Goal: Task Accomplishment & Management: Manage account settings

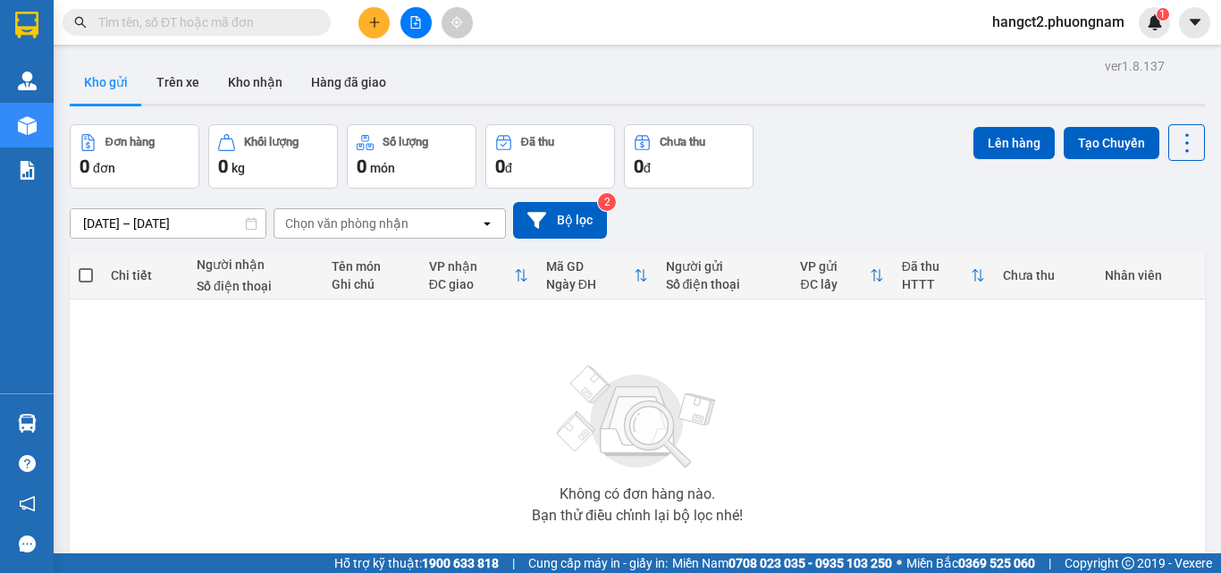
click at [417, 12] on button at bounding box center [415, 22] width 31 height 31
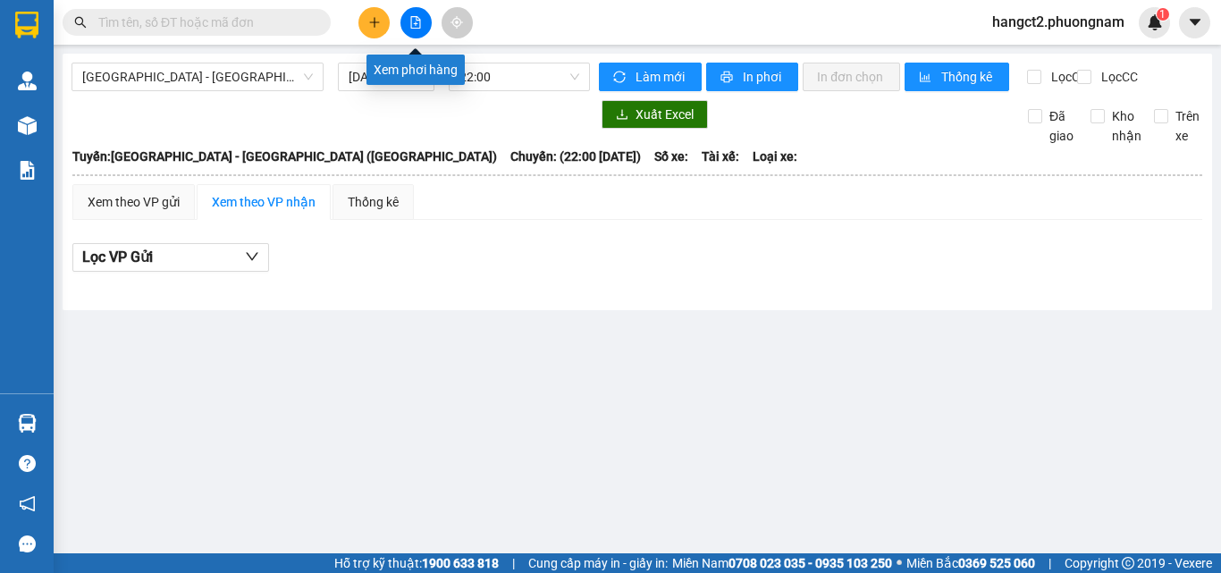
click at [412, 13] on button at bounding box center [415, 22] width 31 height 31
click at [367, 72] on input "[DATE]" at bounding box center [378, 77] width 59 height 20
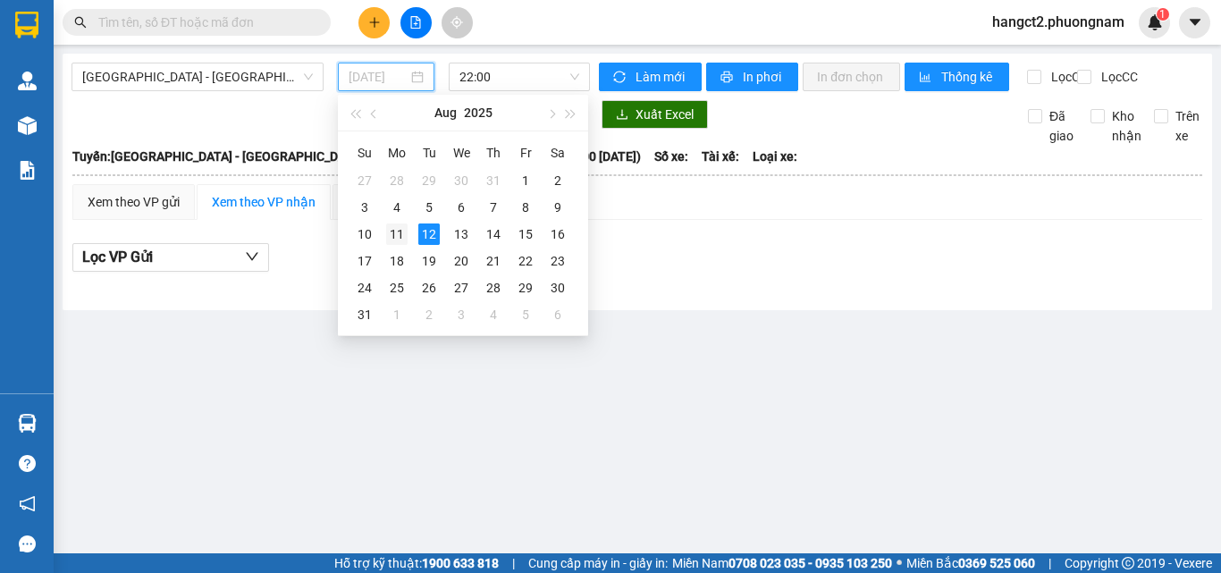
click at [399, 225] on div "11" at bounding box center [396, 233] width 21 height 21
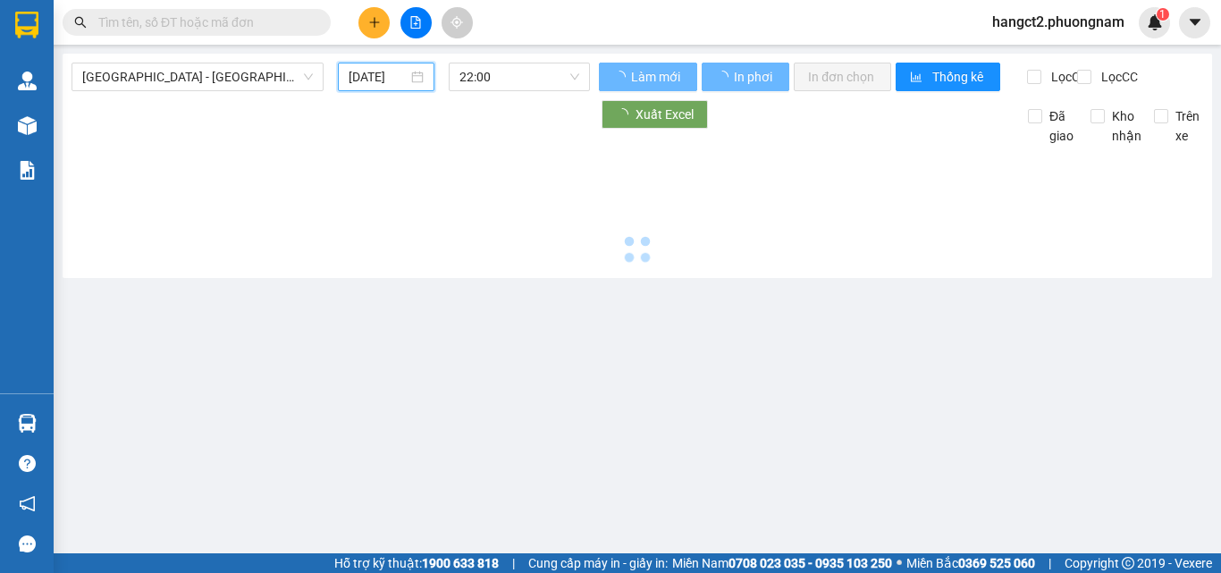
type input "[DATE]"
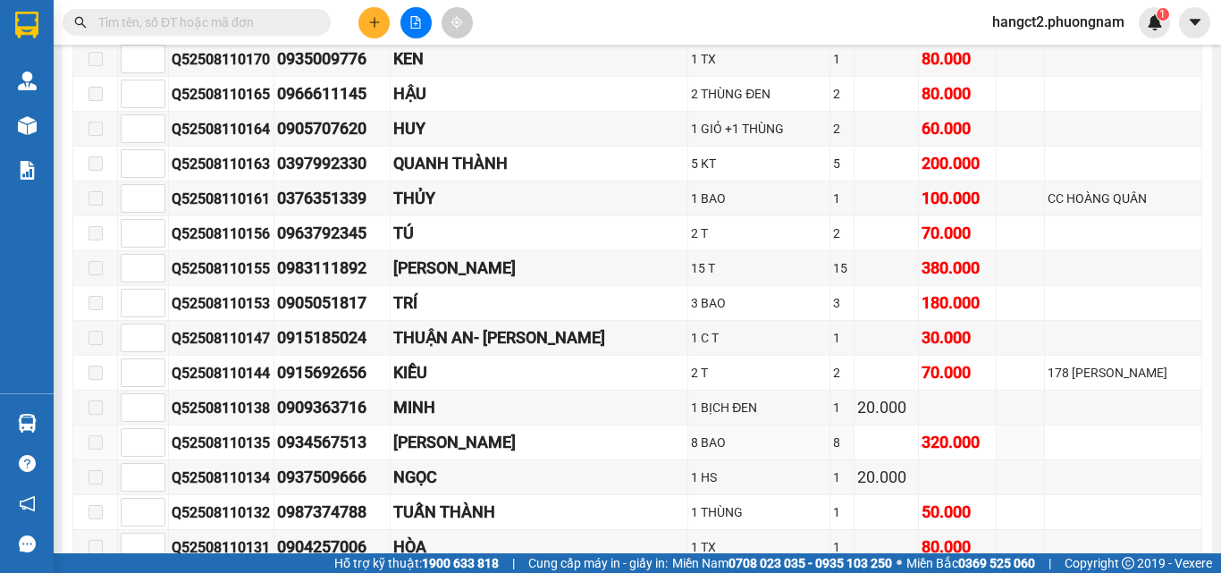
scroll to position [6168, 0]
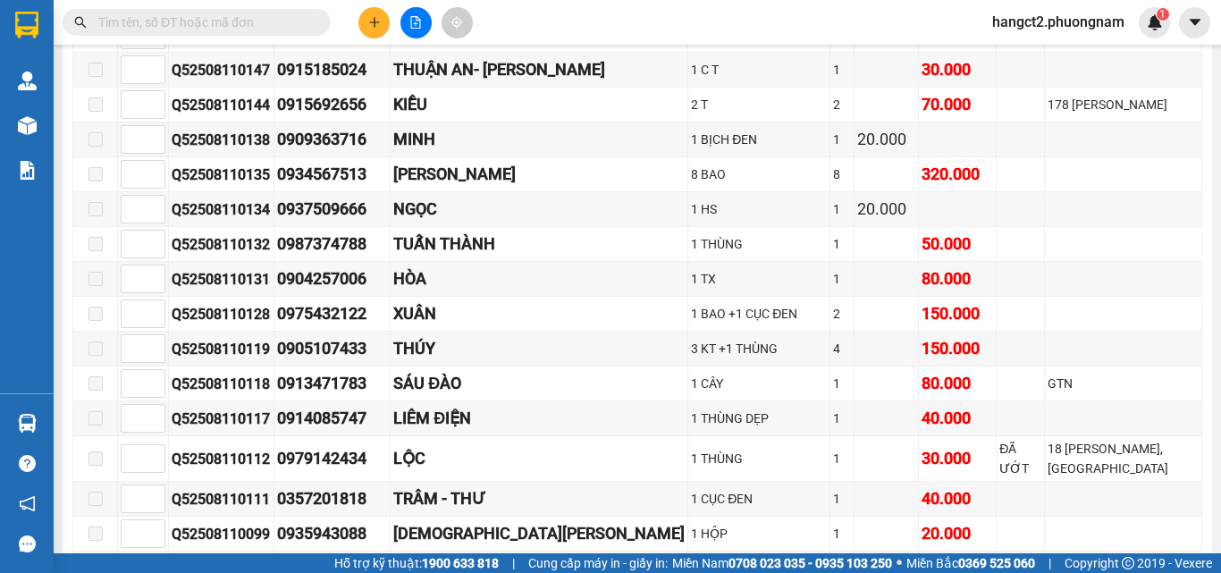
copy div "Q52508110097"
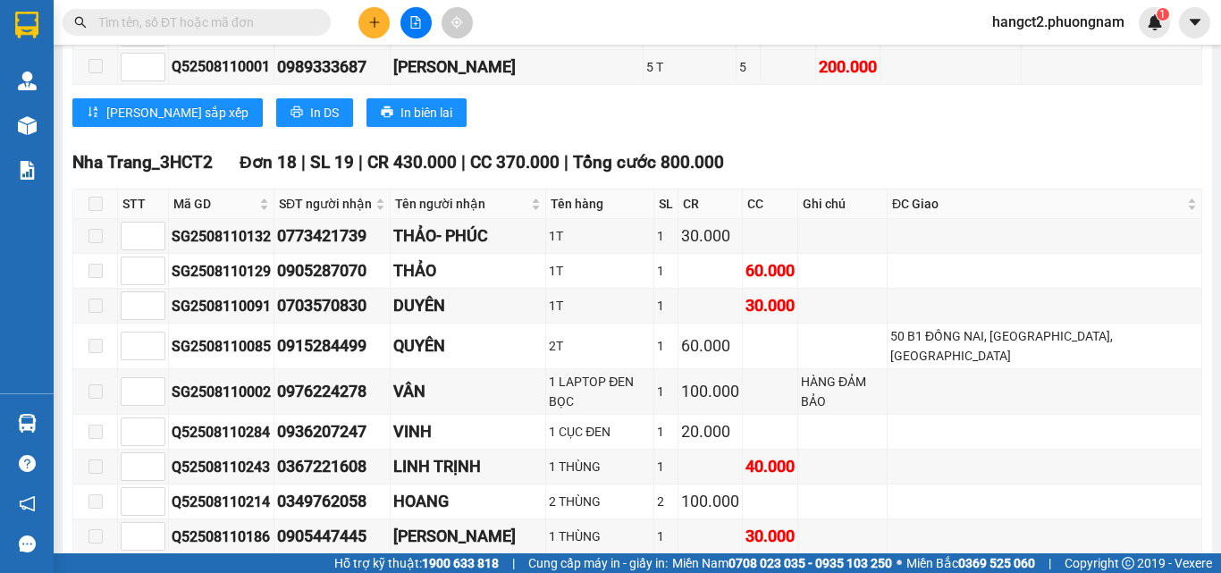
scroll to position [14749, 0]
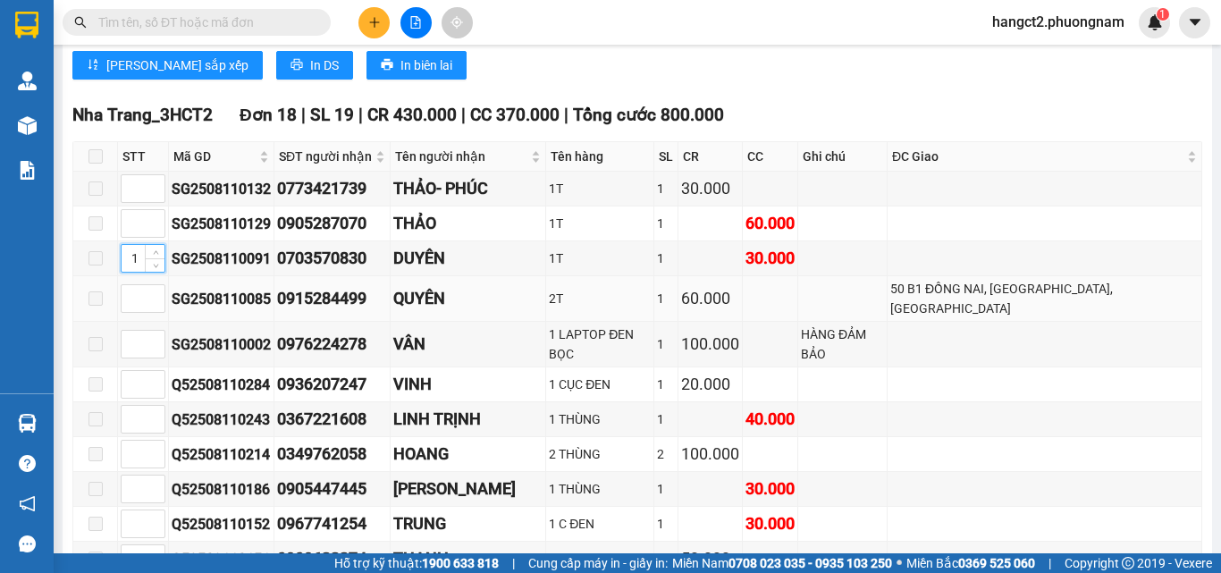
scroll to position [15196, 0]
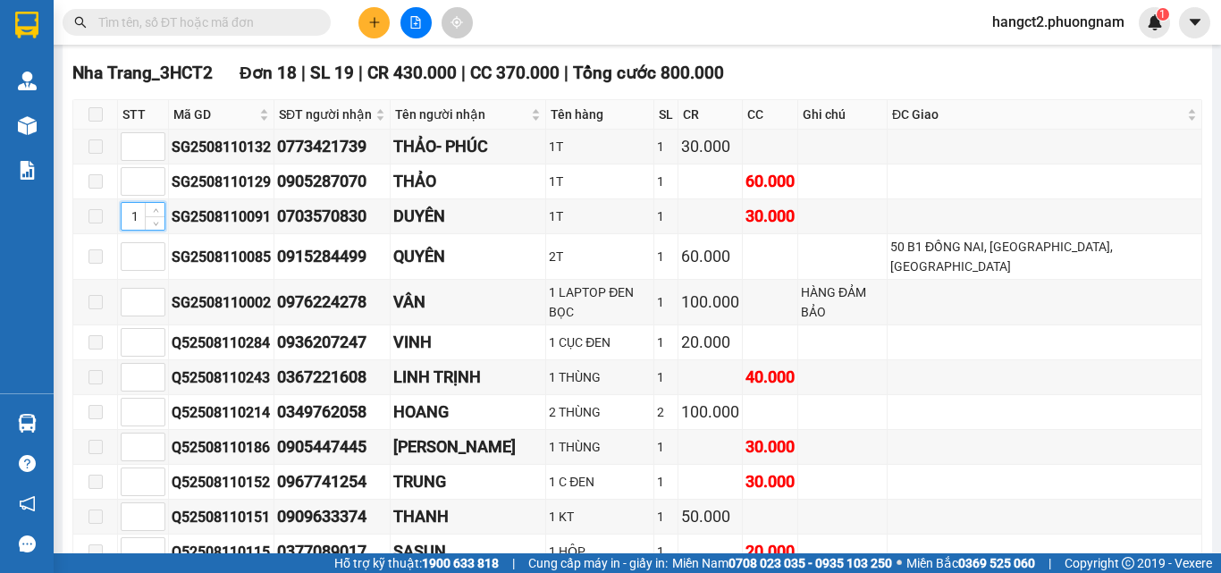
type input "1"
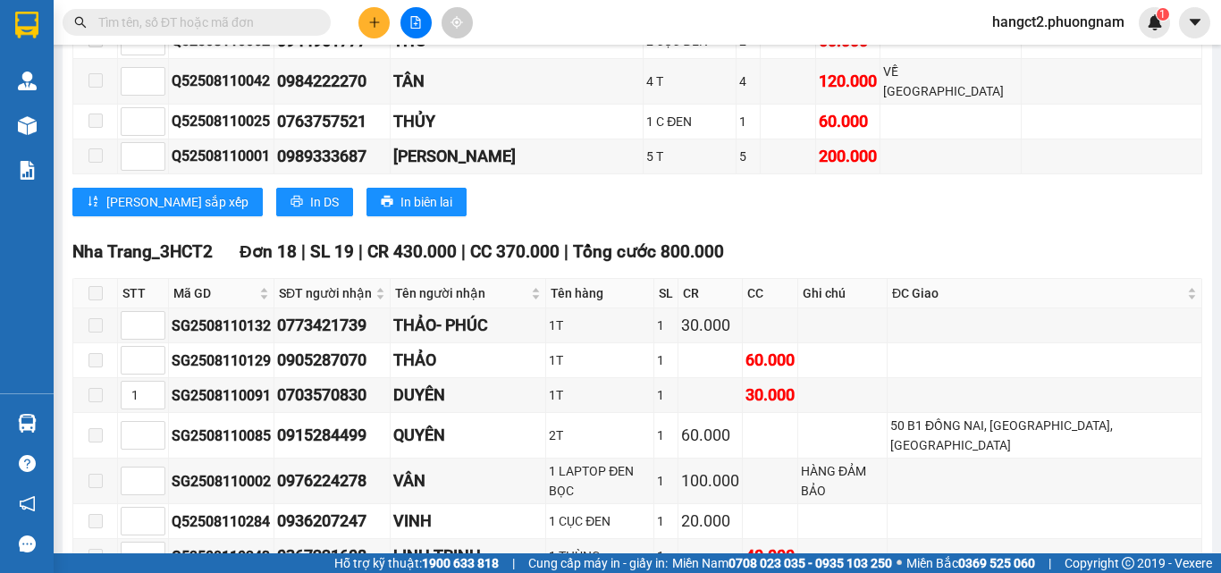
scroll to position [14928, 0]
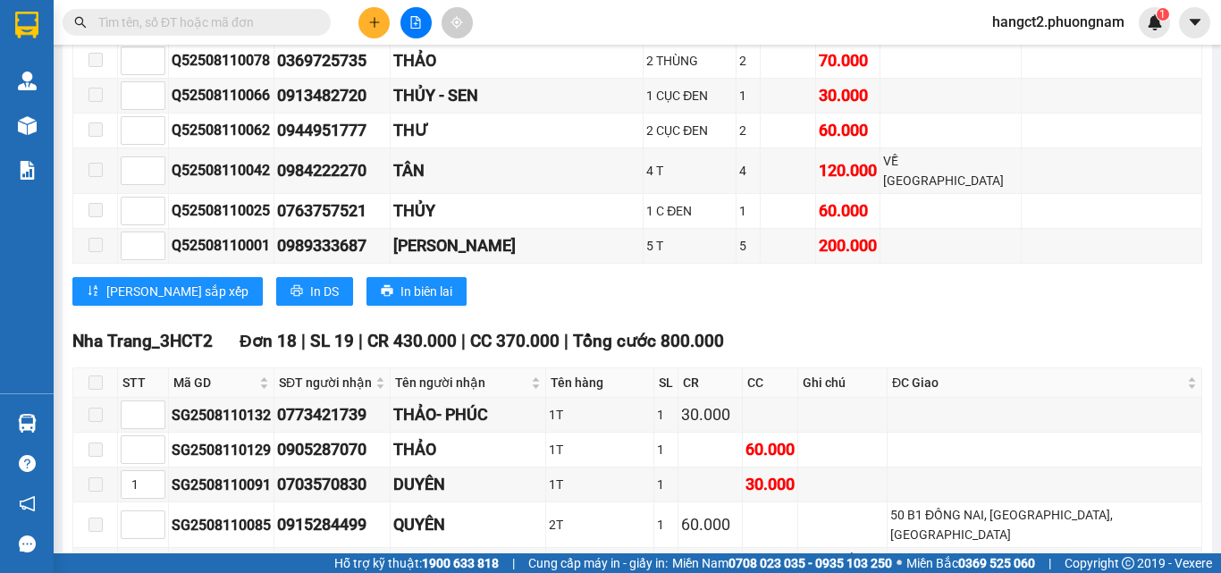
type input "2"
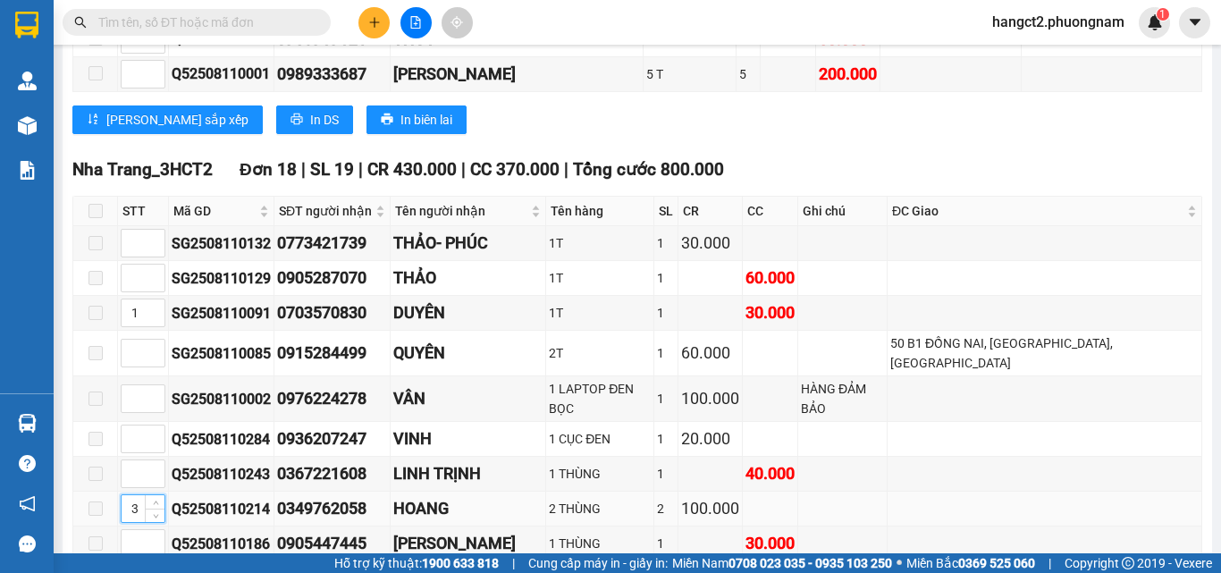
scroll to position [15107, 0]
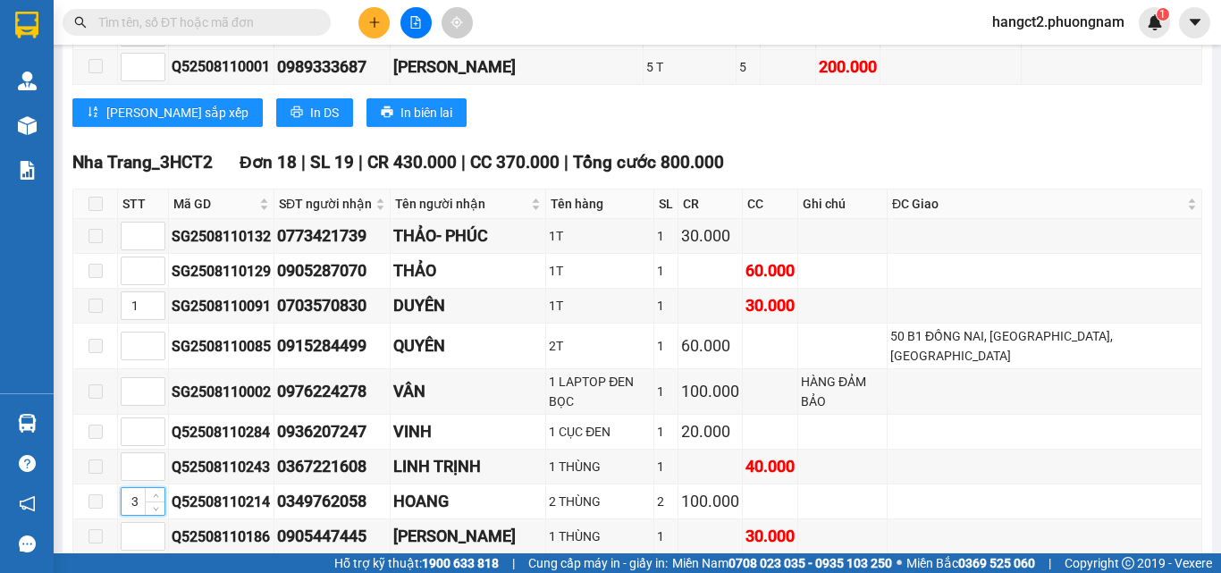
type input "3"
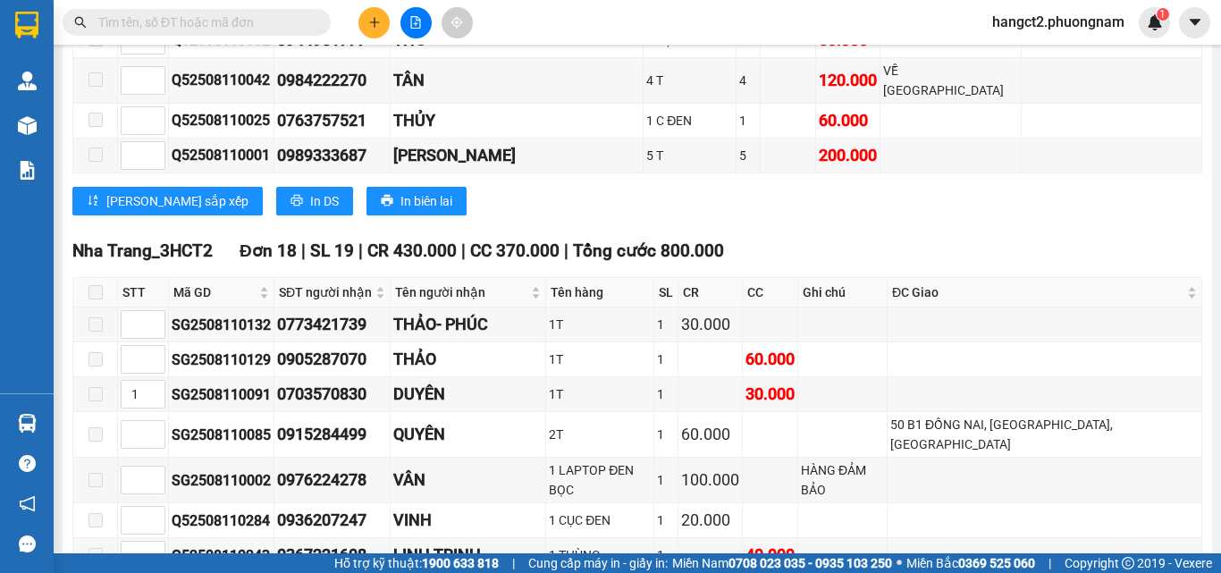
scroll to position [15017, 0]
type input "4"
click at [140, 543] on input at bounding box center [143, 556] width 43 height 27
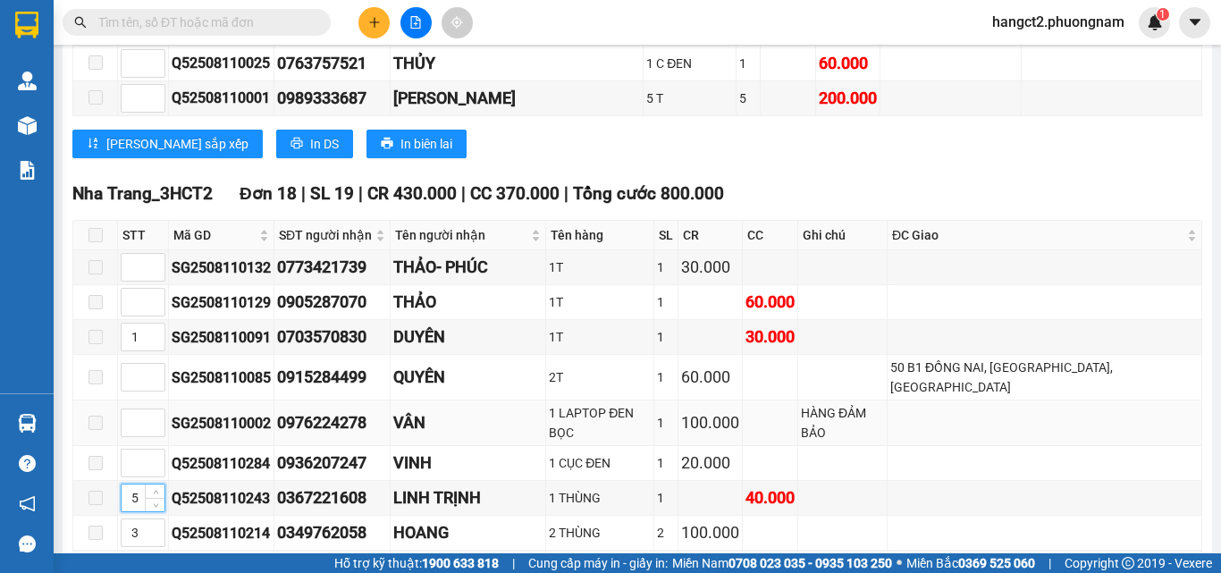
scroll to position [15107, 0]
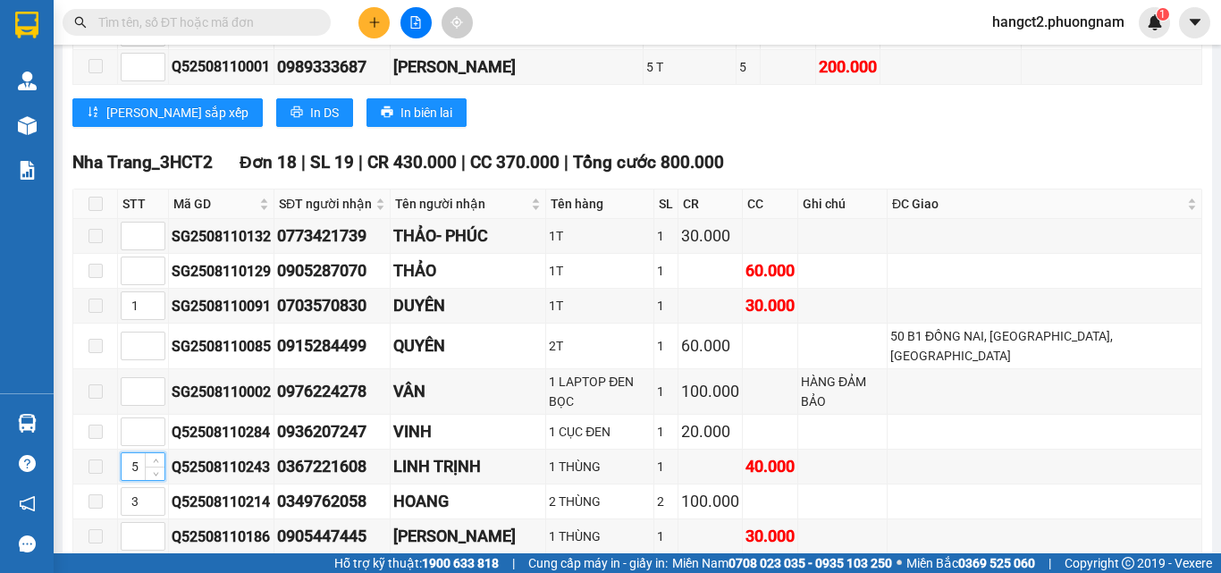
type input "5"
type input "6"
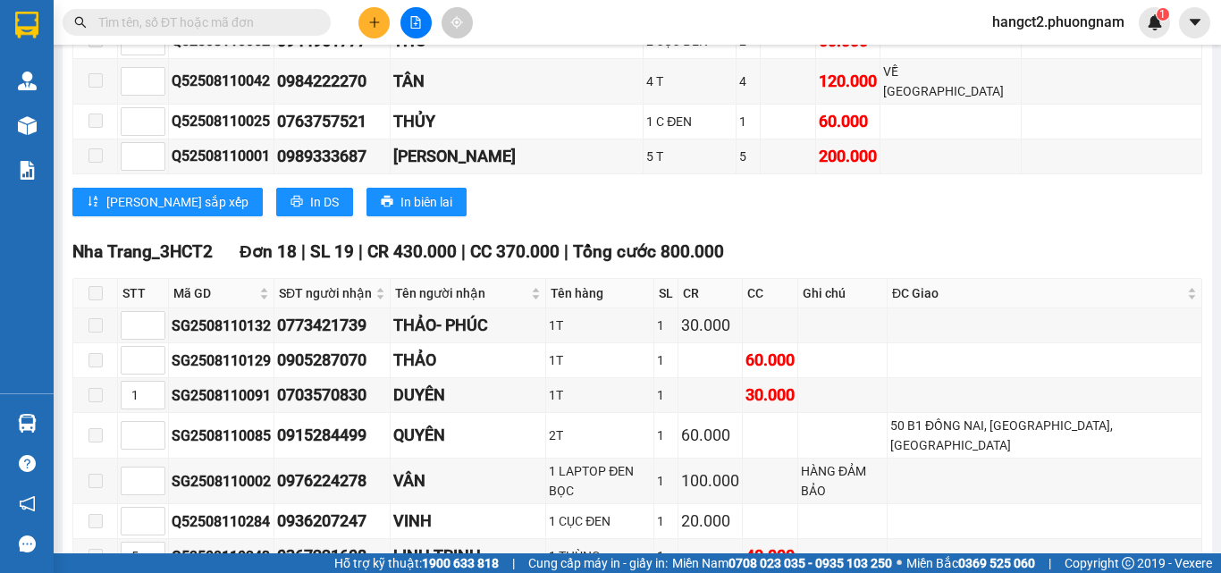
scroll to position [14928, 0]
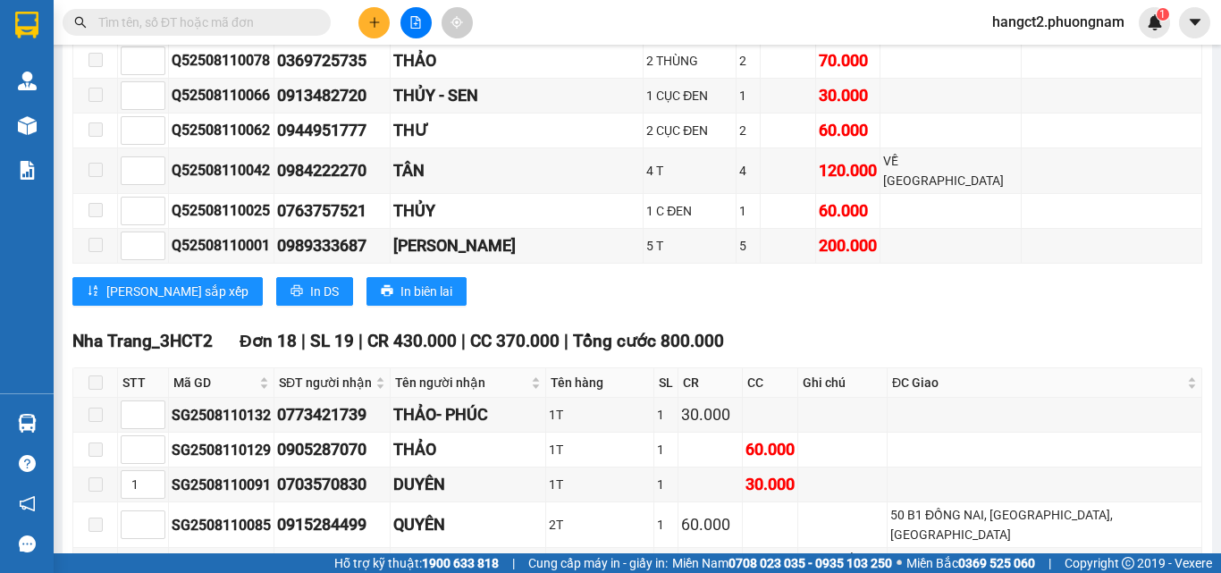
type input "7"
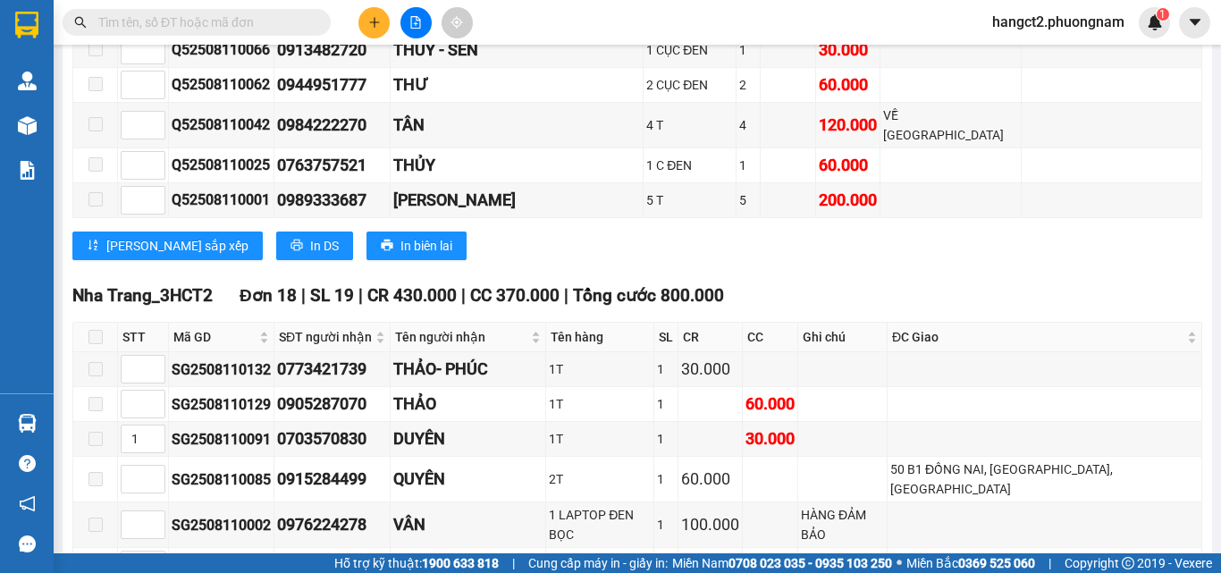
scroll to position [15017, 0]
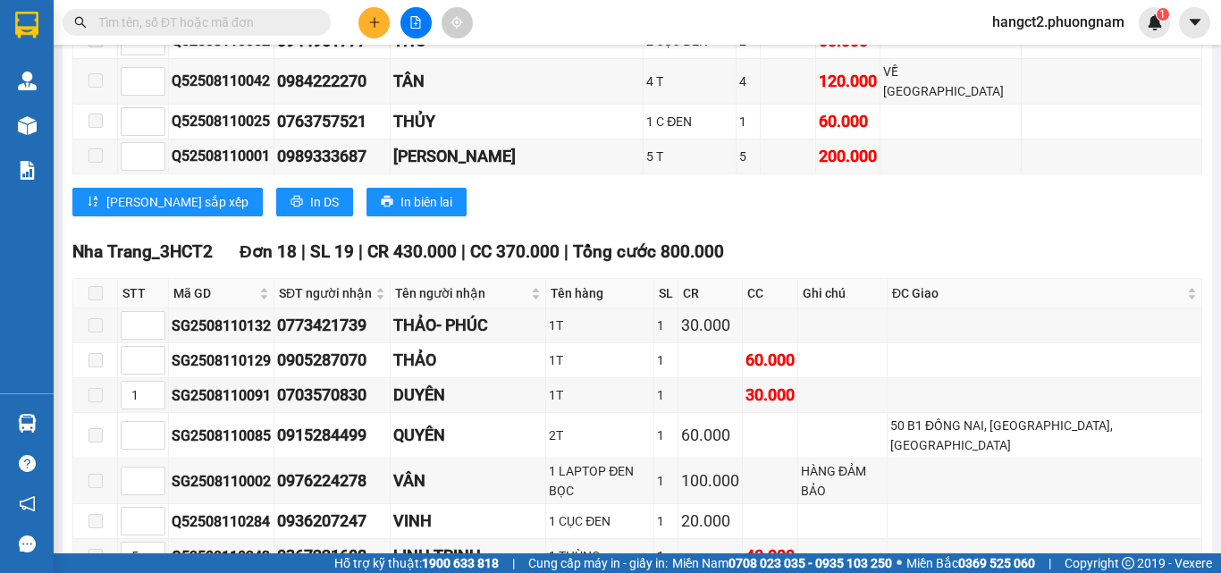
type input "7"
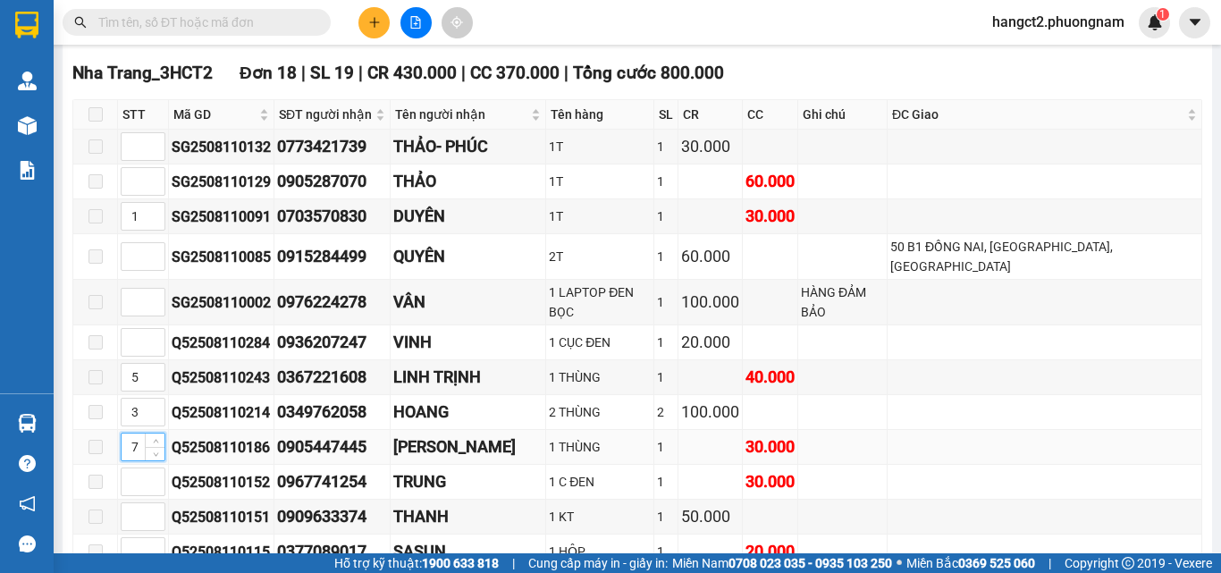
scroll to position [14928, 0]
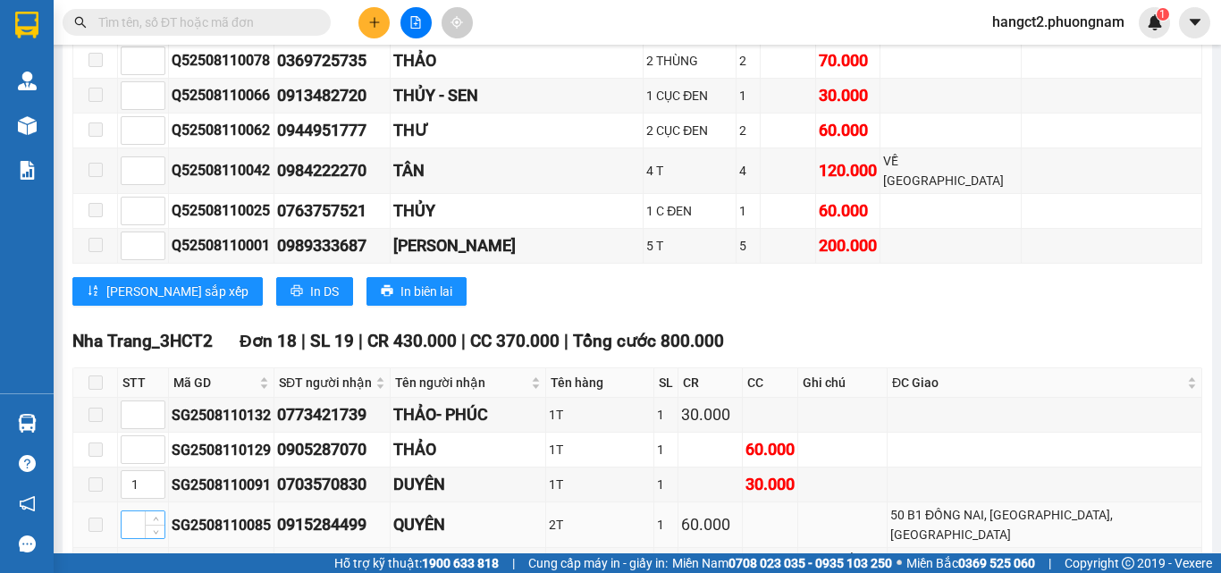
type input "8"
click at [133, 511] on input at bounding box center [143, 524] width 43 height 27
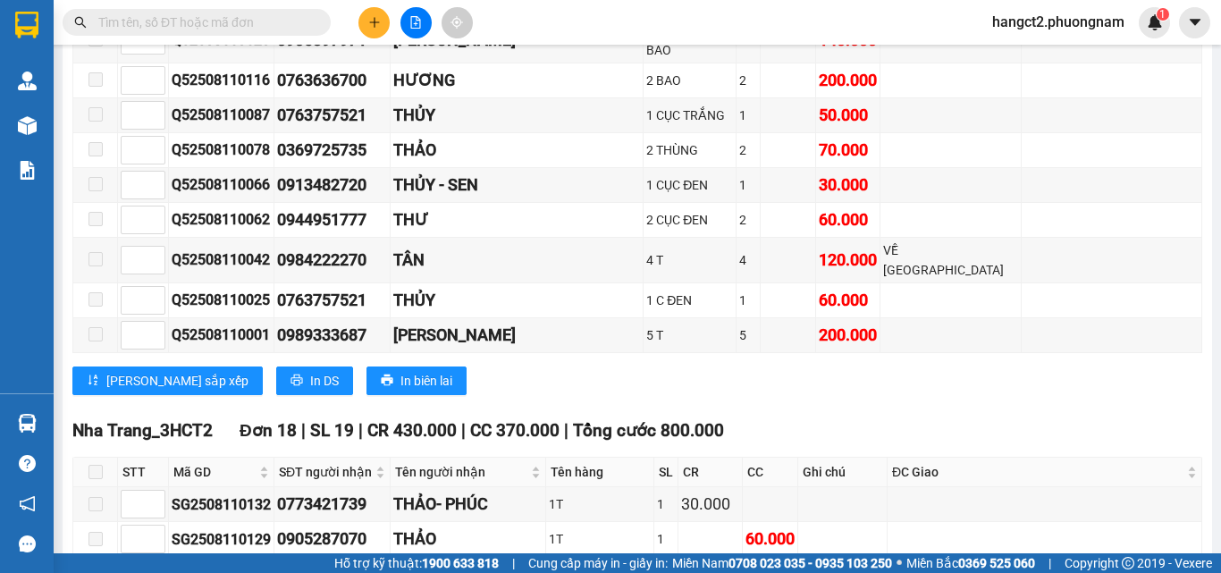
scroll to position [15107, 0]
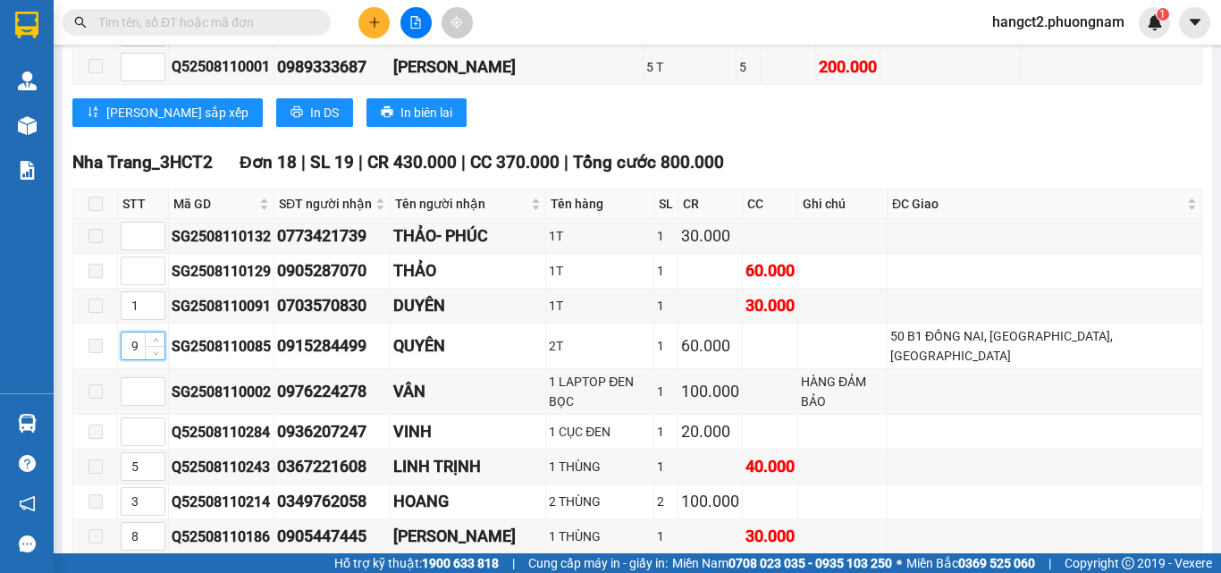
type input "9"
click at [134, 558] on input at bounding box center [143, 571] width 43 height 27
type input "10"
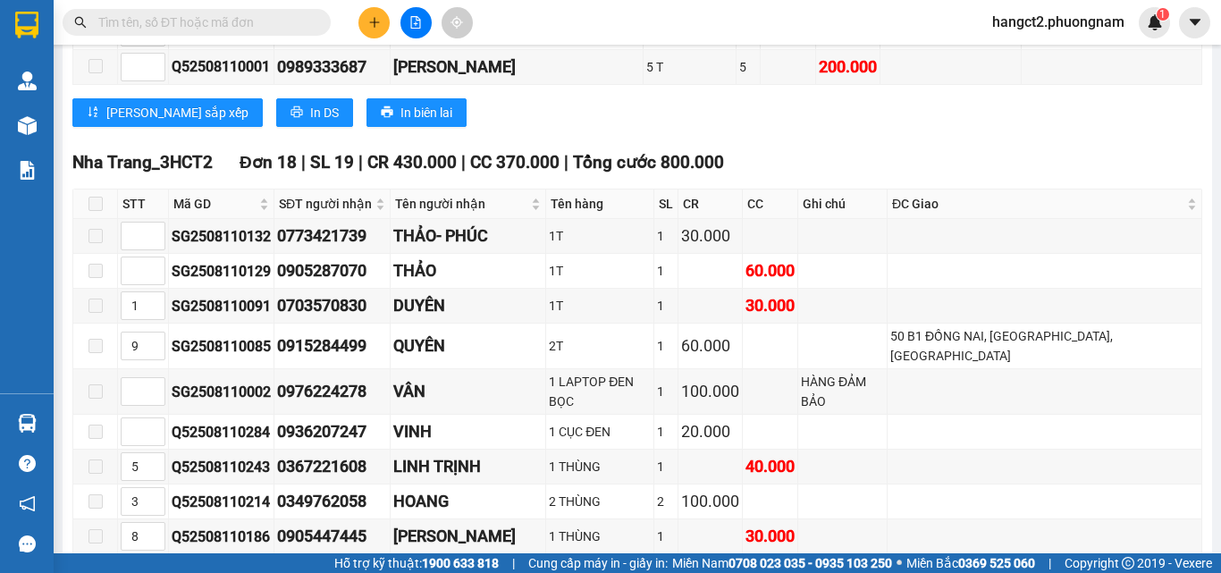
type input "11"
type input "10"
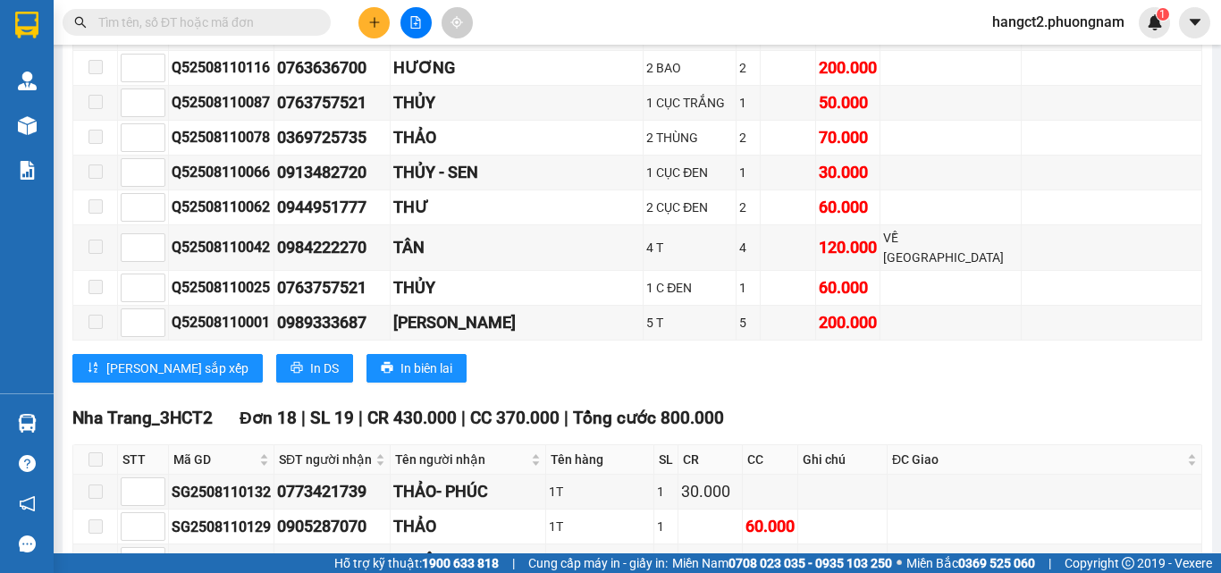
scroll to position [14839, 0]
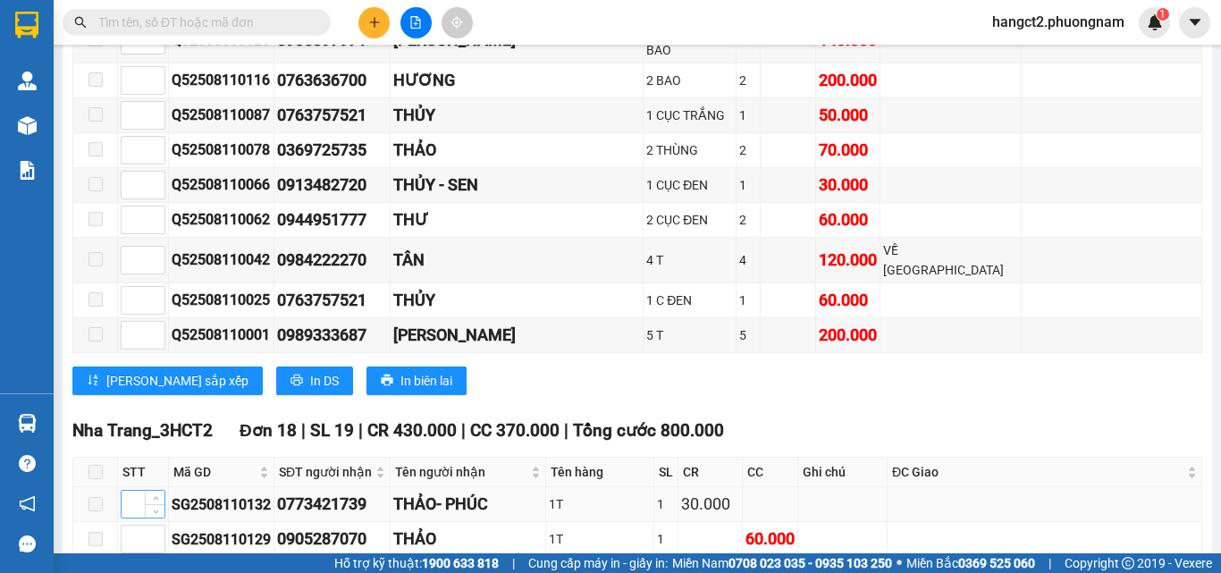
type input "11"
click at [130, 491] on input at bounding box center [143, 504] width 43 height 27
type input "10"
click at [132, 526] on input at bounding box center [143, 539] width 43 height 27
type input "10"
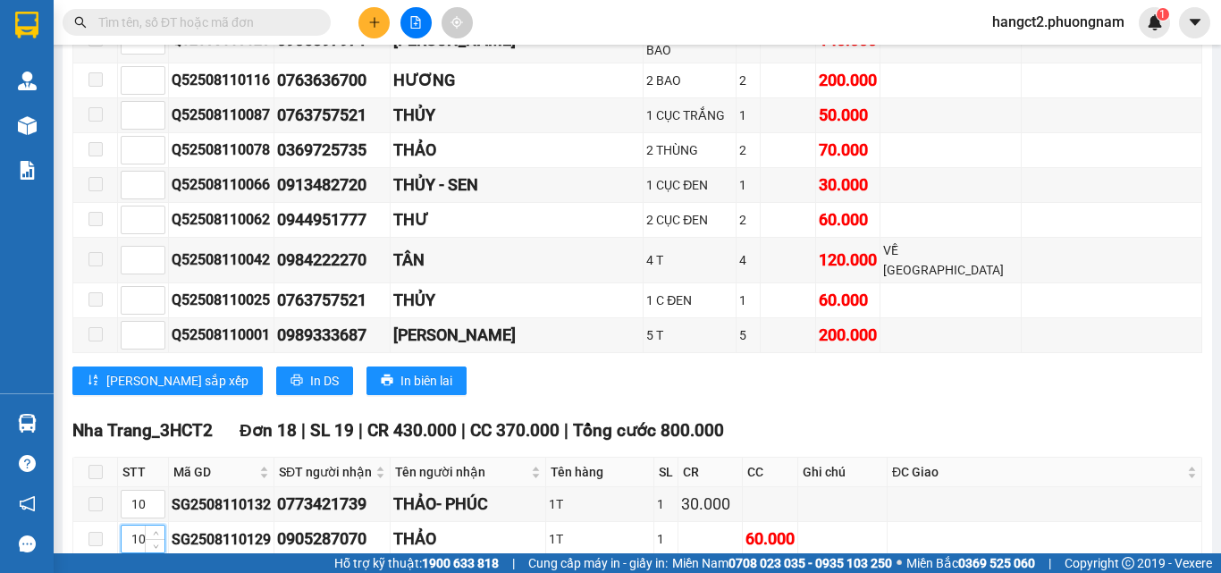
type input "13"
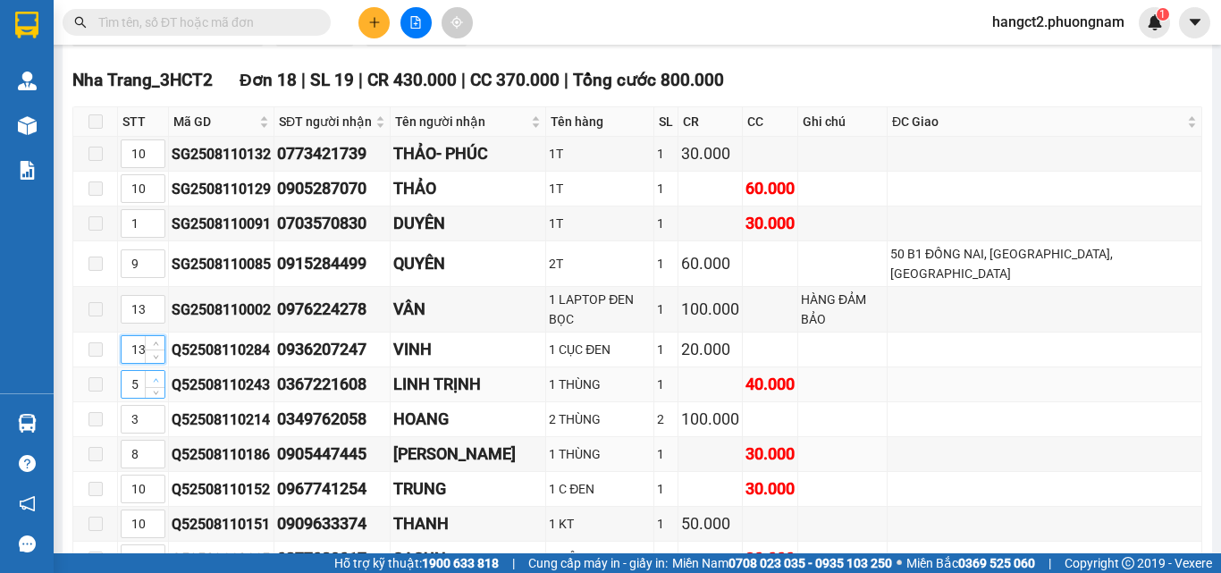
scroll to position [15196, 0]
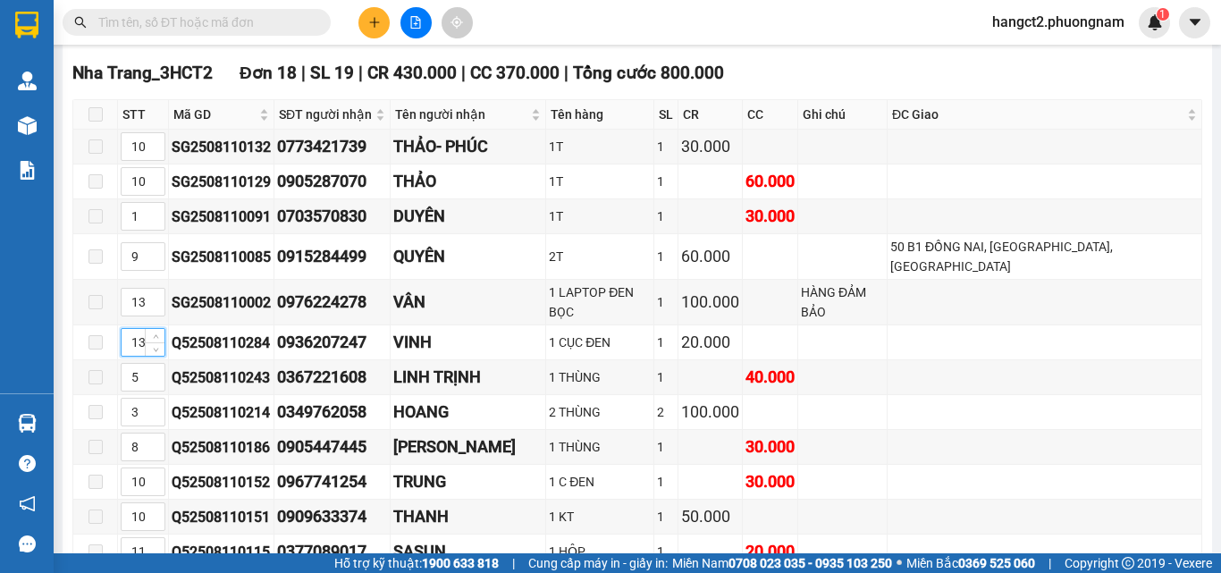
type input "13"
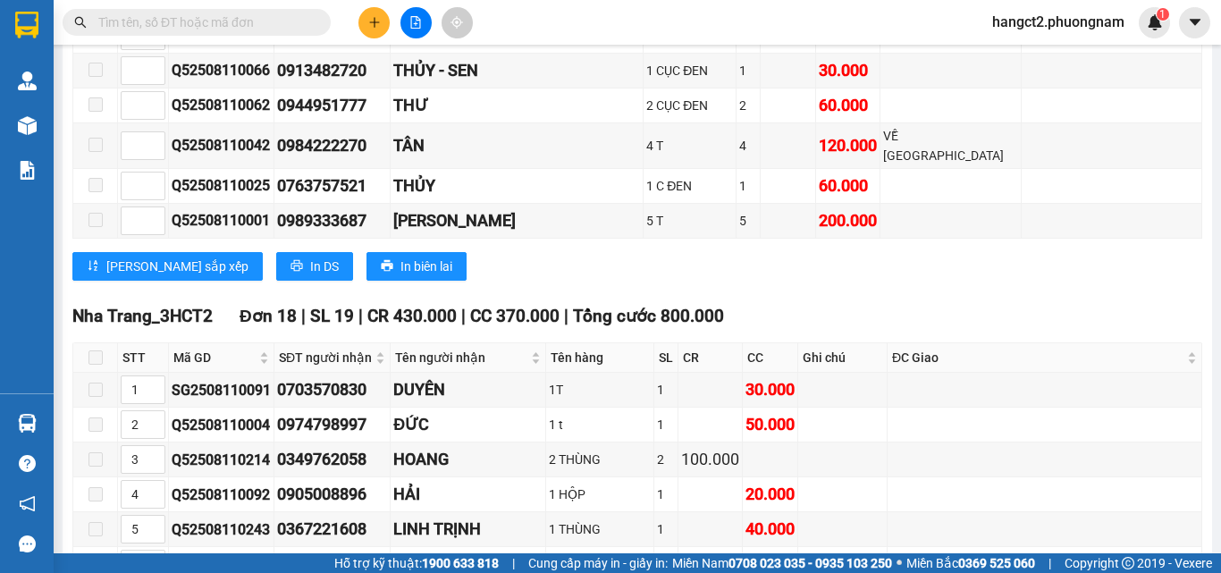
scroll to position [14928, 0]
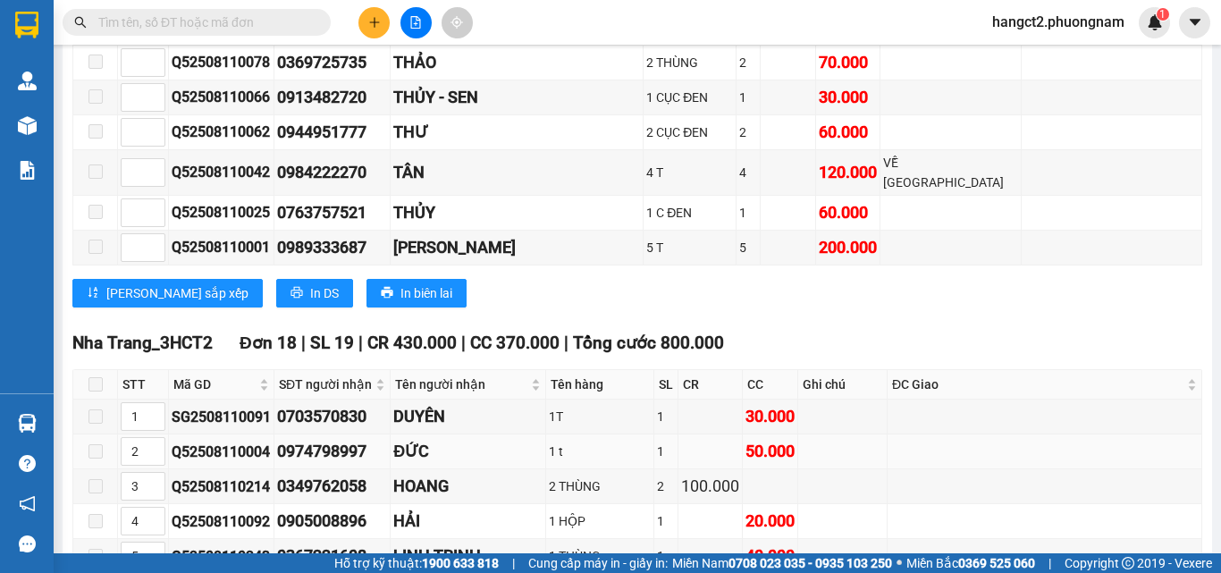
click at [253, 441] on div "Q52508110004" at bounding box center [221, 452] width 99 height 22
copy div "Q52508110004"
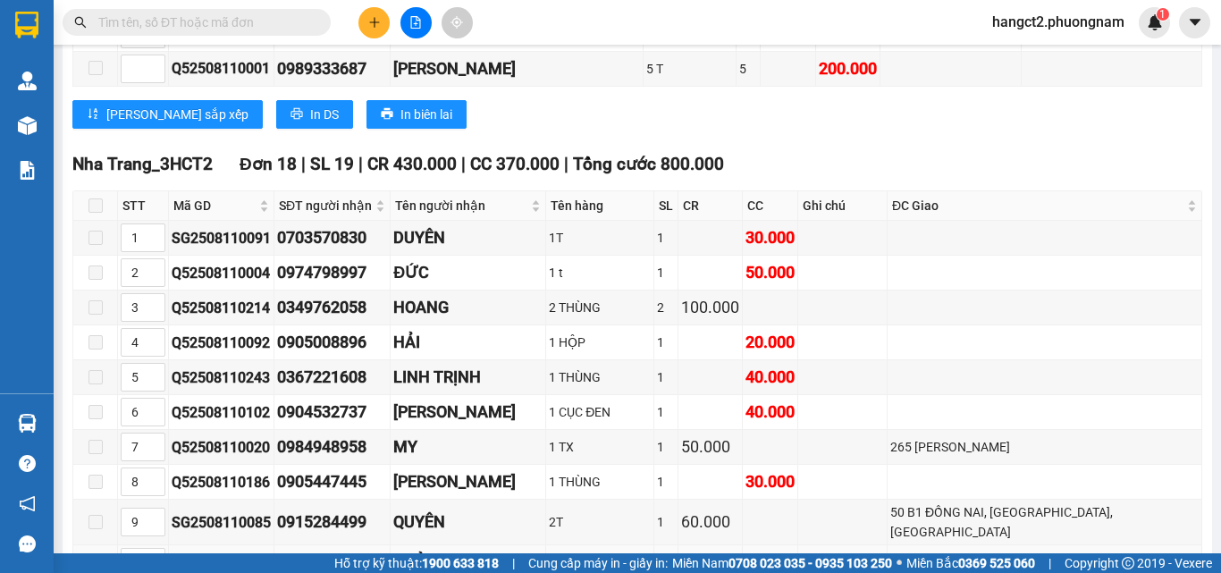
click at [235, 552] on div "SG2508110129" at bounding box center [221, 563] width 99 height 22
copy div "SG2508110129"
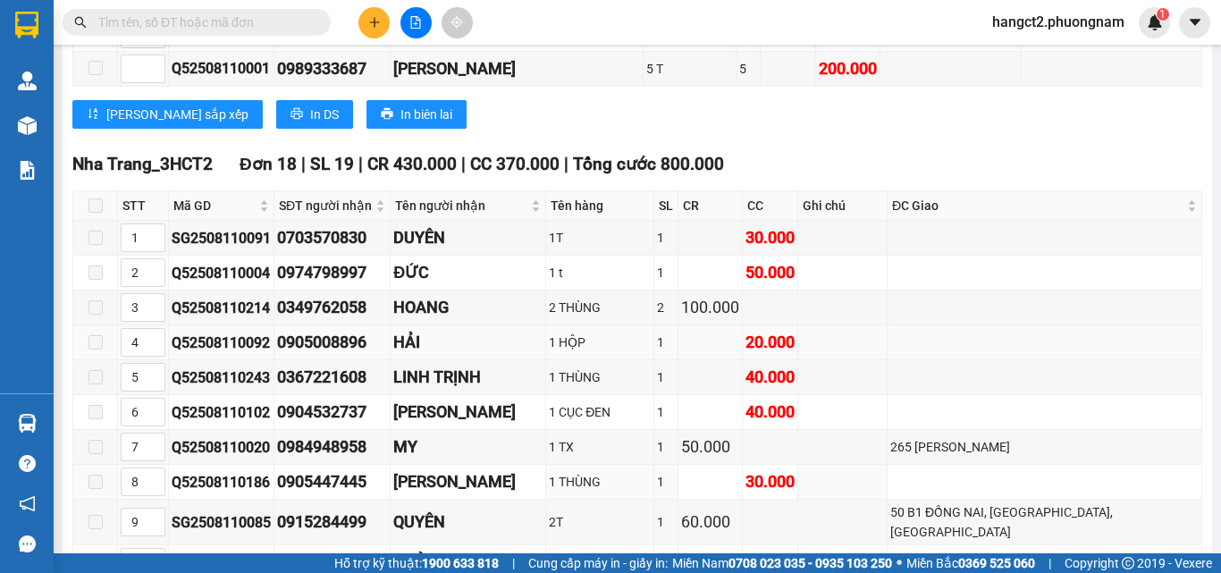
copy div "Q52508110082"
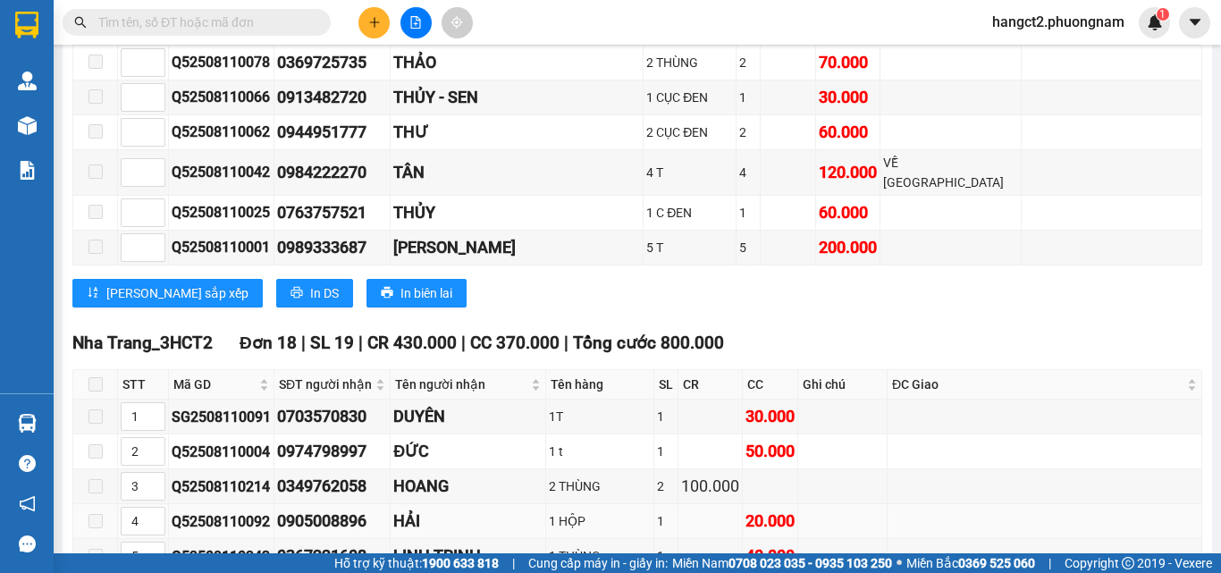
click at [206, 510] on div "Q52508110092" at bounding box center [221, 521] width 99 height 22
copy div "Q52508110092"
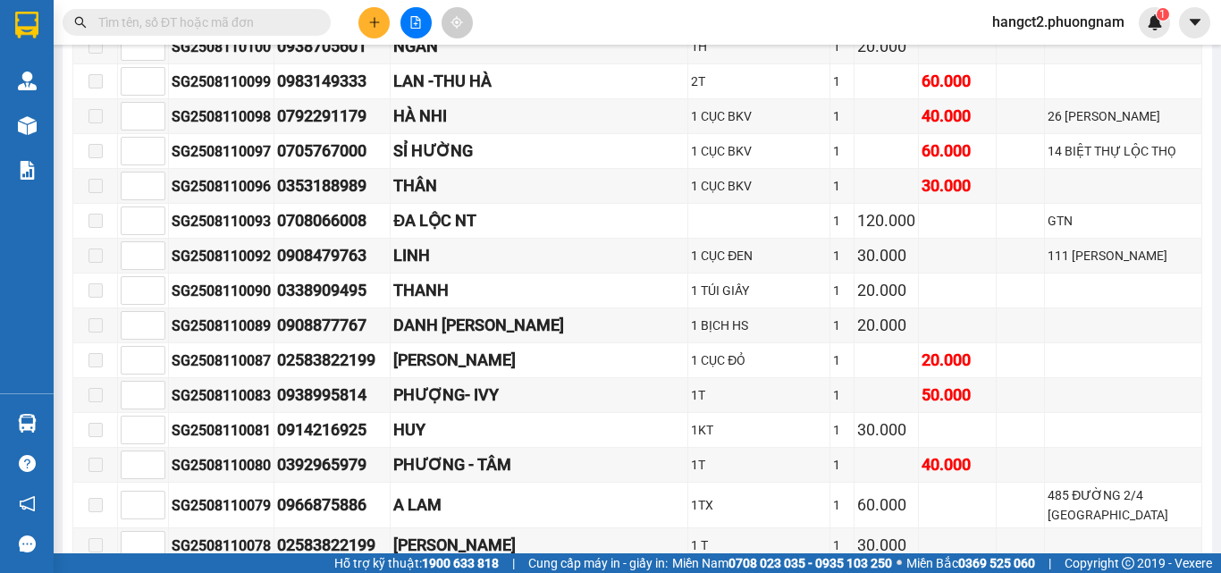
scroll to position [5849, 0]
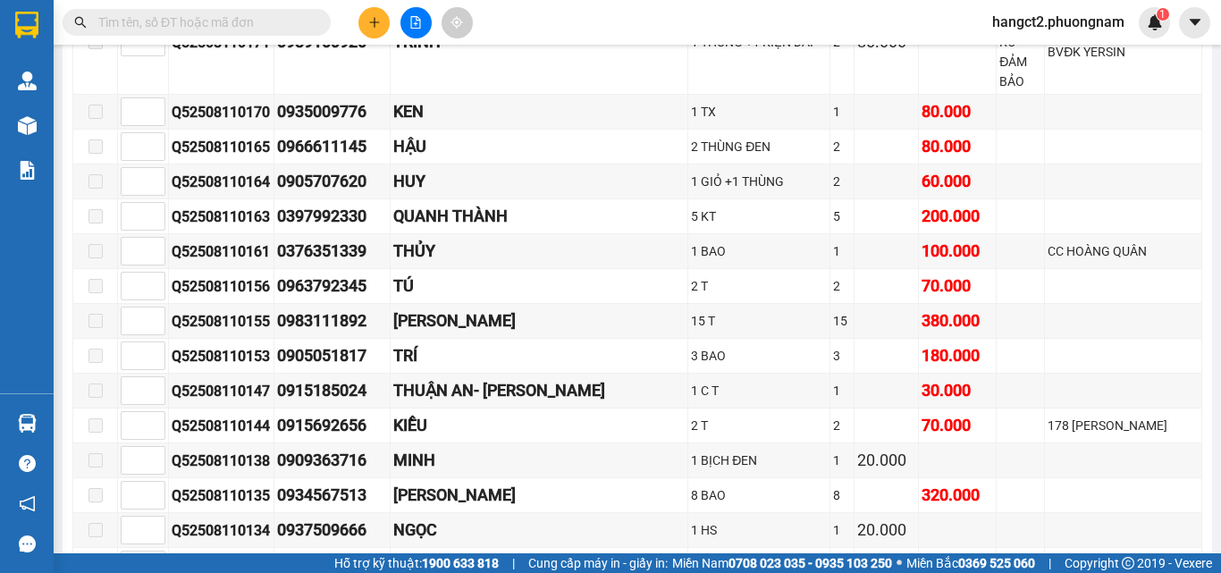
click at [247, 25] on input "text" at bounding box center [203, 23] width 211 height 20
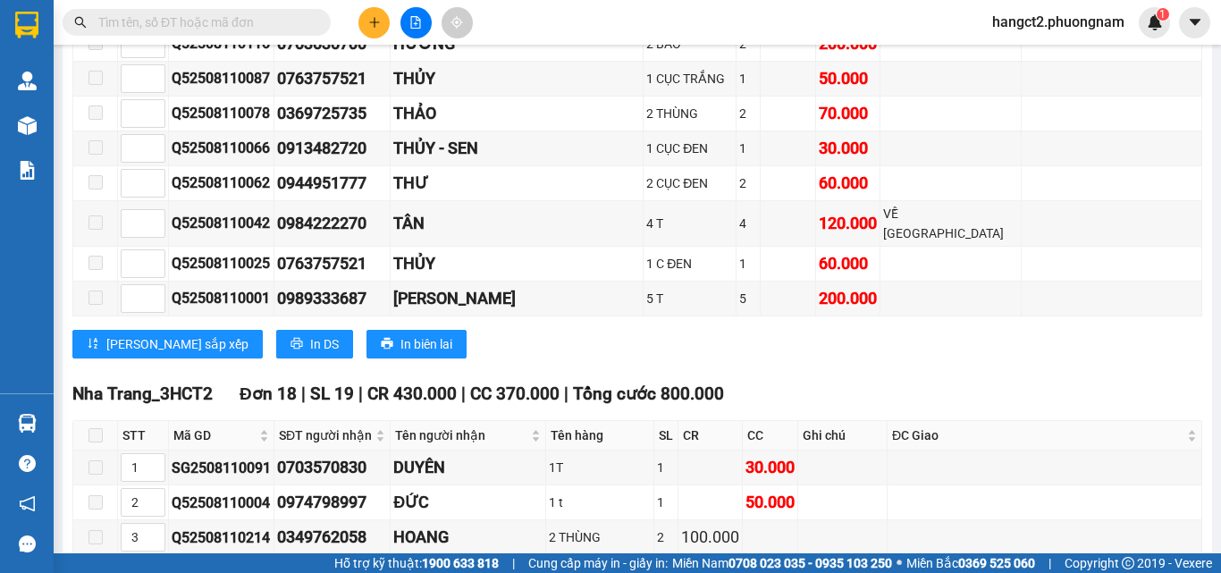
scroll to position [15145, 0]
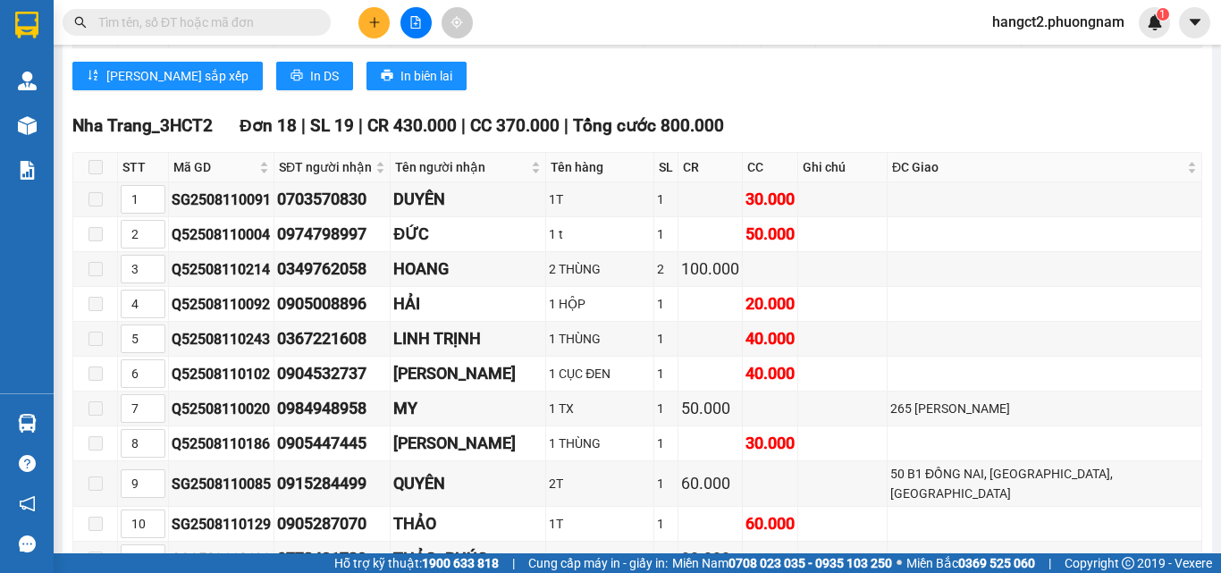
copy div "Q52508110284"
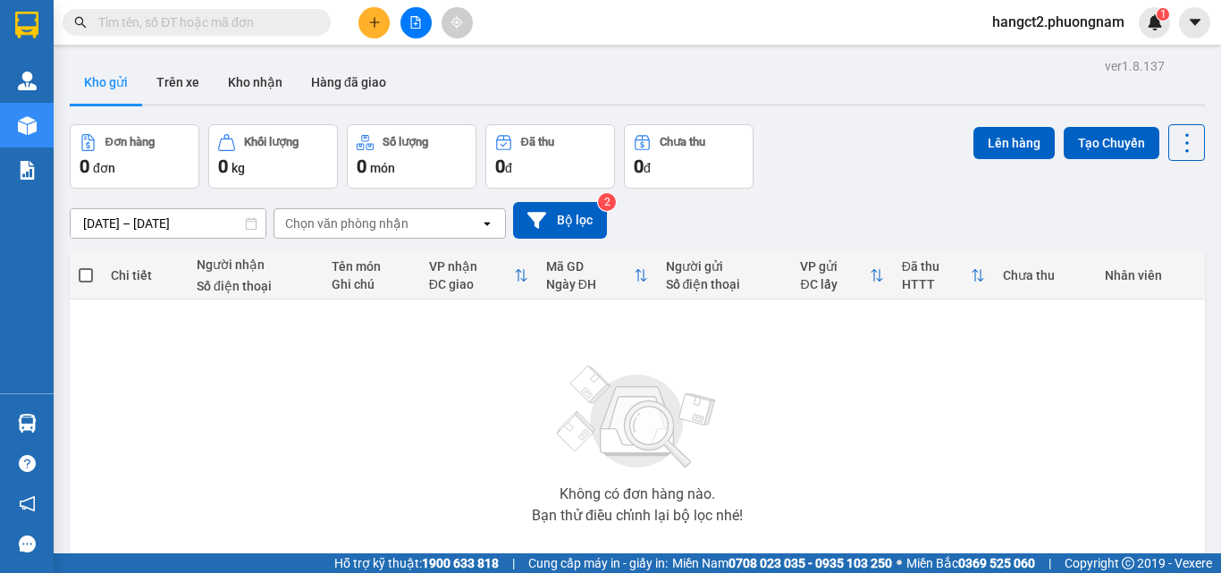
click at [257, 18] on input "text" at bounding box center [203, 23] width 211 height 20
paste input "Q52508110097"
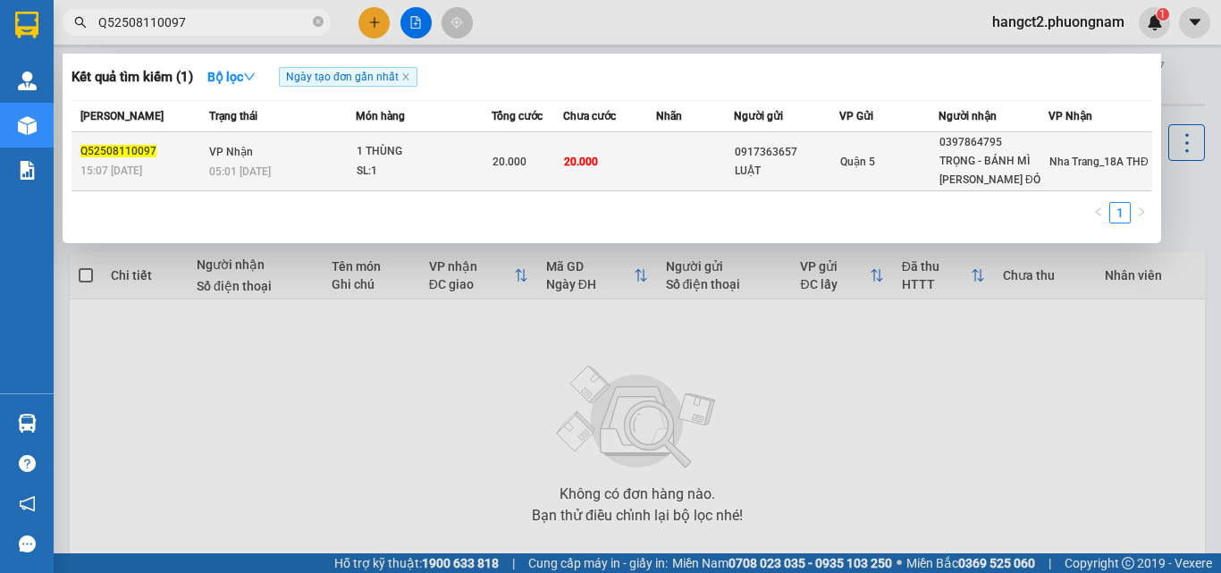
type input "Q52508110097"
click at [671, 156] on td at bounding box center [694, 161] width 77 height 59
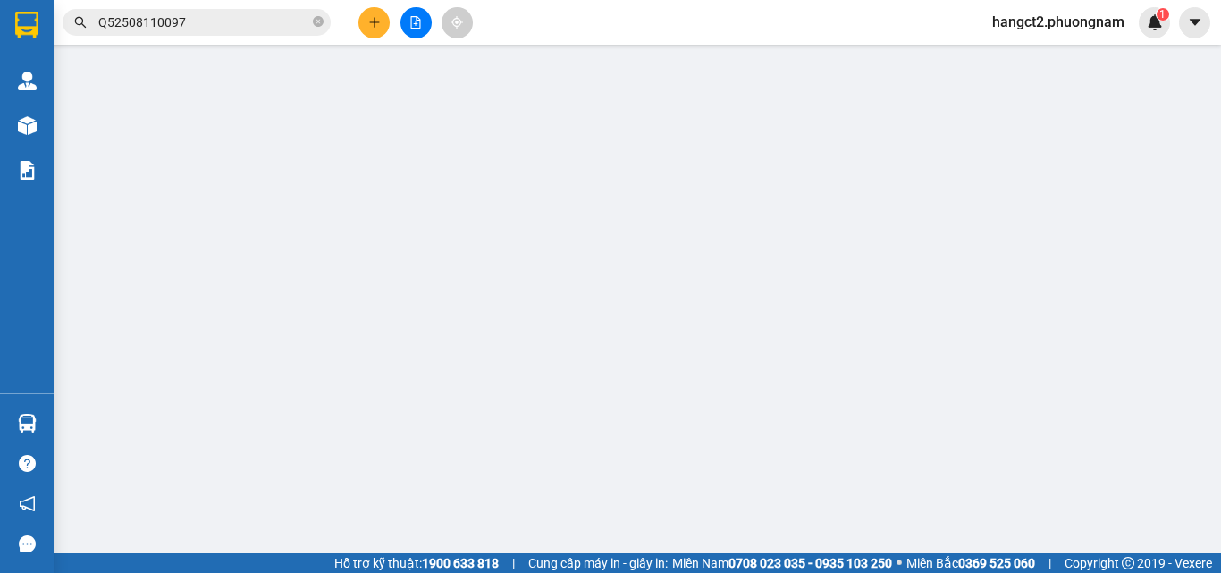
type input "0917363657"
type input "LUẬT"
type input "0397864795"
type input "TRỌNG - BÁNH MÌ GẠCH ĐỎ"
type input "20.000"
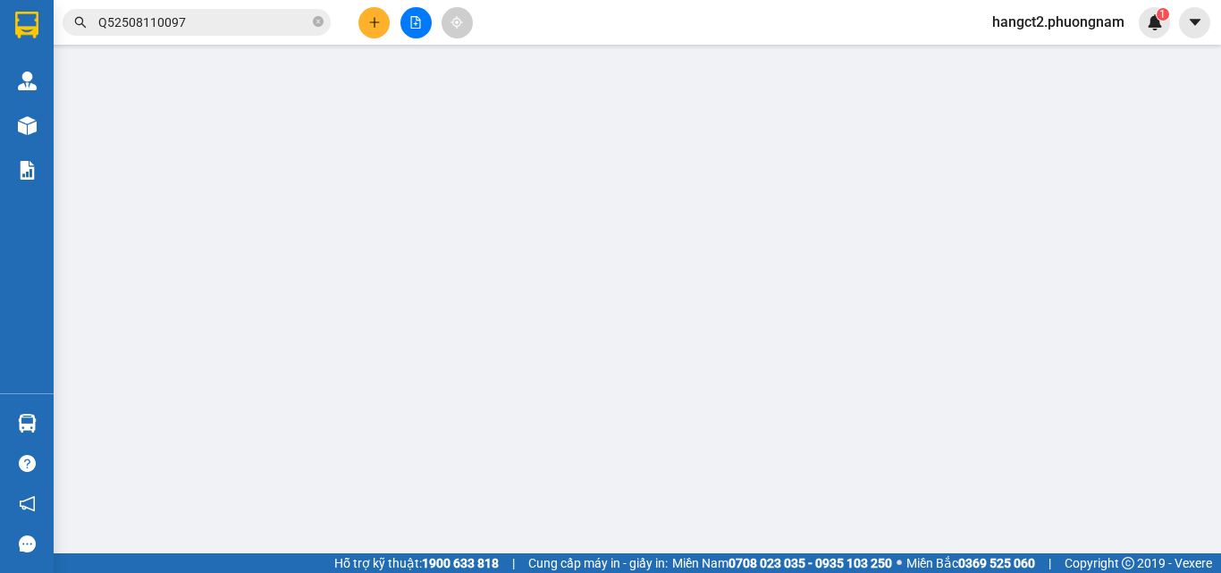
type input "20.000"
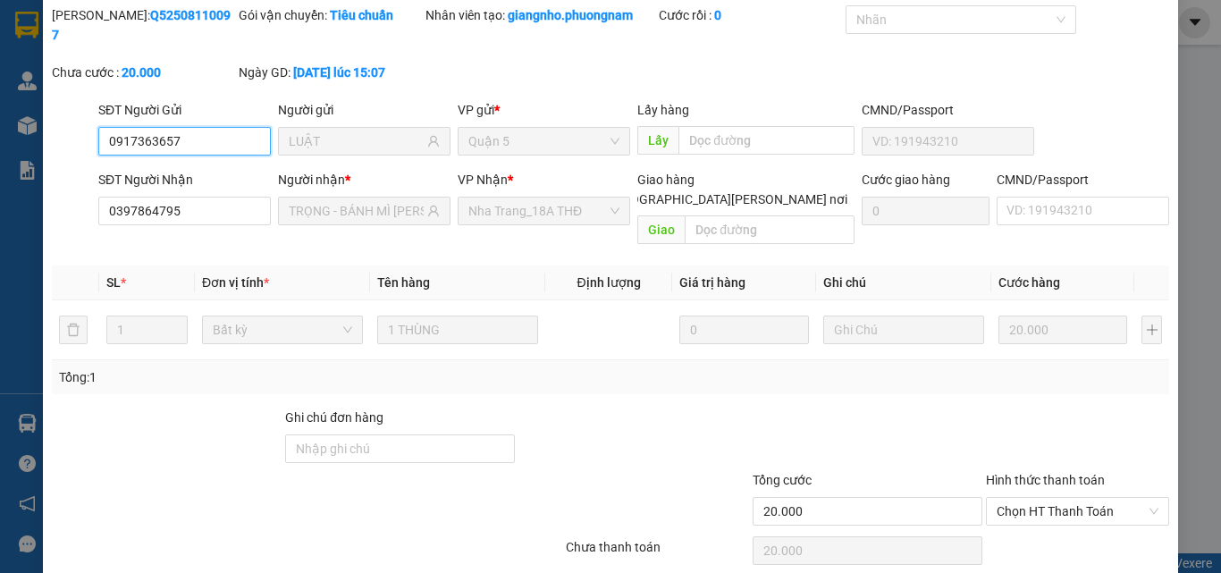
scroll to position [92, 0]
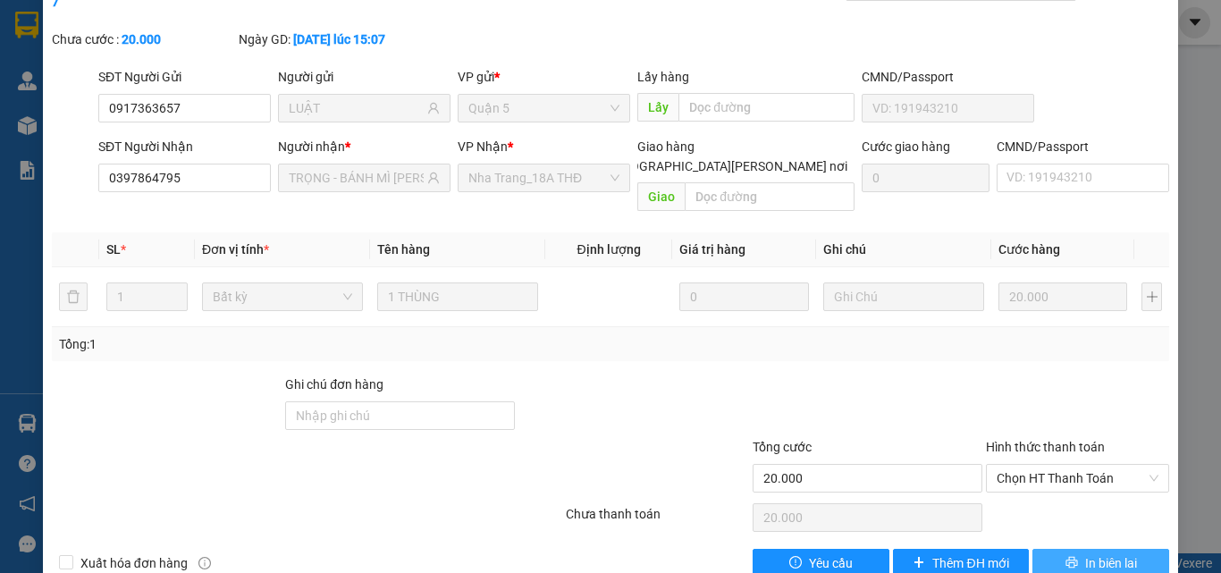
click at [1093, 553] on span "In biên lai" at bounding box center [1111, 563] width 52 height 20
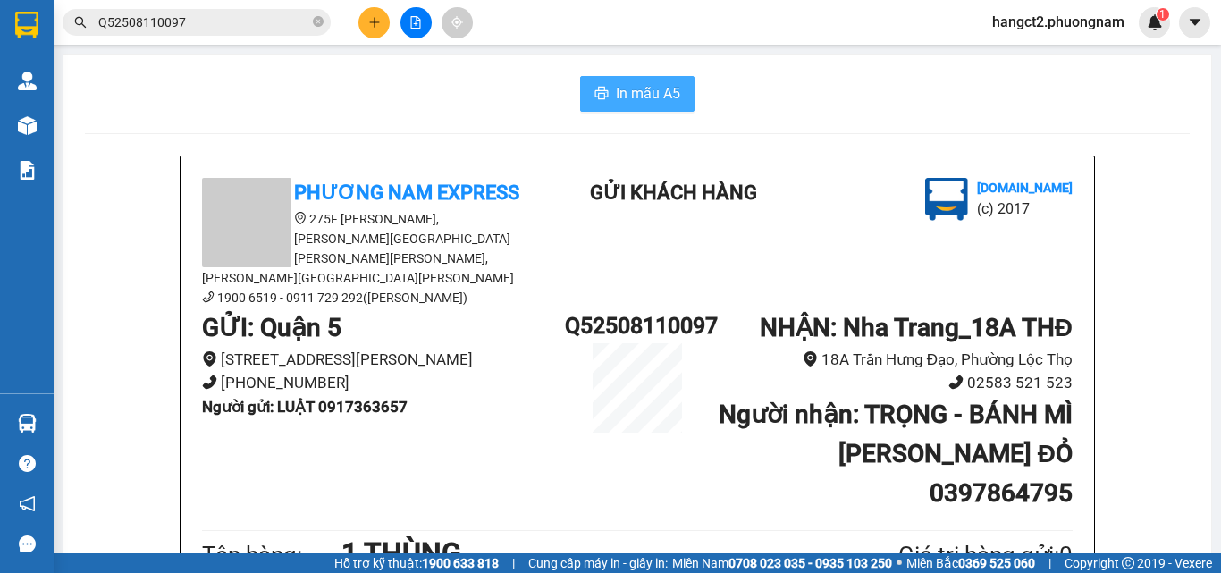
click at [668, 103] on span "In mẫu A5" at bounding box center [648, 93] width 64 height 22
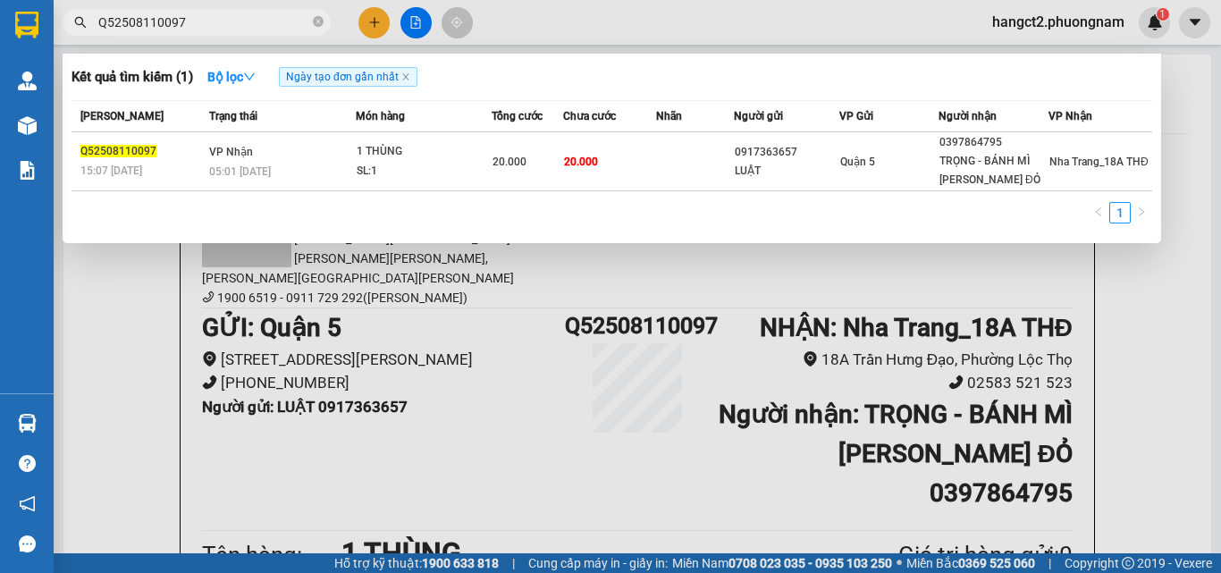
click at [214, 21] on input "Q52508110097" at bounding box center [203, 23] width 211 height 20
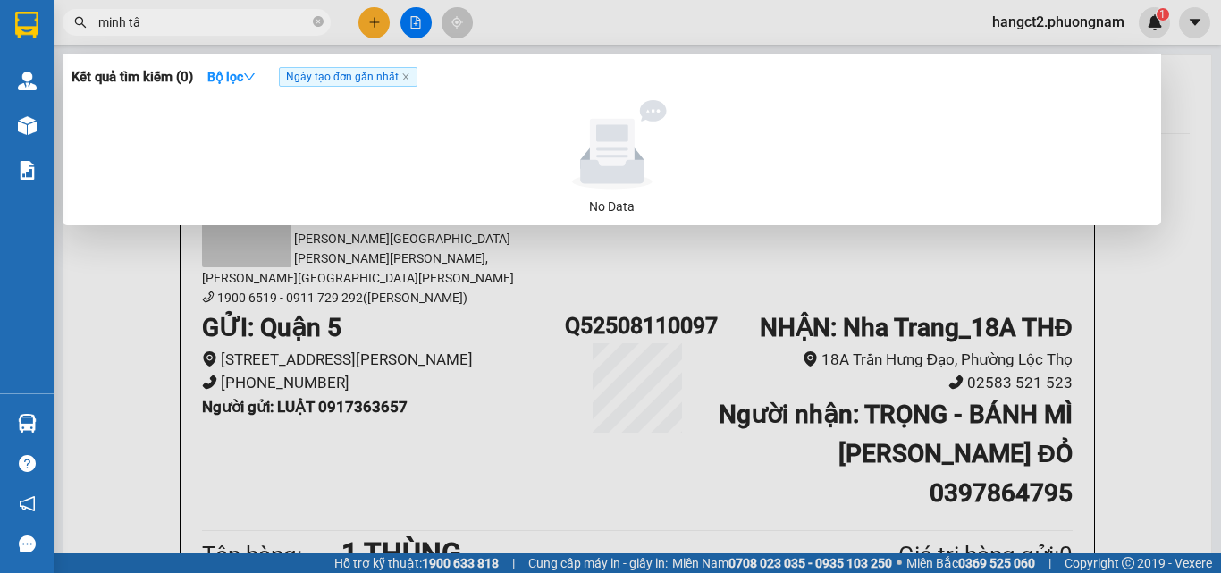
type input "minh tâm"
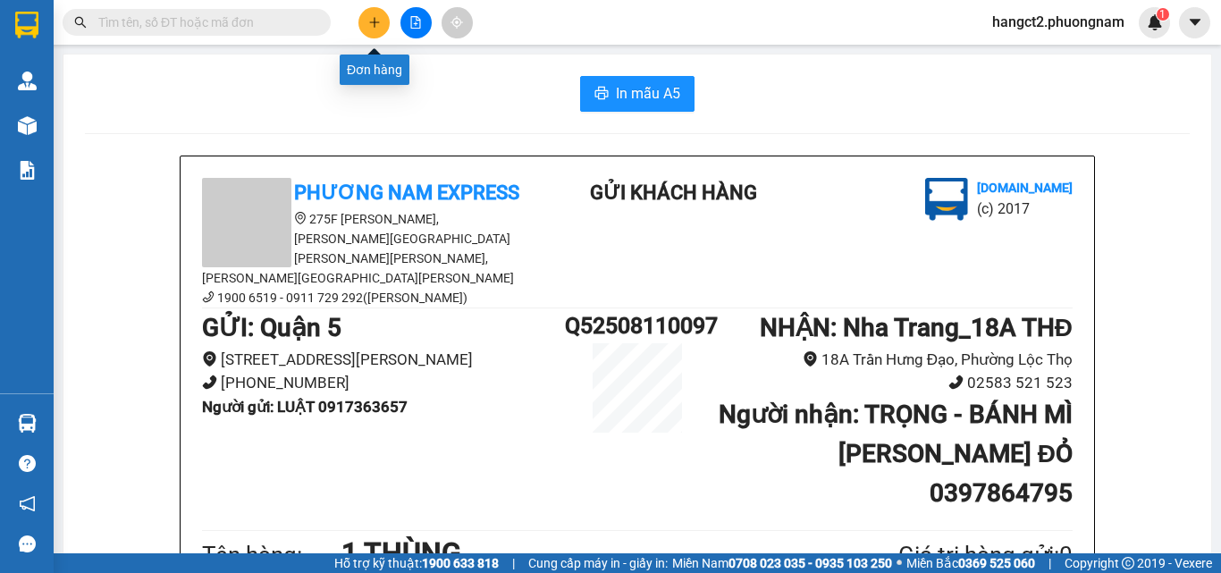
click at [374, 21] on icon "plus" at bounding box center [374, 22] width 13 height 13
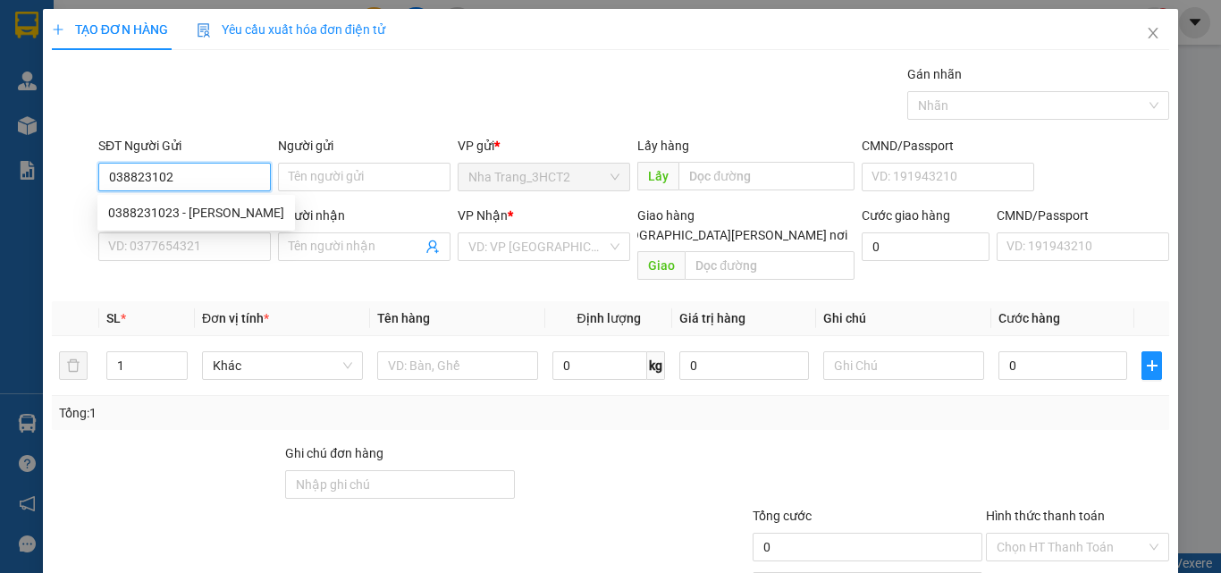
type input "0388231023"
click at [183, 208] on div "0388231023 - TUYẾT ANH" at bounding box center [196, 213] width 176 height 20
type input "TUYẾT ANH"
type input "0988610885"
type input "HUY"
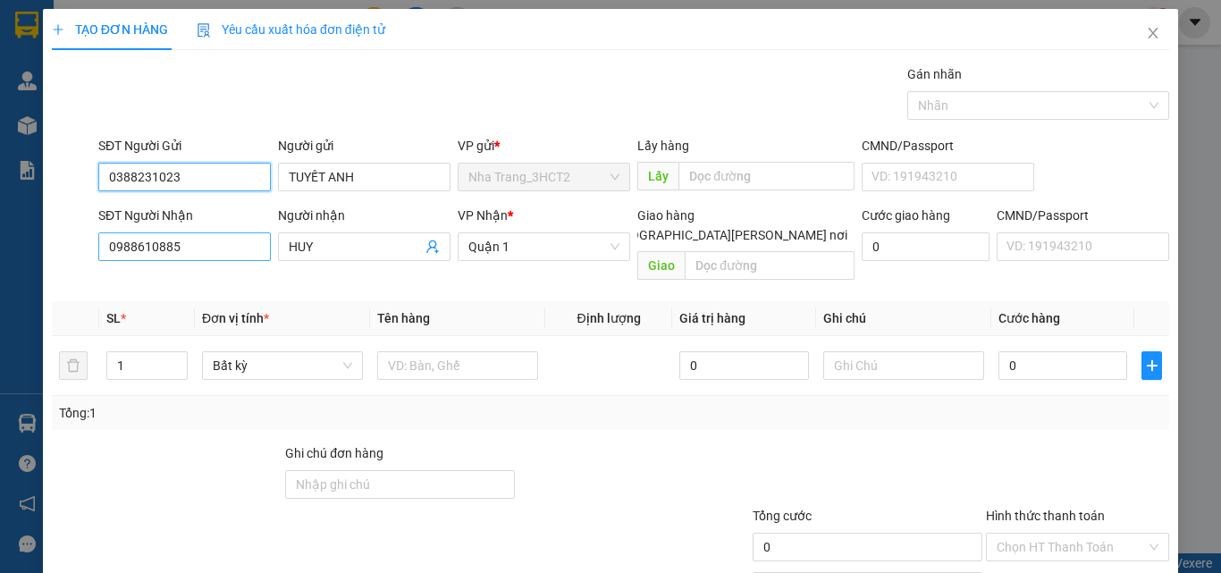
type input "0388231023"
click at [181, 249] on input "0988610885" at bounding box center [184, 246] width 173 height 29
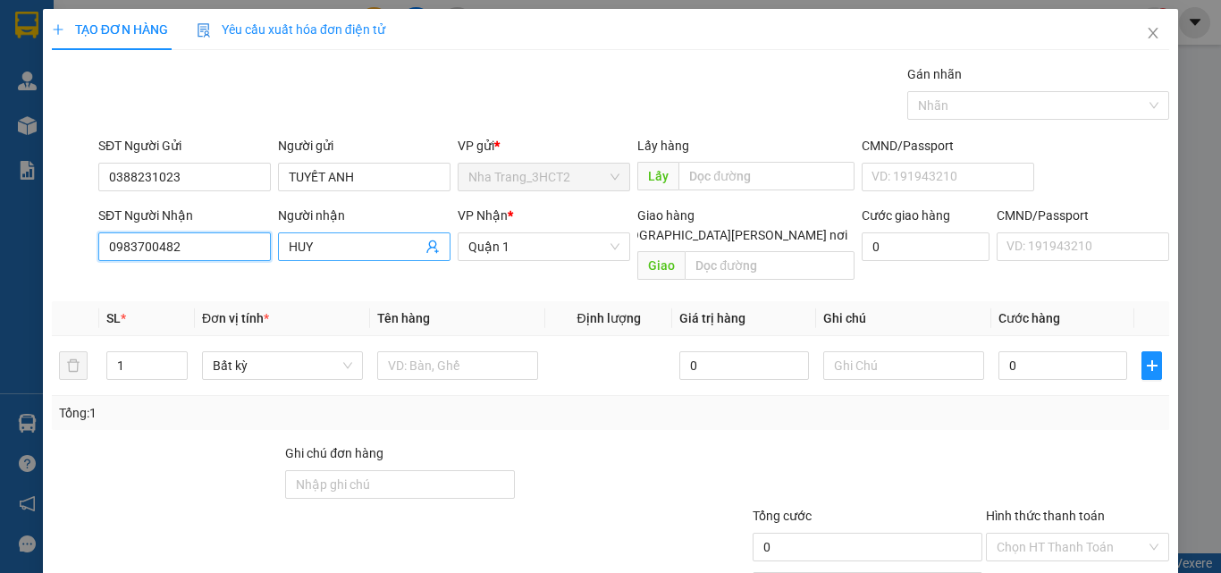
type input "0983700482"
click at [368, 243] on input "HUY" at bounding box center [355, 247] width 133 height 20
type input "h"
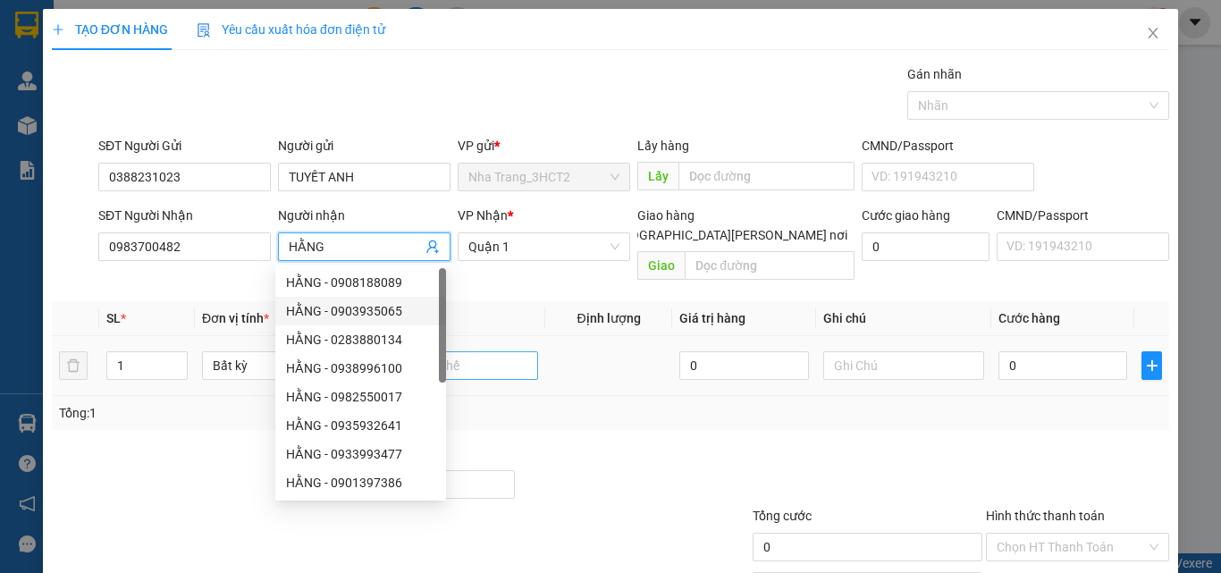
type input "HẰNG"
click at [473, 351] on input "text" at bounding box center [457, 365] width 161 height 29
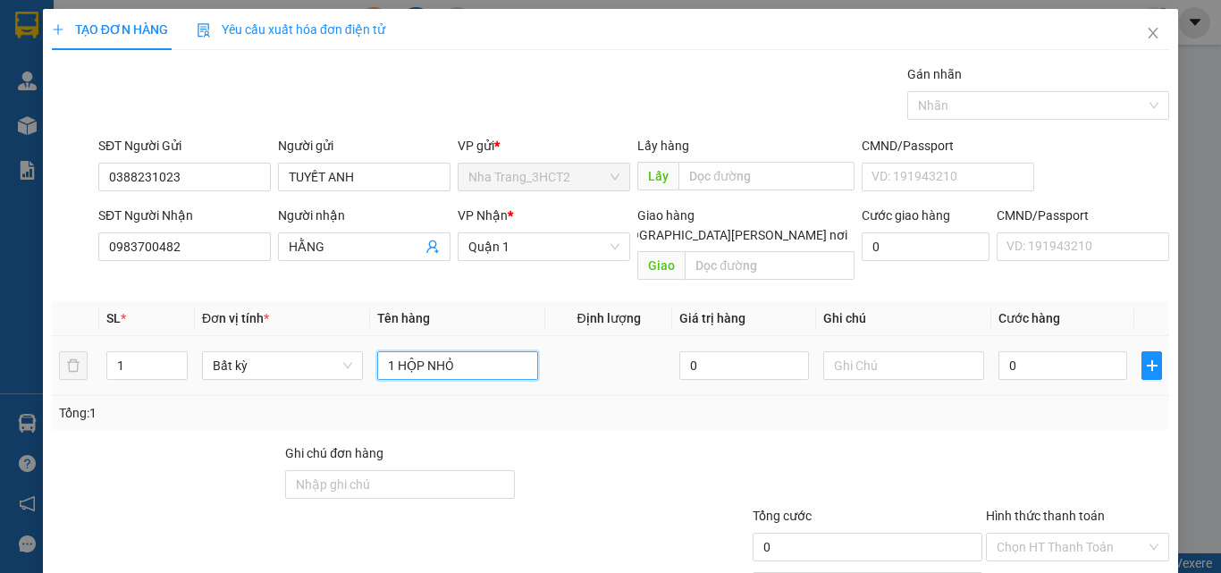
type input "1 HỘP NHỎ"
type input "2"
type input "20"
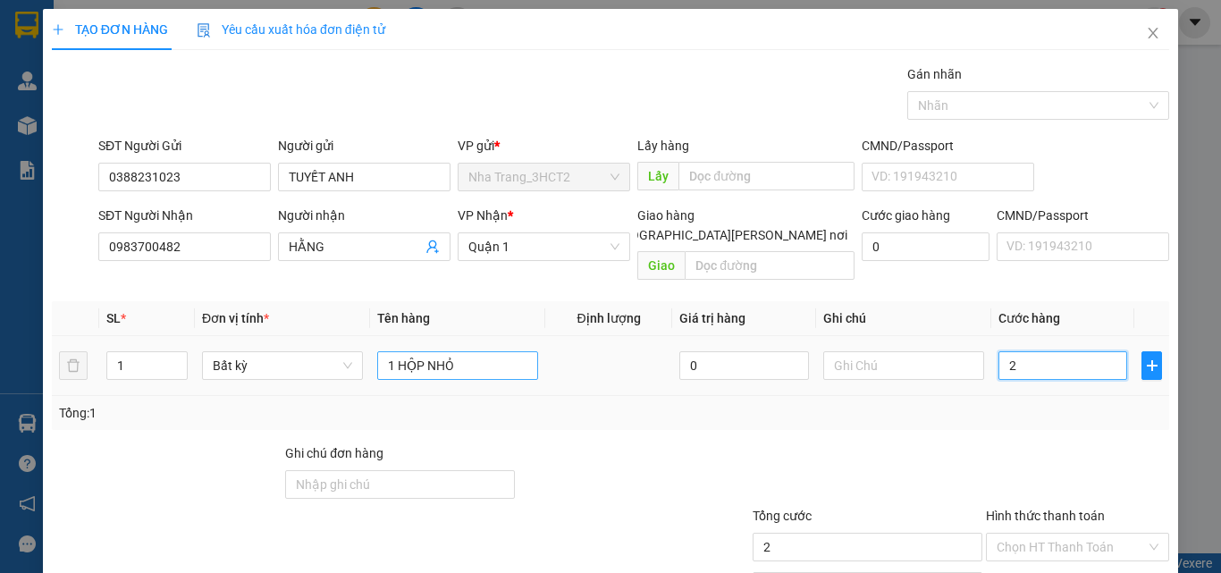
type input "20"
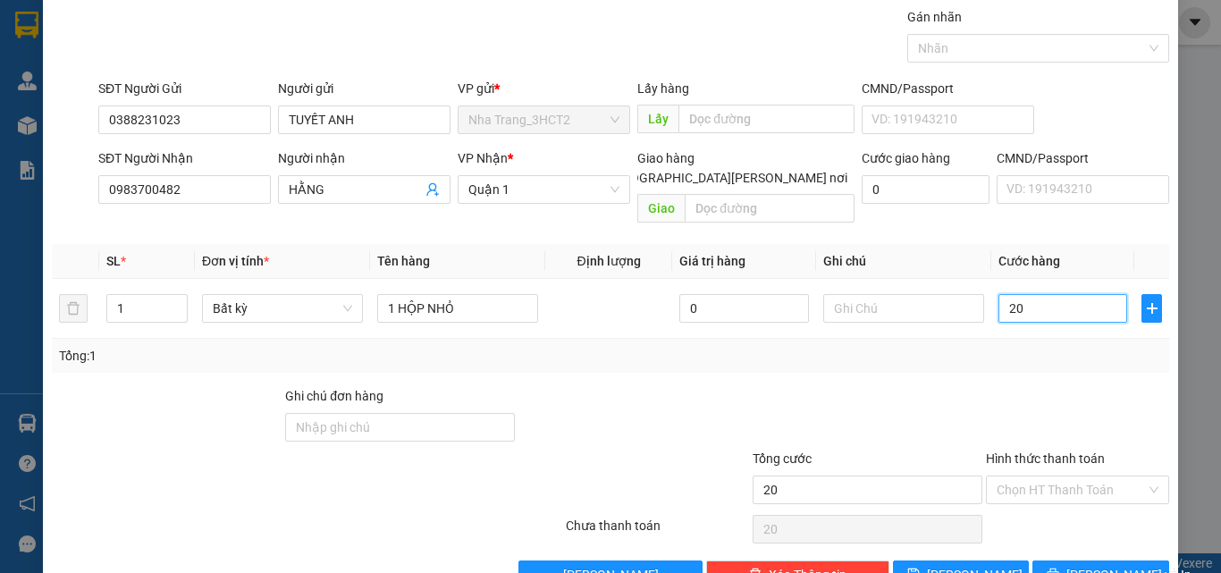
scroll to position [88, 0]
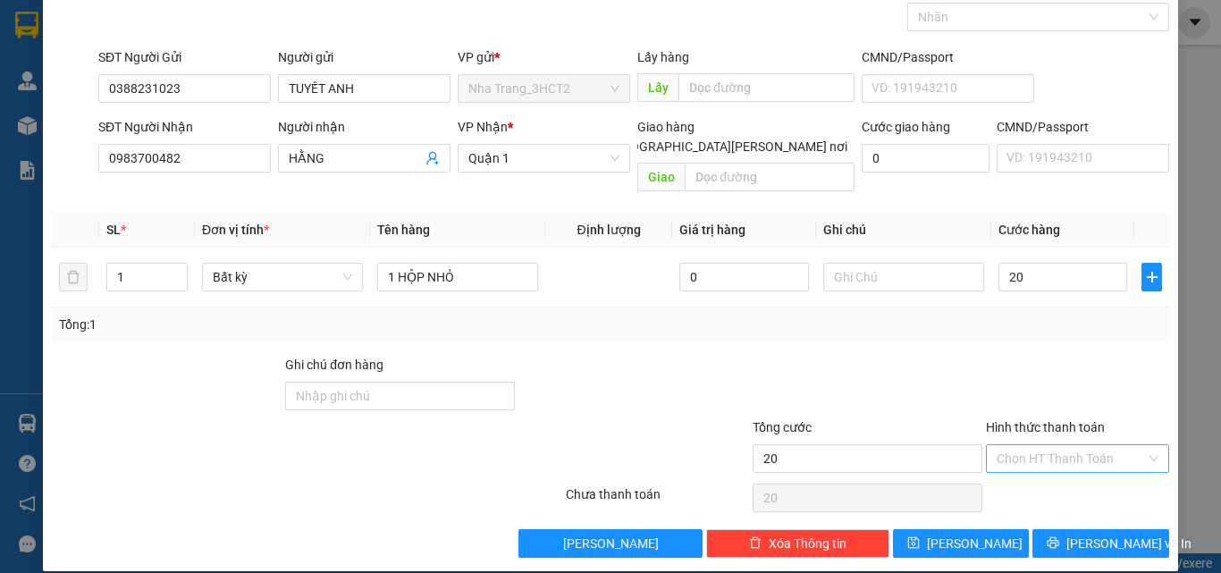
type input "20.000"
click at [1003, 445] on input "Hình thức thanh toán" at bounding box center [1071, 458] width 149 height 27
click at [1022, 468] on div "Tại văn phòng" at bounding box center [1067, 475] width 160 height 20
type input "0"
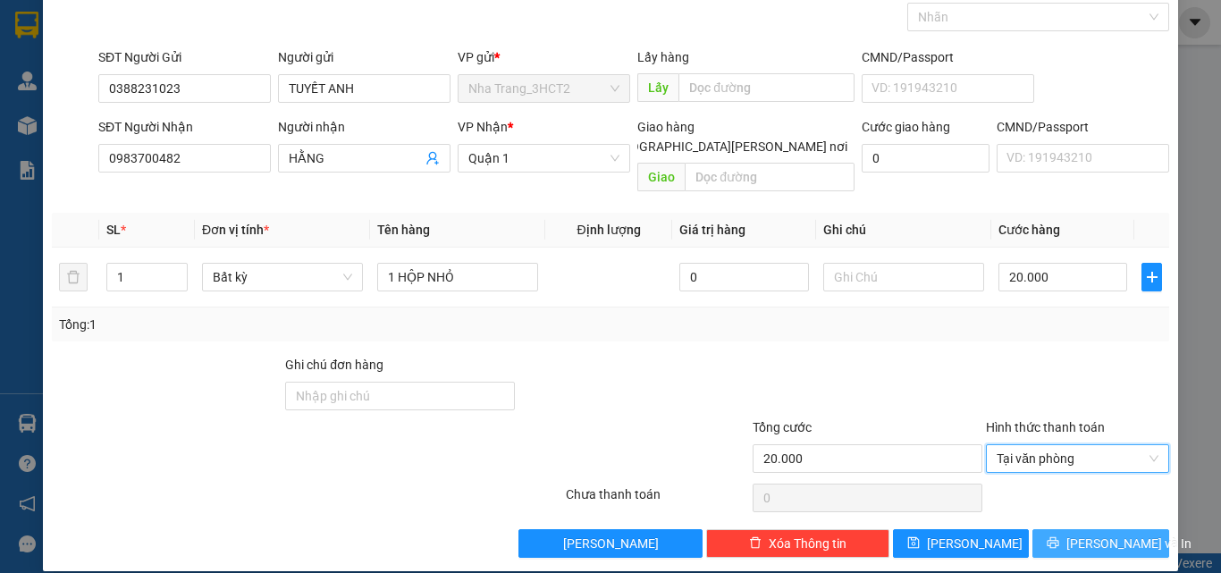
click at [1059, 537] on icon "printer" at bounding box center [1054, 543] width 12 height 12
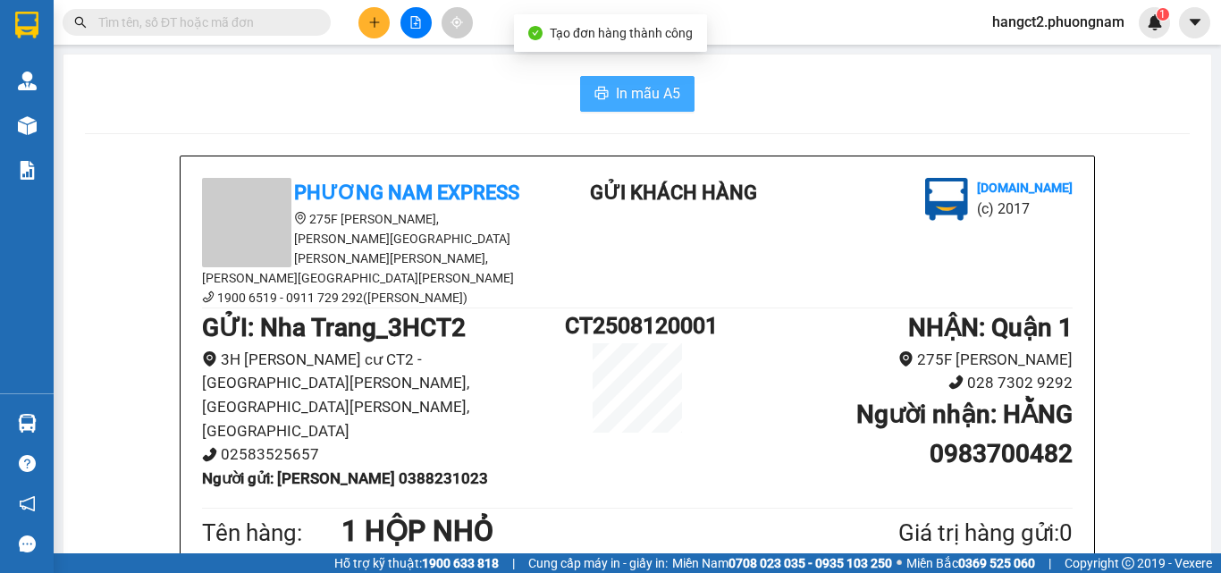
click at [645, 103] on span "In mẫu A5" at bounding box center [648, 93] width 64 height 22
click at [134, 13] on input "text" at bounding box center [203, 23] width 211 height 20
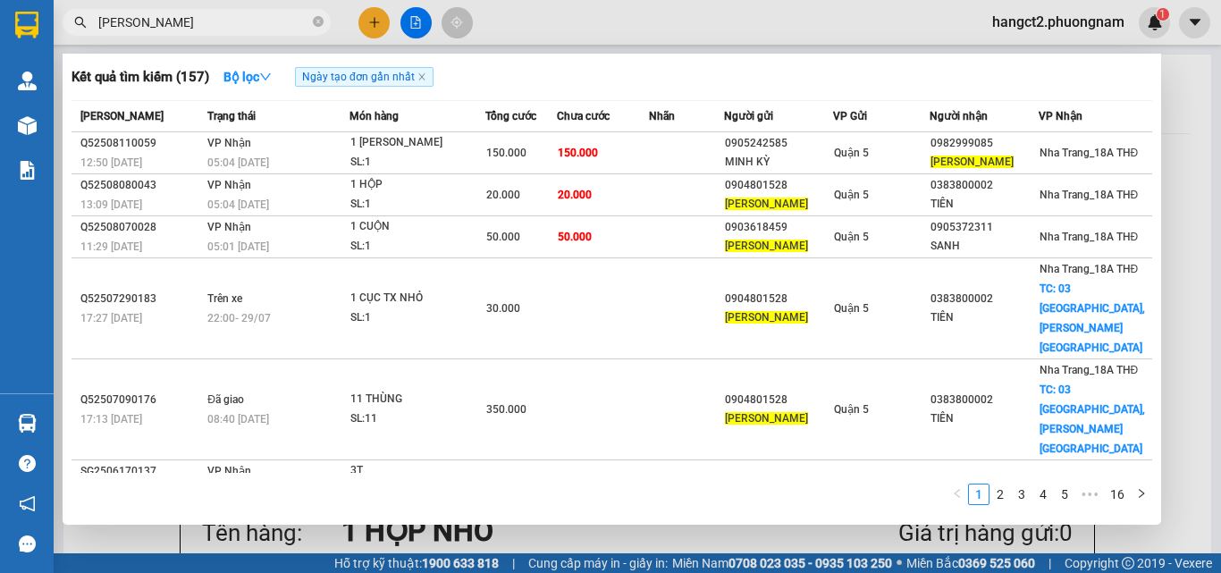
click at [159, 21] on input "[PERSON_NAME]" at bounding box center [203, 23] width 211 height 20
paste input "Q52508110004"
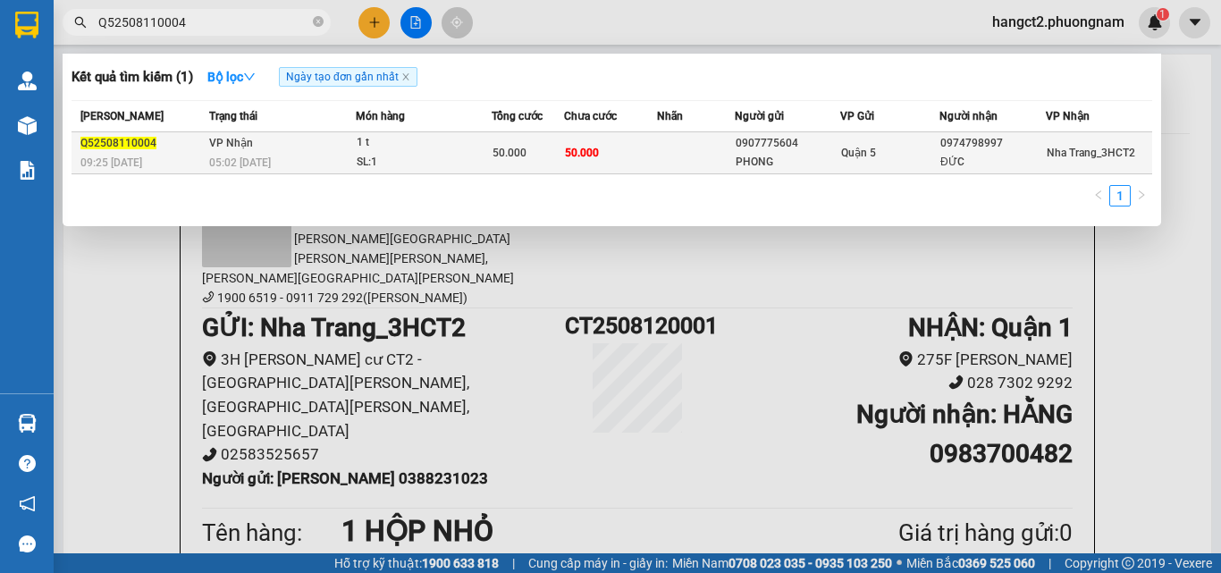
type input "Q52508110004"
click at [418, 151] on div "1 t" at bounding box center [424, 143] width 134 height 20
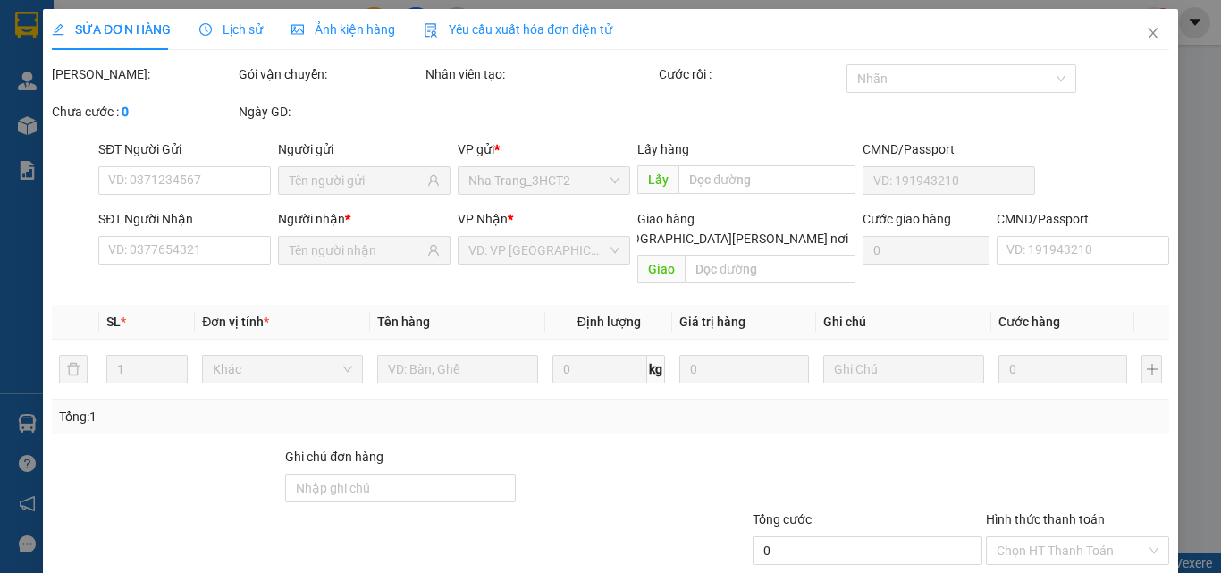
type input "0907775604"
type input "PHONG"
type input "0974798997"
type input "ĐỨC"
type input "50.000"
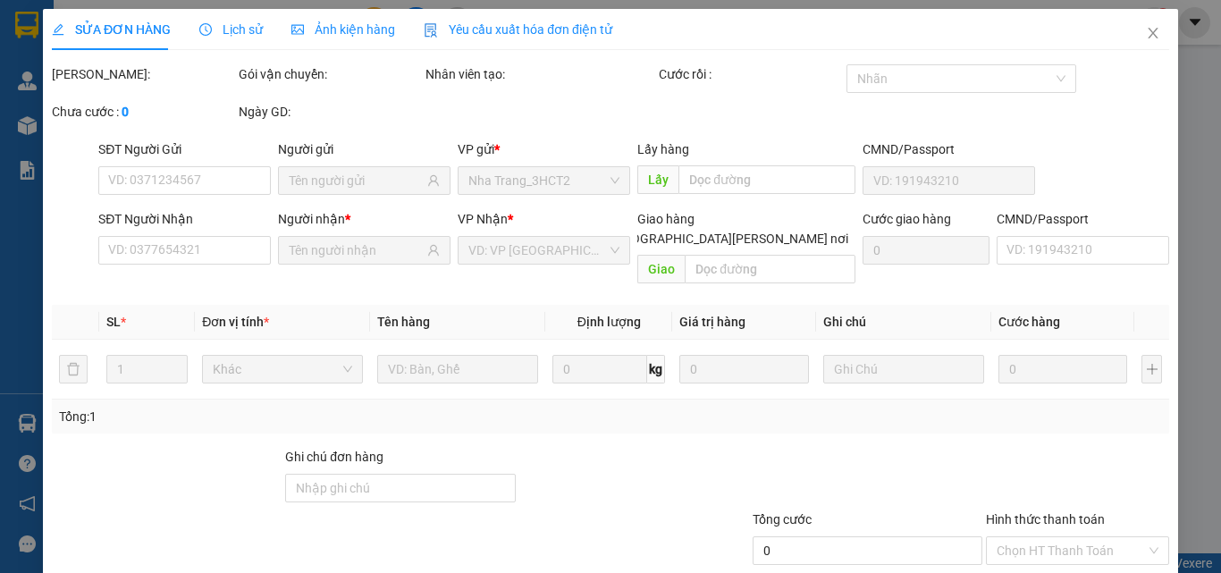
type input "50.000"
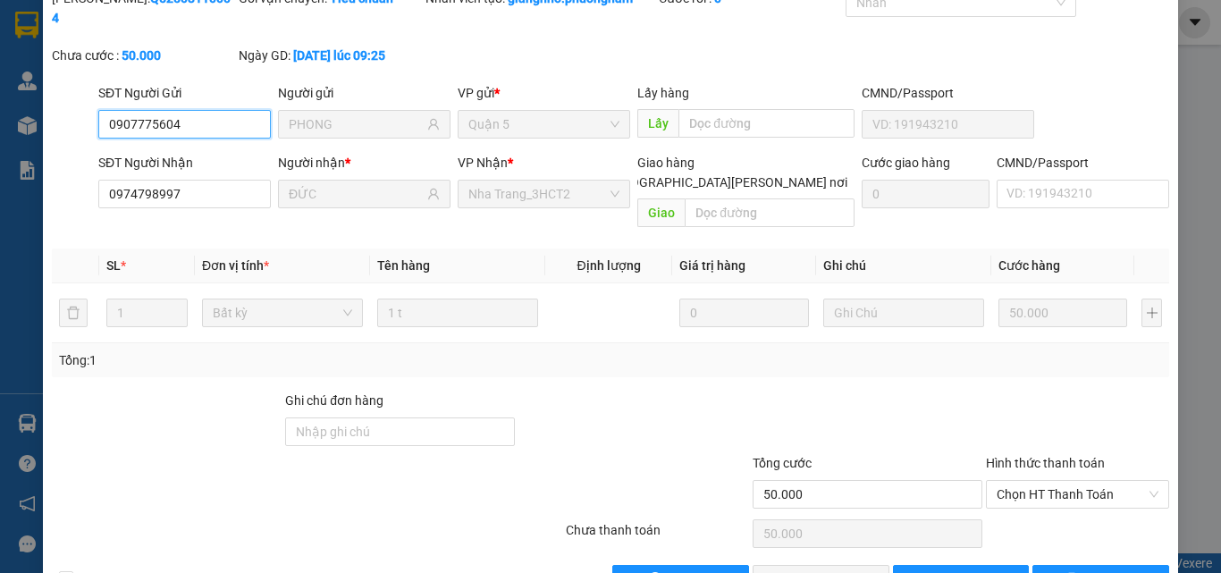
scroll to position [92, 0]
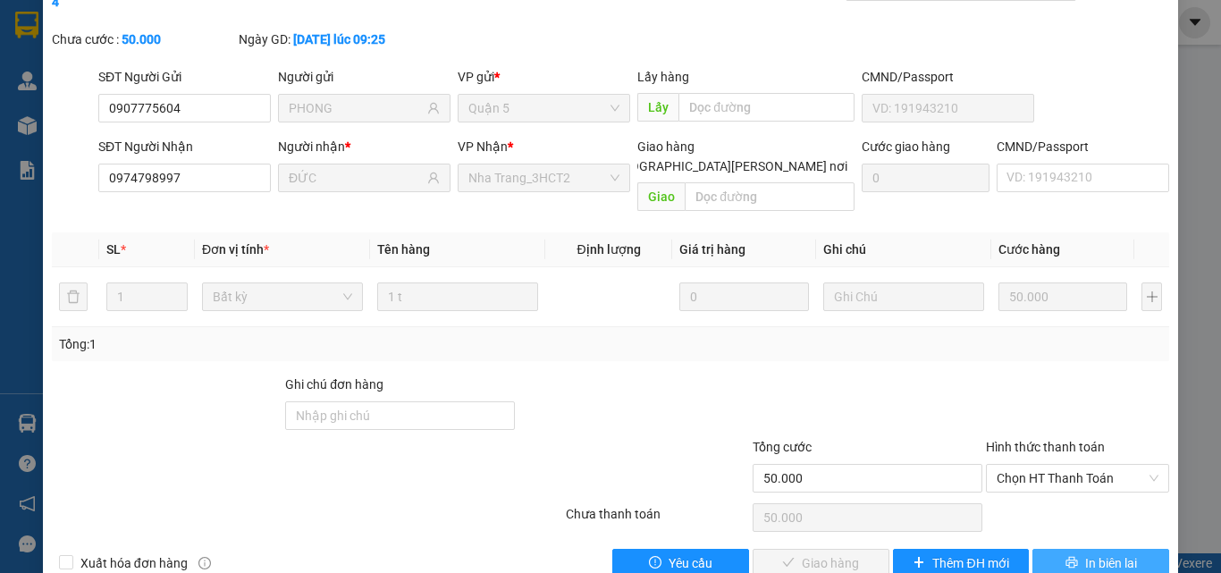
click at [1085, 553] on span "In biên lai" at bounding box center [1111, 563] width 52 height 20
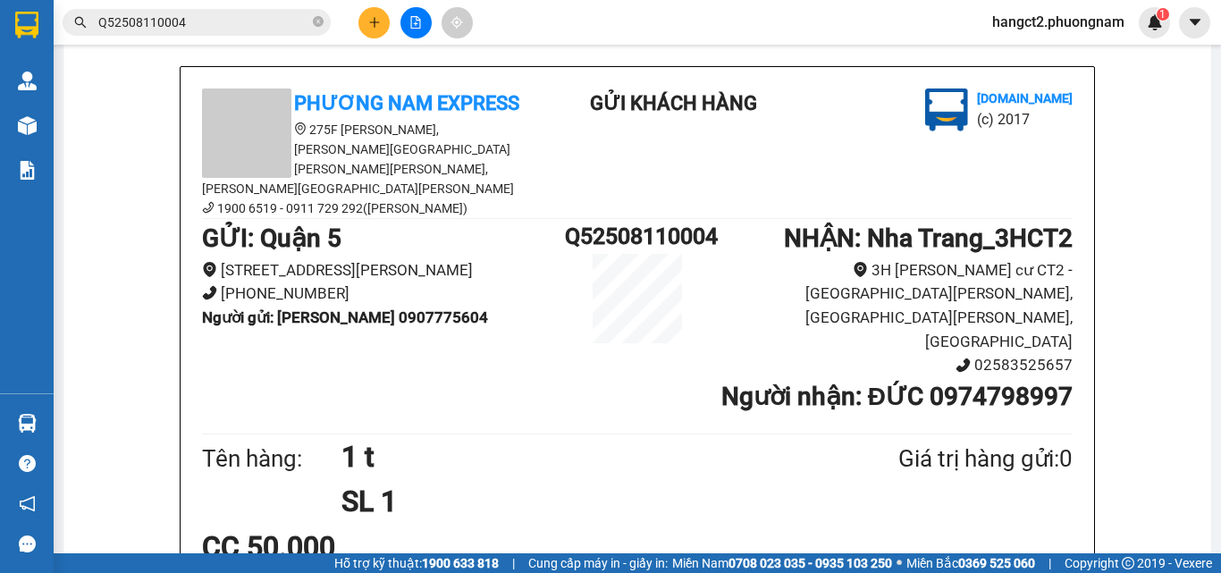
scroll to position [99, 0]
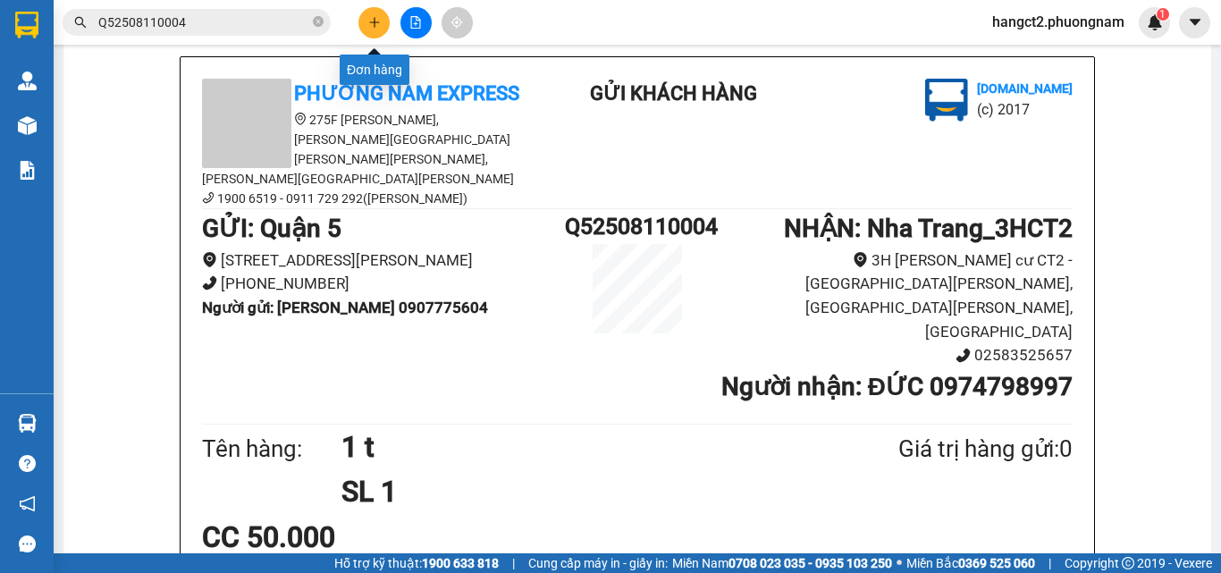
click at [375, 27] on icon "plus" at bounding box center [374, 22] width 13 height 13
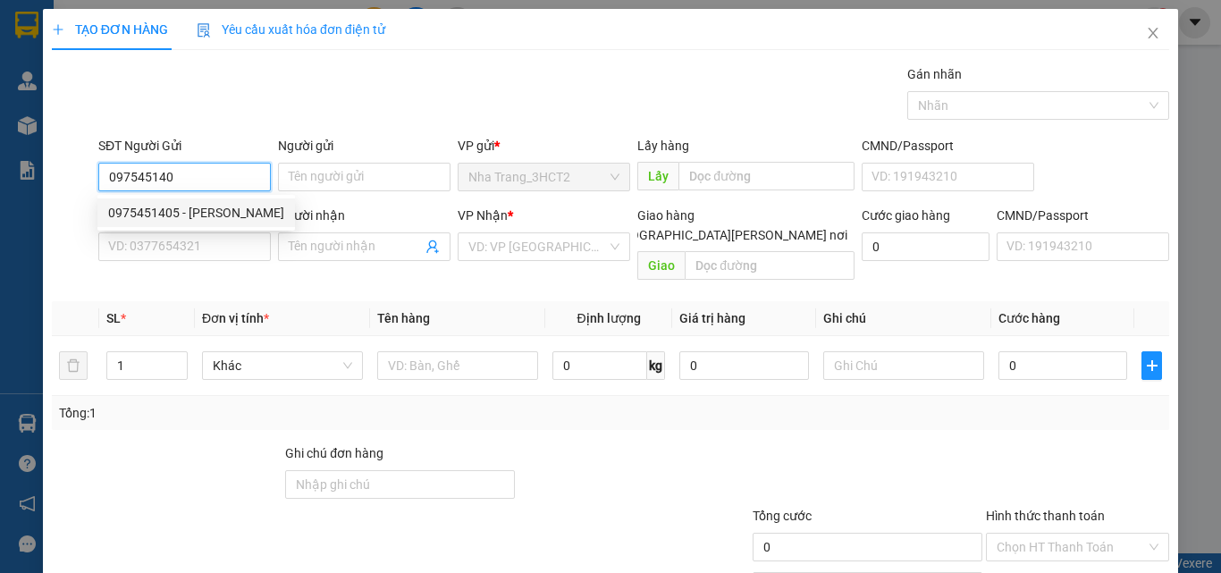
click at [209, 222] on div "0975451405 - TOÀN" at bounding box center [196, 213] width 176 height 20
type input "0975451405"
type input "TOÀN"
type input "0399902719"
type input "NHI"
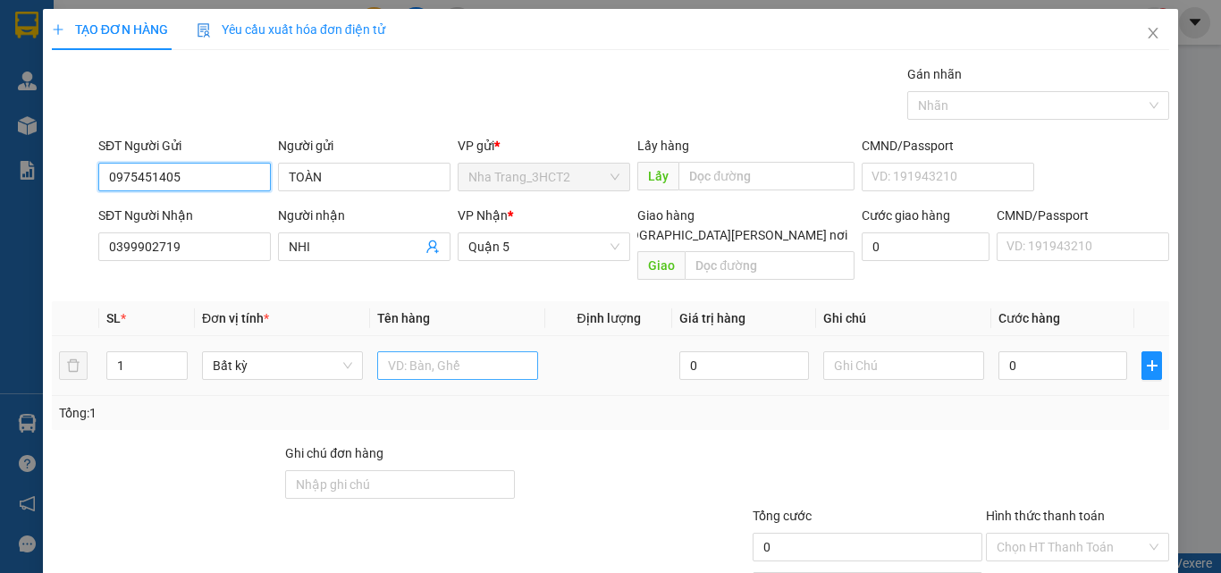
type input "0975451405"
click at [417, 351] on input "text" at bounding box center [457, 365] width 161 height 29
type input "1 THÙNG GIẤY"
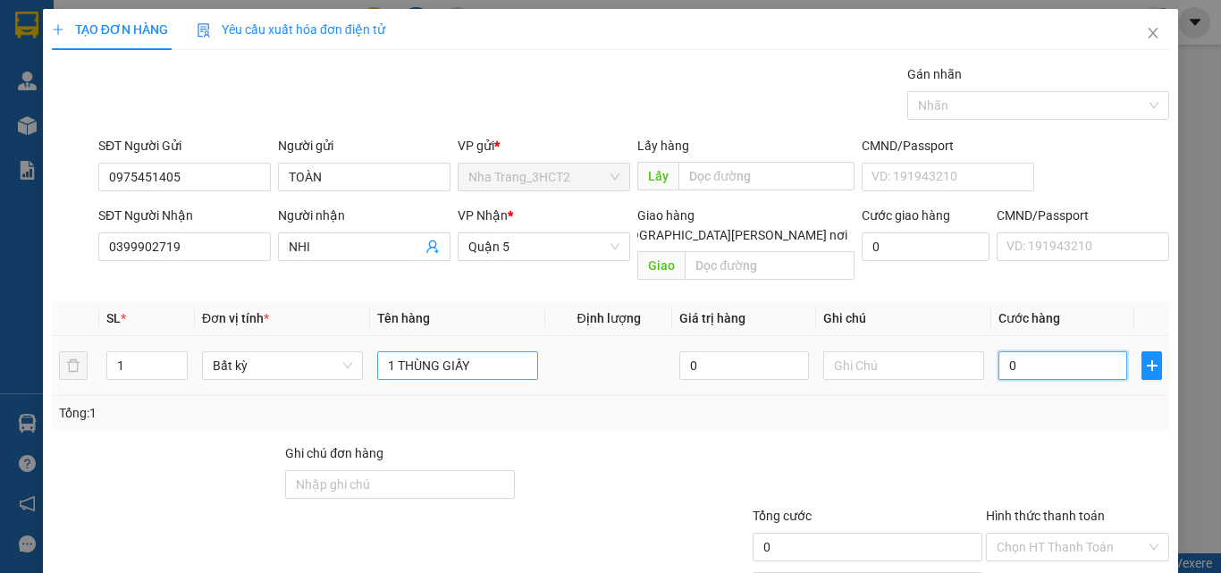
type input "4"
type input "40"
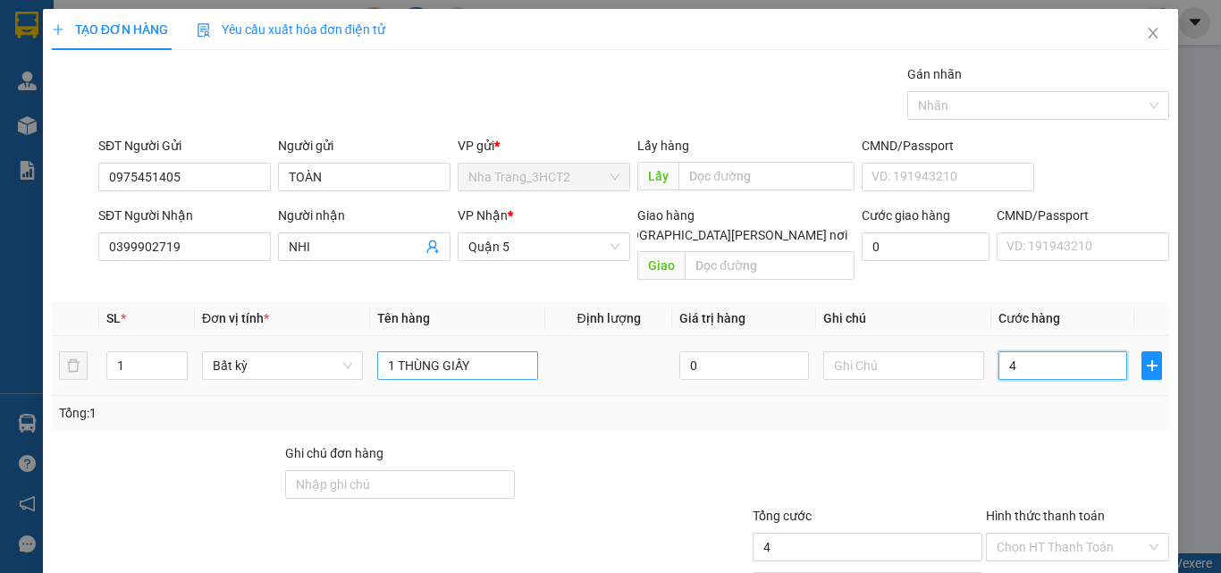
type input "40"
type input "40.000"
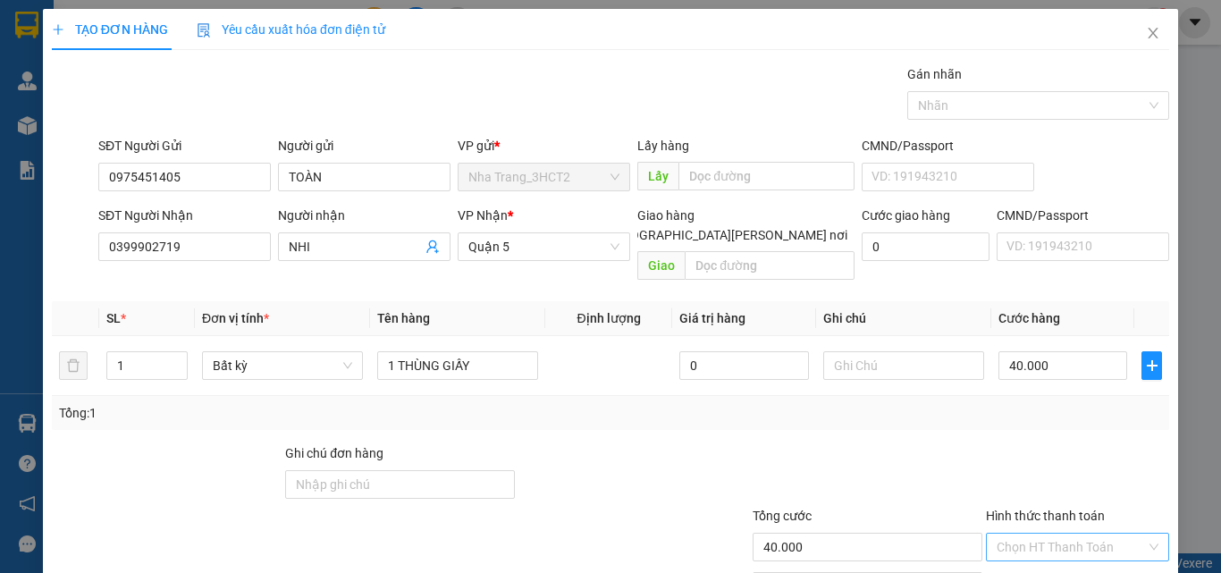
click at [1040, 534] on input "Hình thức thanh toán" at bounding box center [1071, 547] width 149 height 27
click at [1026, 467] on div "Tại văn phòng" at bounding box center [1067, 463] width 160 height 20
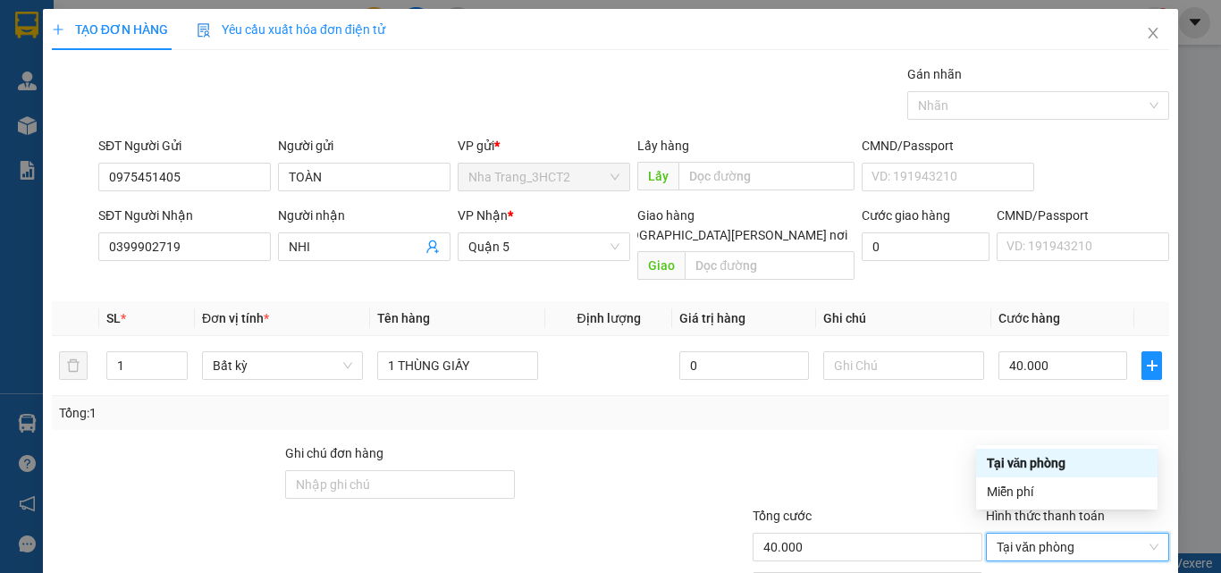
type input "0"
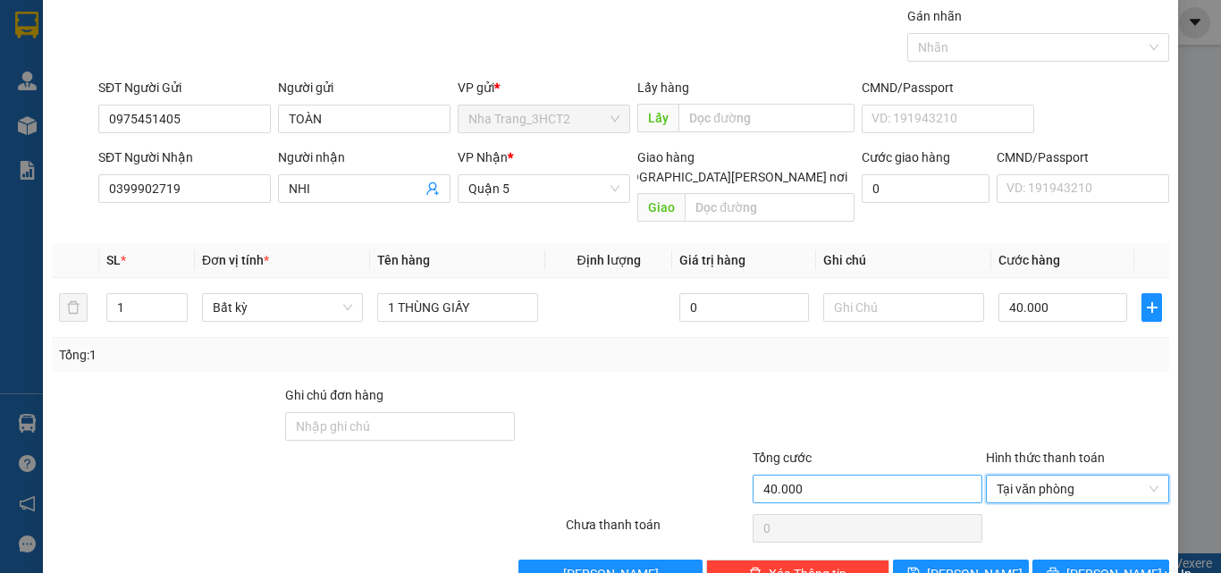
scroll to position [88, 0]
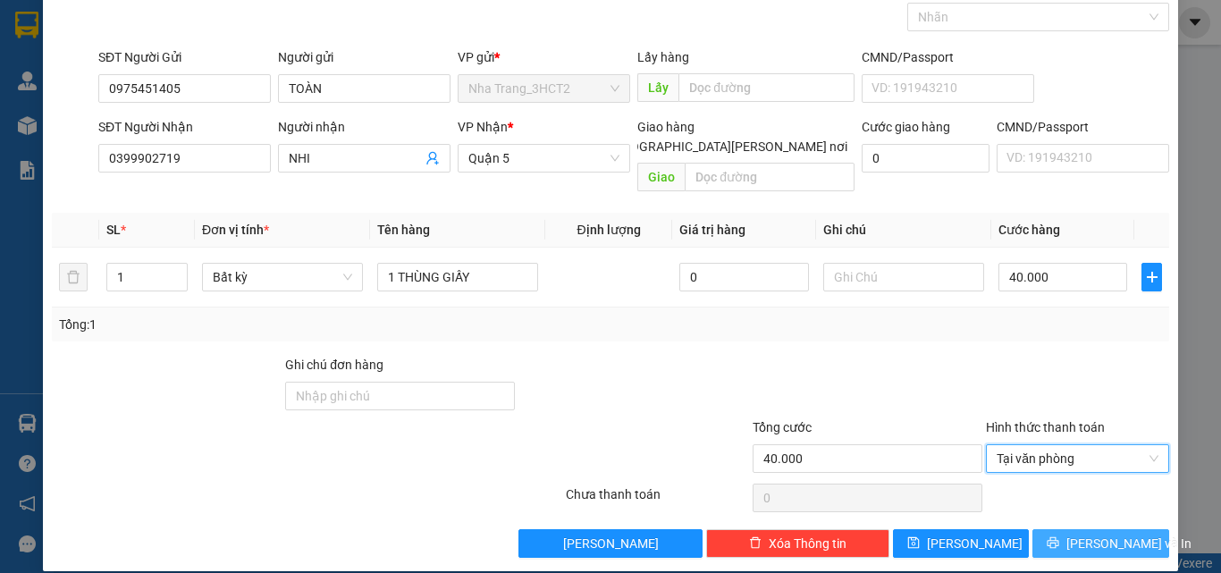
click at [1050, 529] on button "Lưu và In" at bounding box center [1100, 543] width 137 height 29
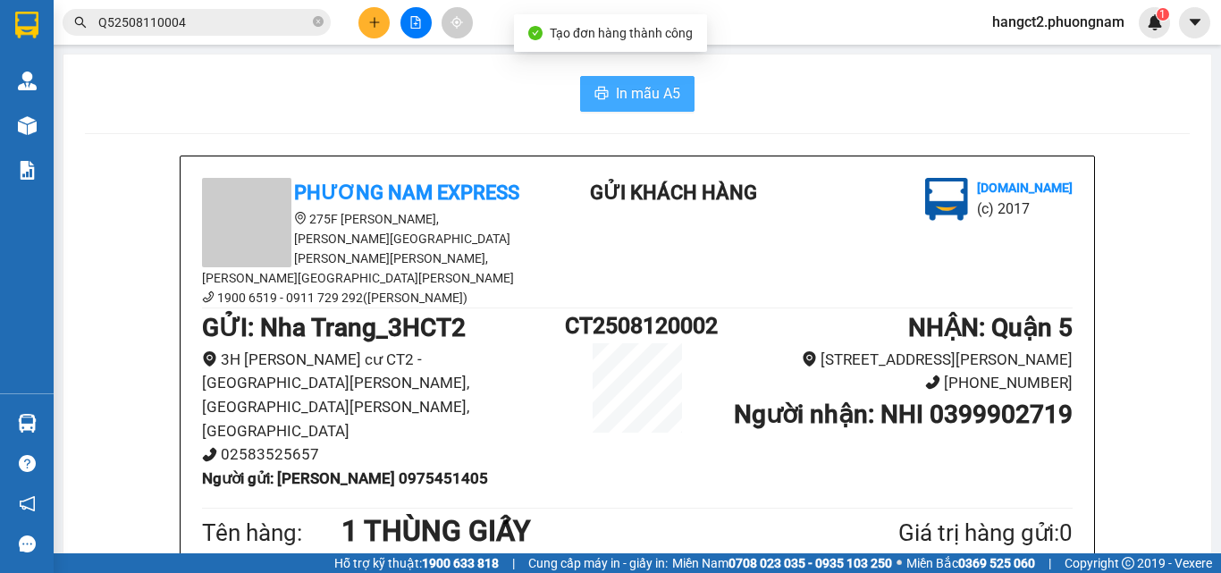
click at [616, 86] on span "In mẫu A5" at bounding box center [648, 93] width 64 height 22
click at [203, 22] on input "Q52508110004" at bounding box center [203, 23] width 211 height 20
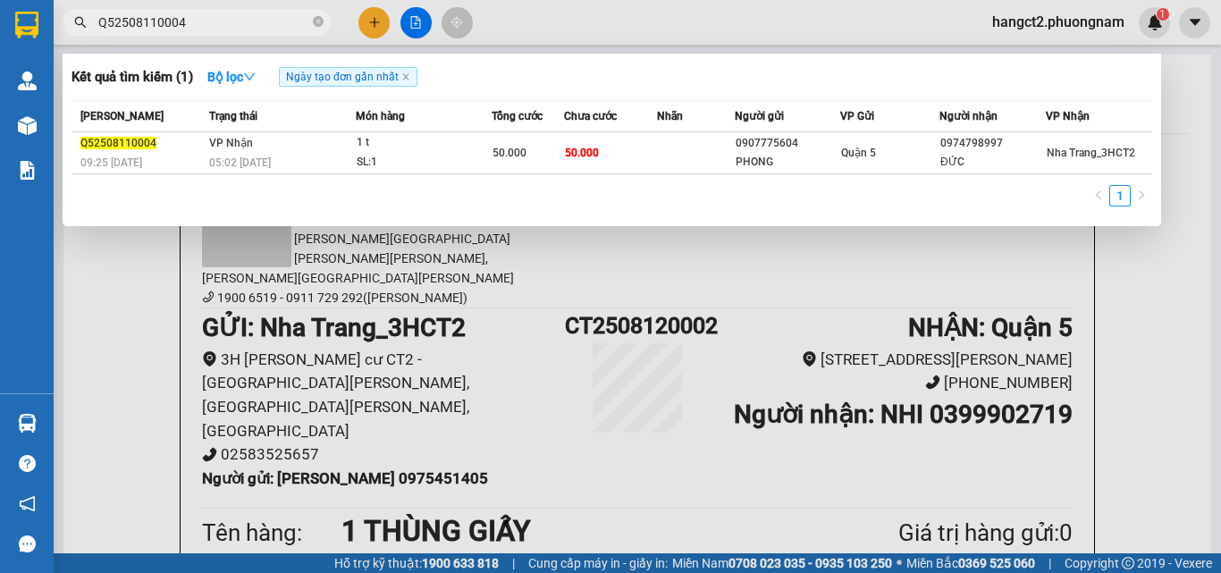
click at [203, 22] on input "Q52508110004" at bounding box center [203, 23] width 211 height 20
paste input "SG2508110129"
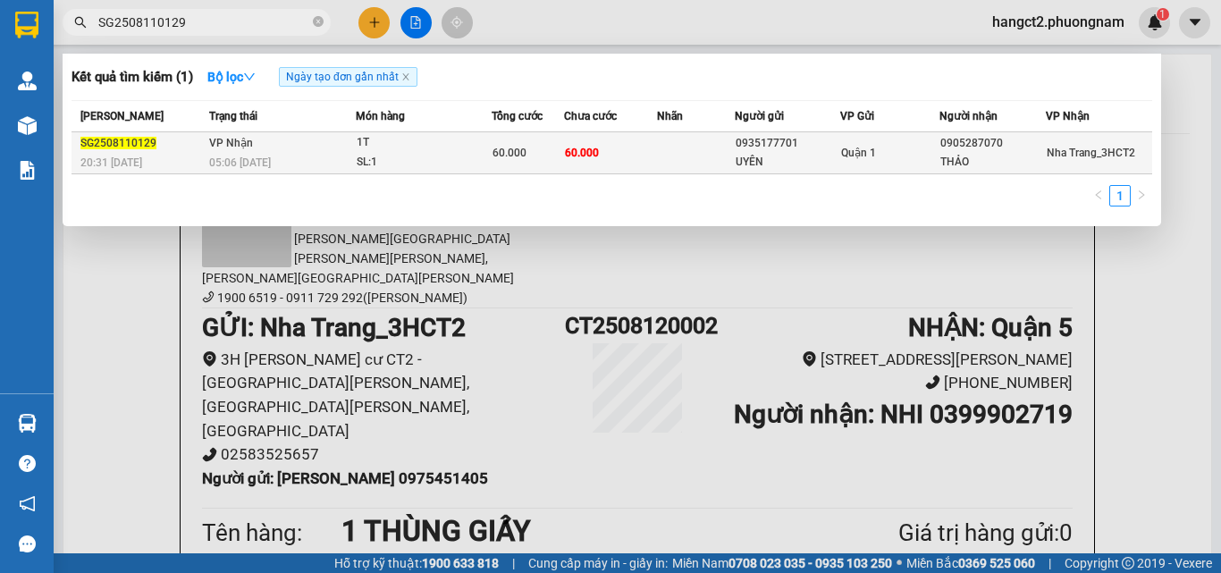
type input "SG2508110129"
click at [804, 162] on div "UYÊN" at bounding box center [788, 162] width 105 height 19
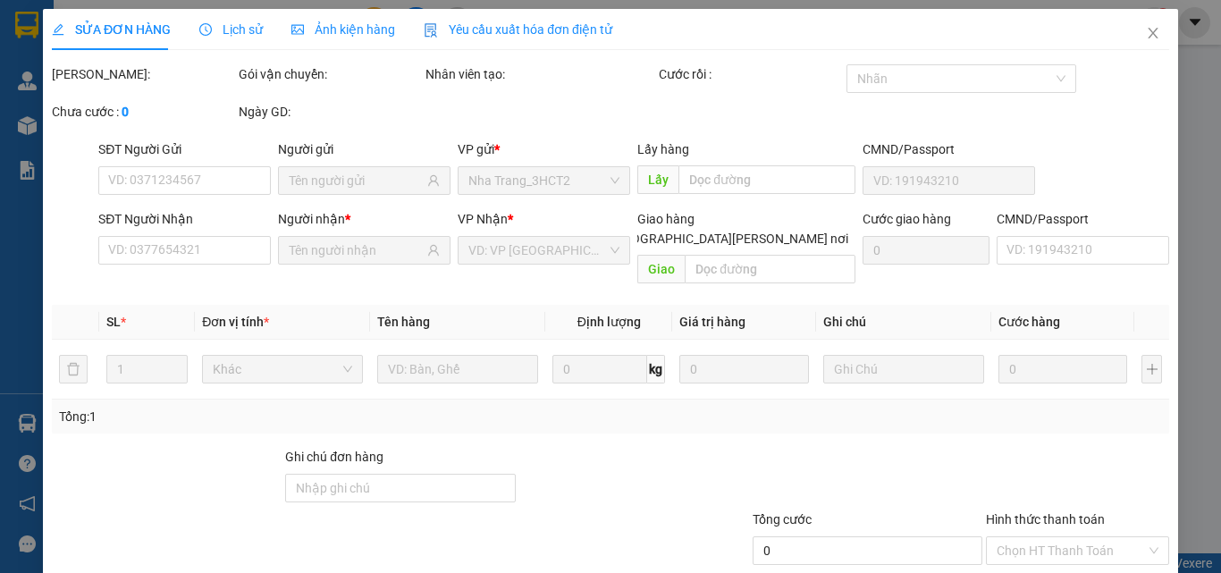
type input "0935177701"
type input "UYÊN"
type input "0905287070"
type input "THẢO"
type input "60.000"
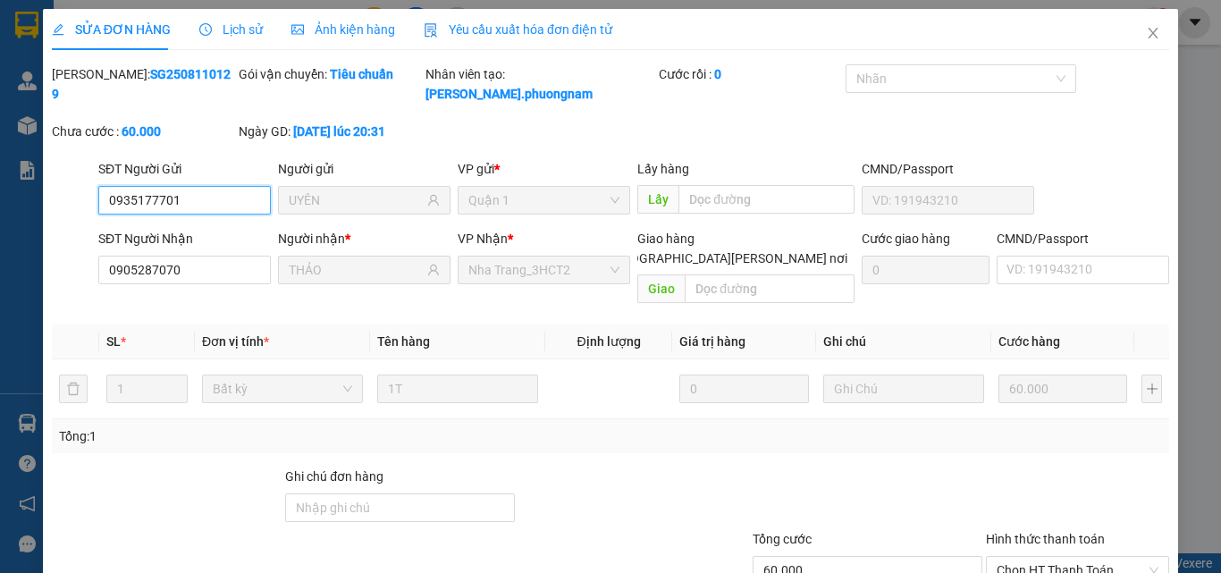
scroll to position [90, 0]
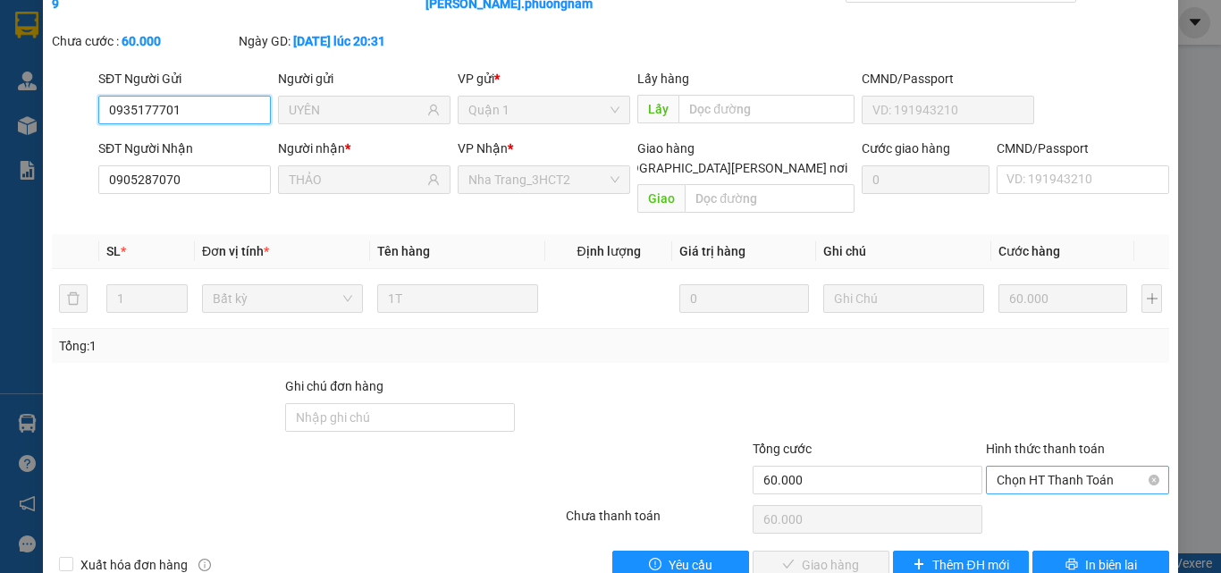
click at [1033, 467] on span "Chọn HT Thanh Toán" at bounding box center [1078, 480] width 162 height 27
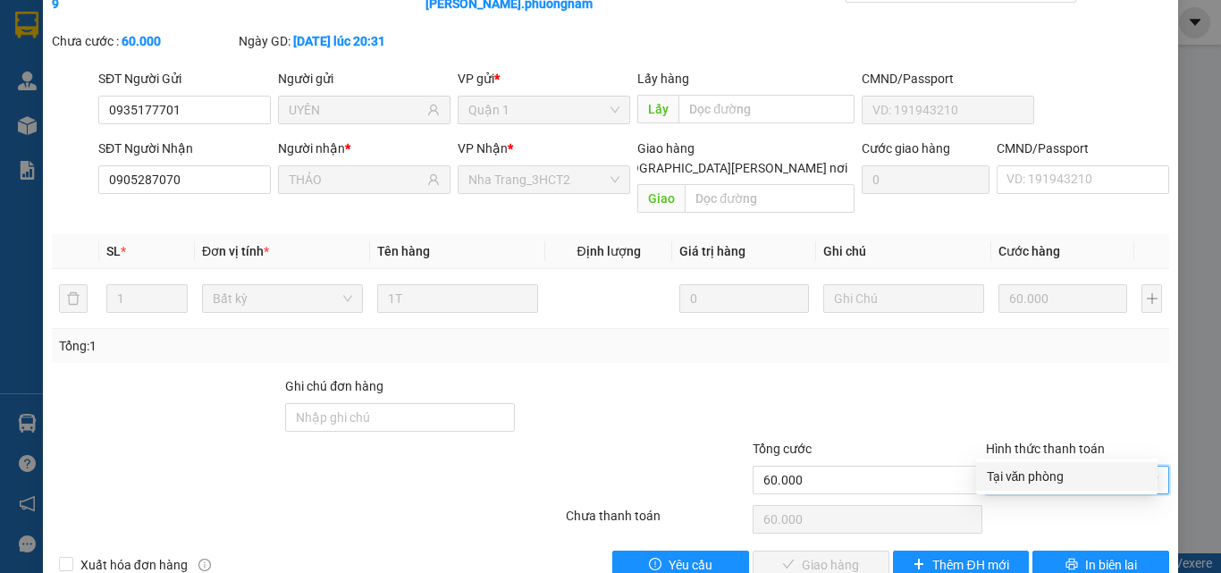
click at [1020, 468] on div "Tại văn phòng" at bounding box center [1067, 477] width 160 height 20
type input "0"
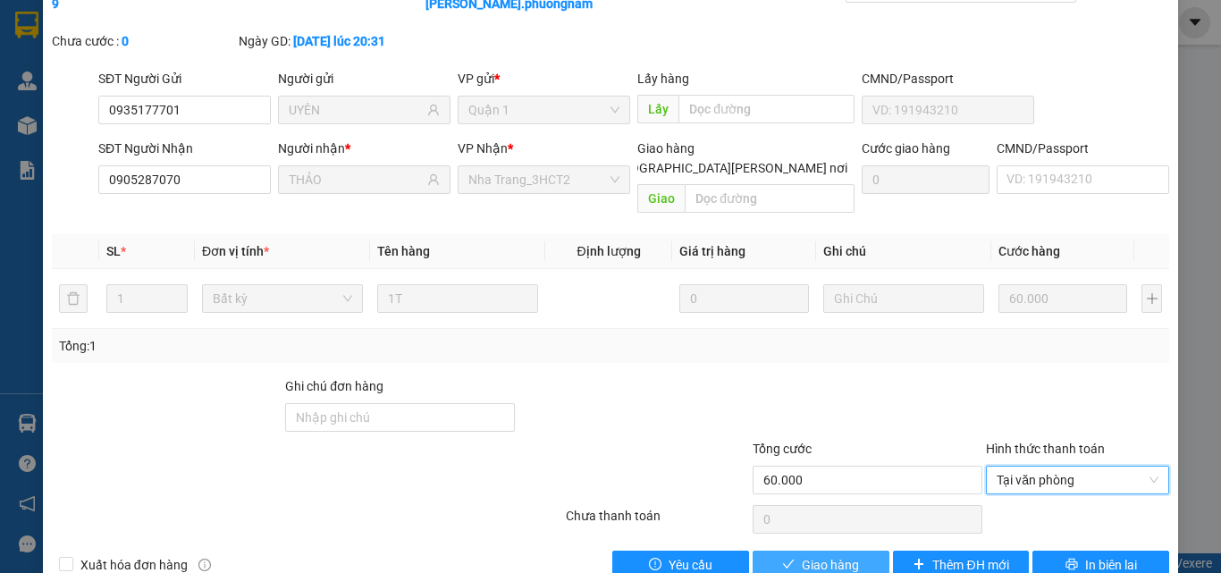
click at [819, 555] on span "Giao hàng" at bounding box center [830, 565] width 57 height 20
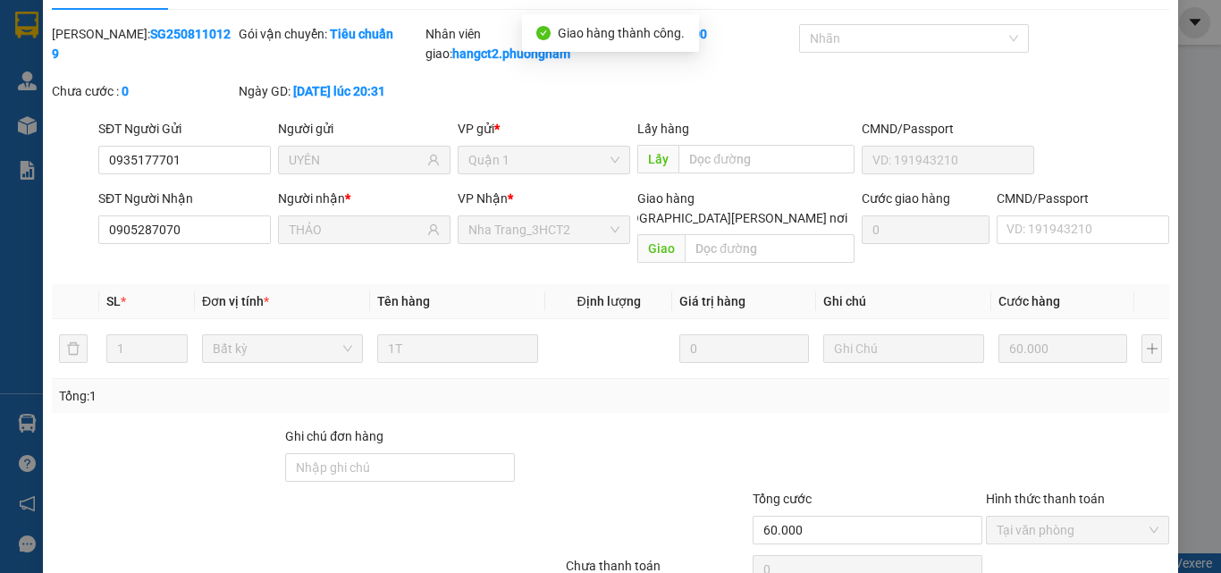
scroll to position [0, 0]
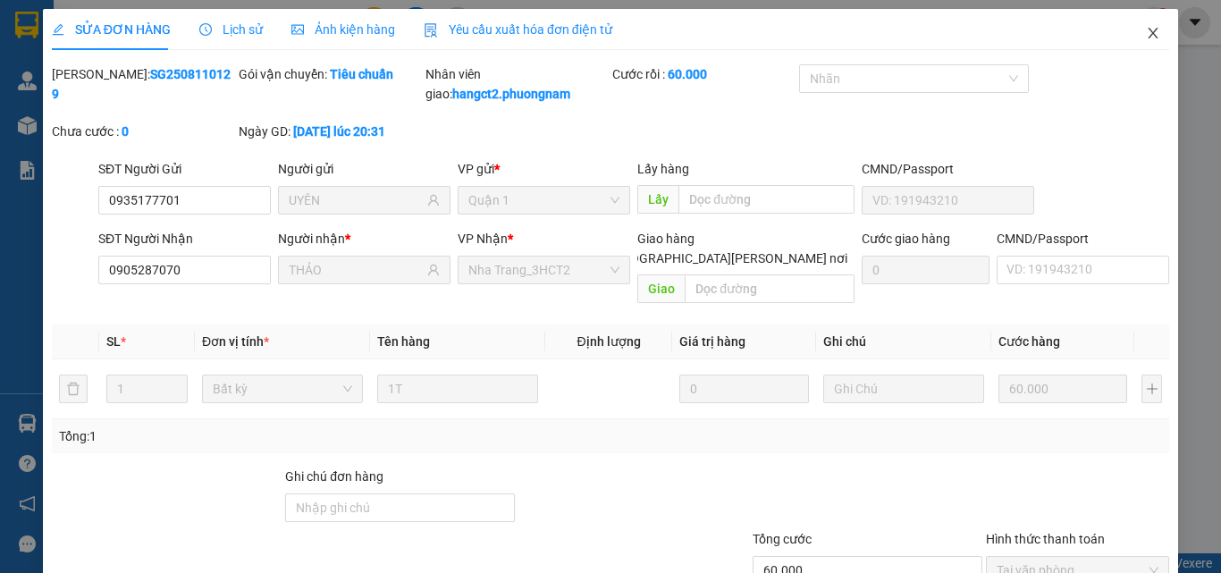
click at [1150, 34] on span "Close" at bounding box center [1153, 34] width 50 height 50
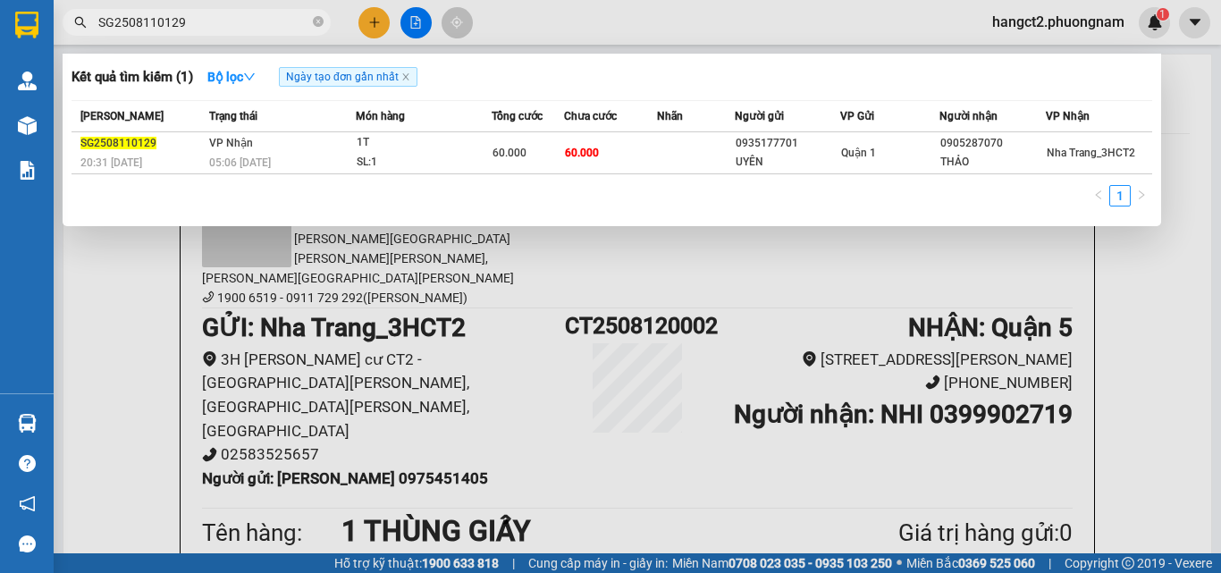
click at [230, 15] on input "SG2508110129" at bounding box center [203, 23] width 211 height 20
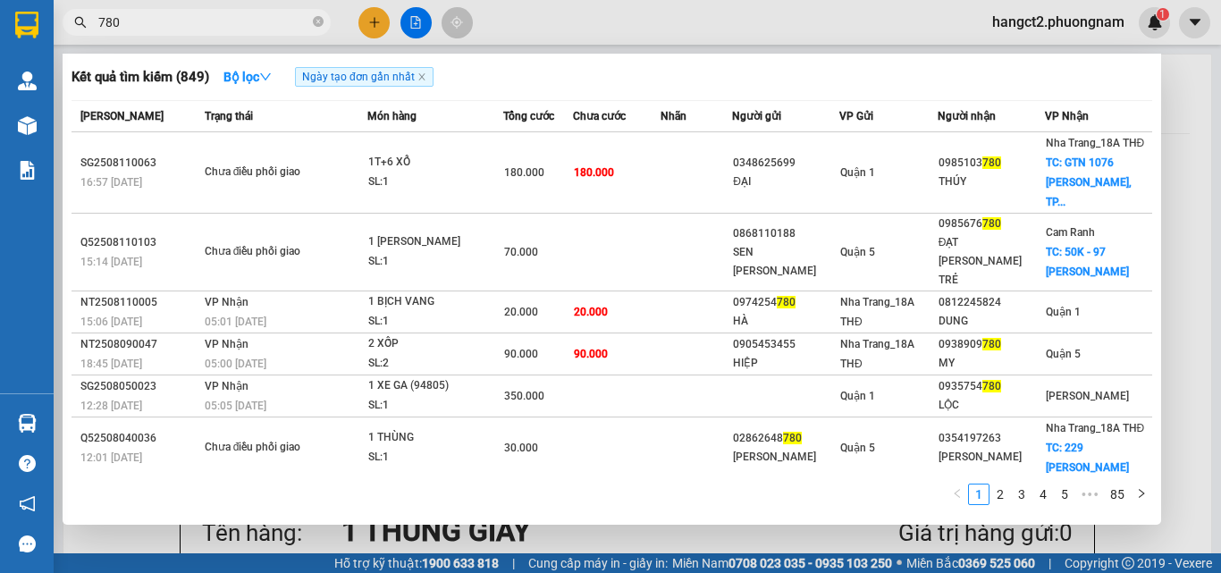
click at [227, 25] on input "780" at bounding box center [203, 23] width 211 height 20
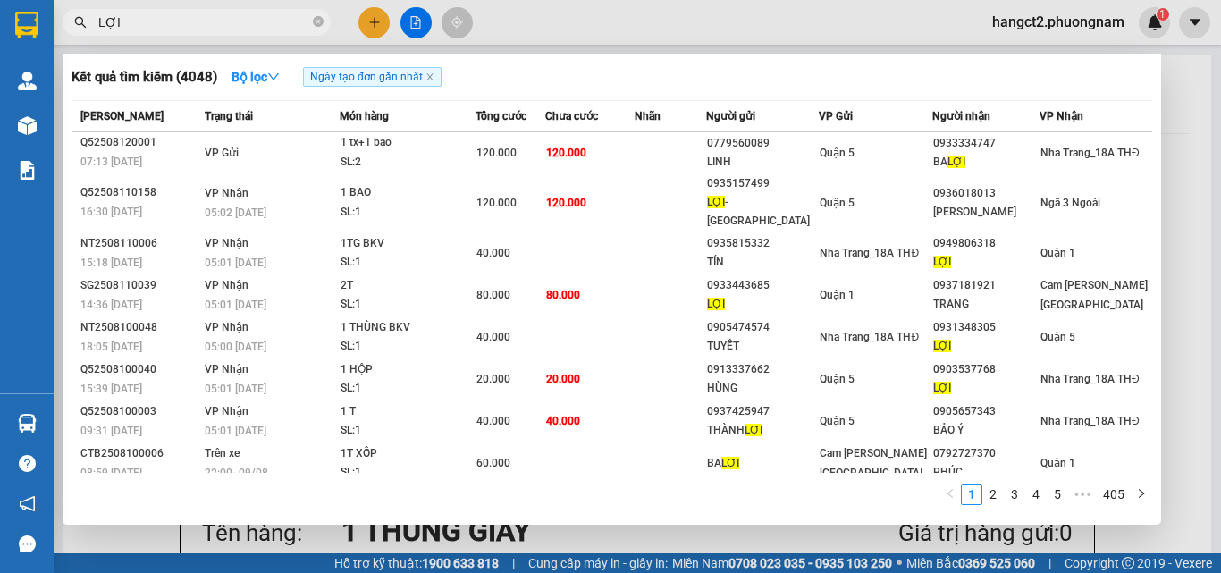
click at [164, 22] on input "LỢI" at bounding box center [203, 23] width 211 height 20
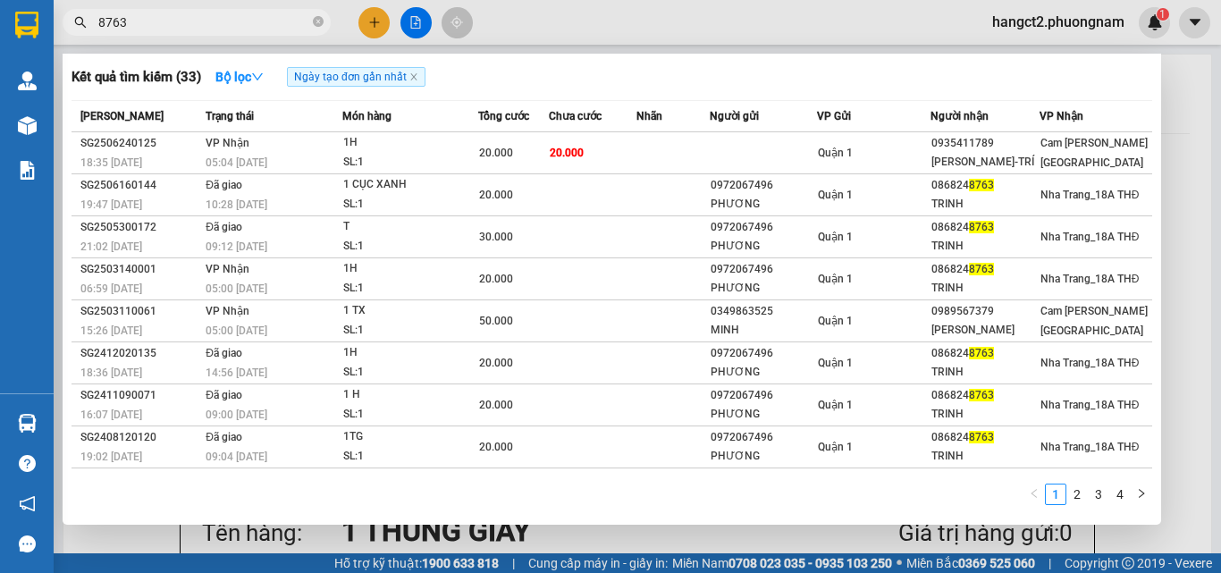
drag, startPoint x: 164, startPoint y: 22, endPoint x: 82, endPoint y: 46, distance: 84.6
click at [82, 38] on div "Kết quả tìm kiếm ( 33 ) Bộ lọc Ngày tạo đơn gần nhất Mã ĐH Trạng thái Món hàng …" at bounding box center [174, 22] width 349 height 31
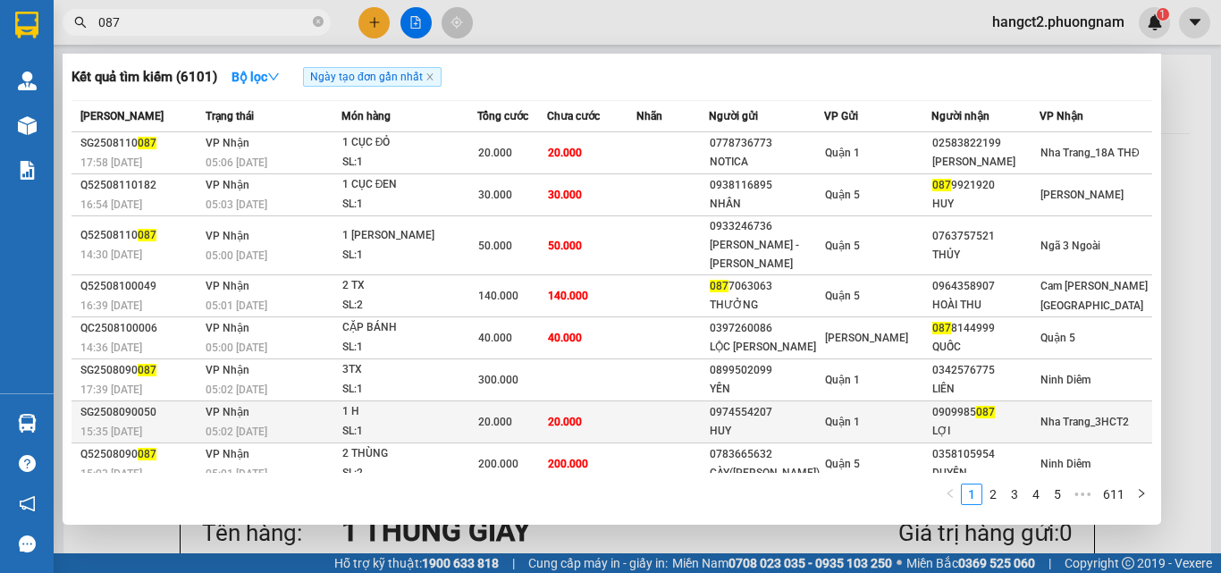
type input "087"
click at [687, 426] on td at bounding box center [672, 422] width 72 height 42
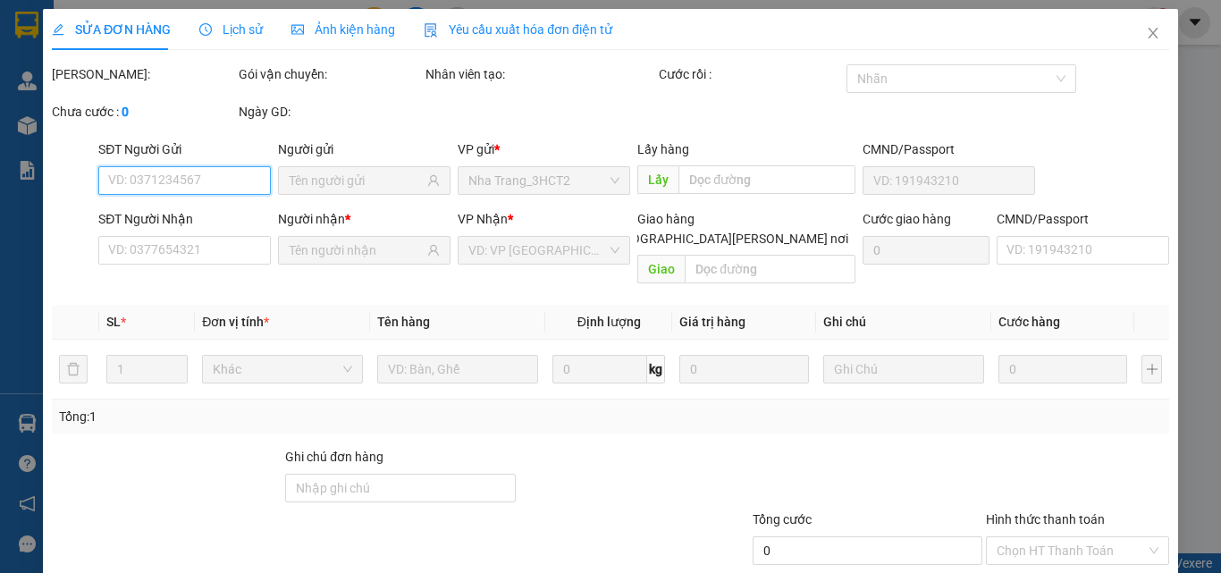
type input "0974554207"
type input "HUY"
type input "0909985087"
type input "LỢI"
type input "20.000"
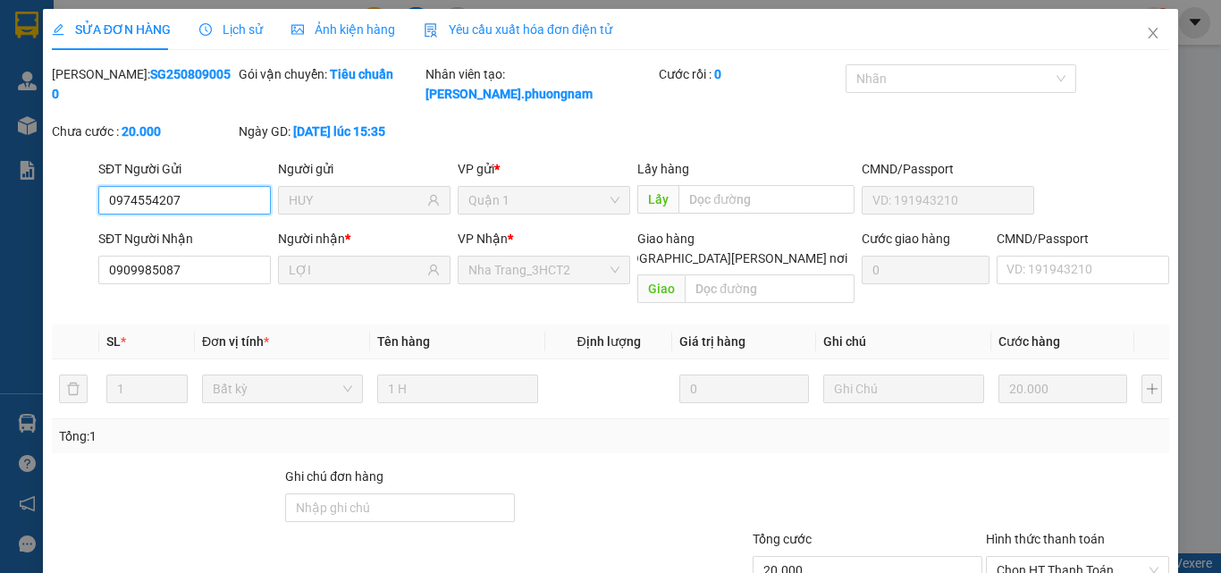
scroll to position [92, 0]
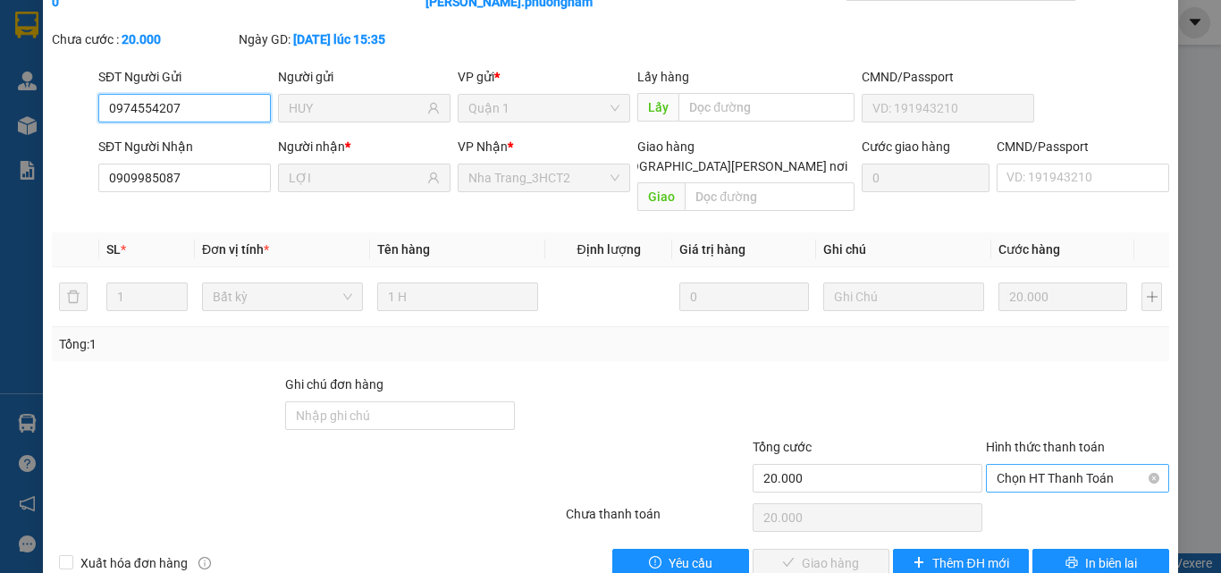
click at [1026, 465] on span "Chọn HT Thanh Toán" at bounding box center [1078, 478] width 162 height 27
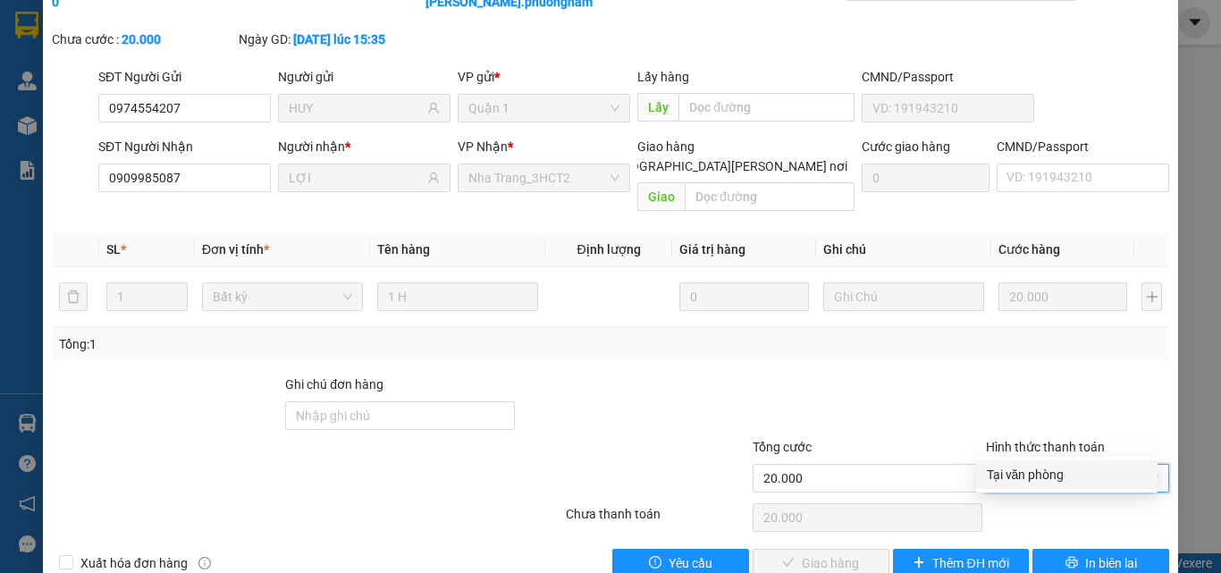
click at [1015, 469] on div "Tại văn phòng" at bounding box center [1067, 475] width 160 height 20
type input "0"
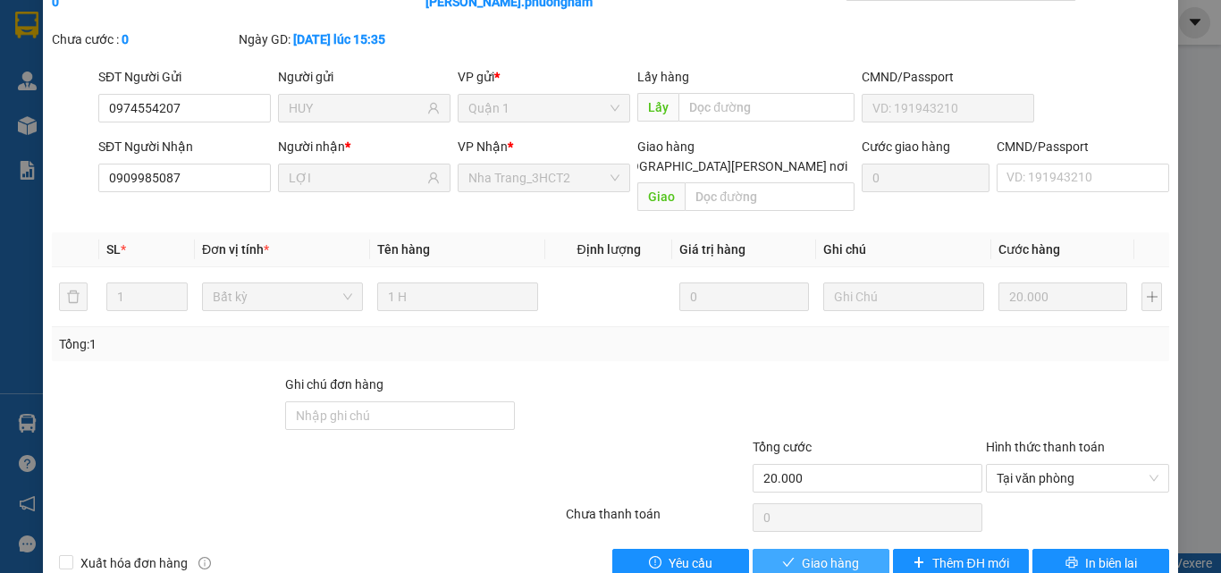
click at [802, 553] on span "Giao hàng" at bounding box center [830, 563] width 57 height 20
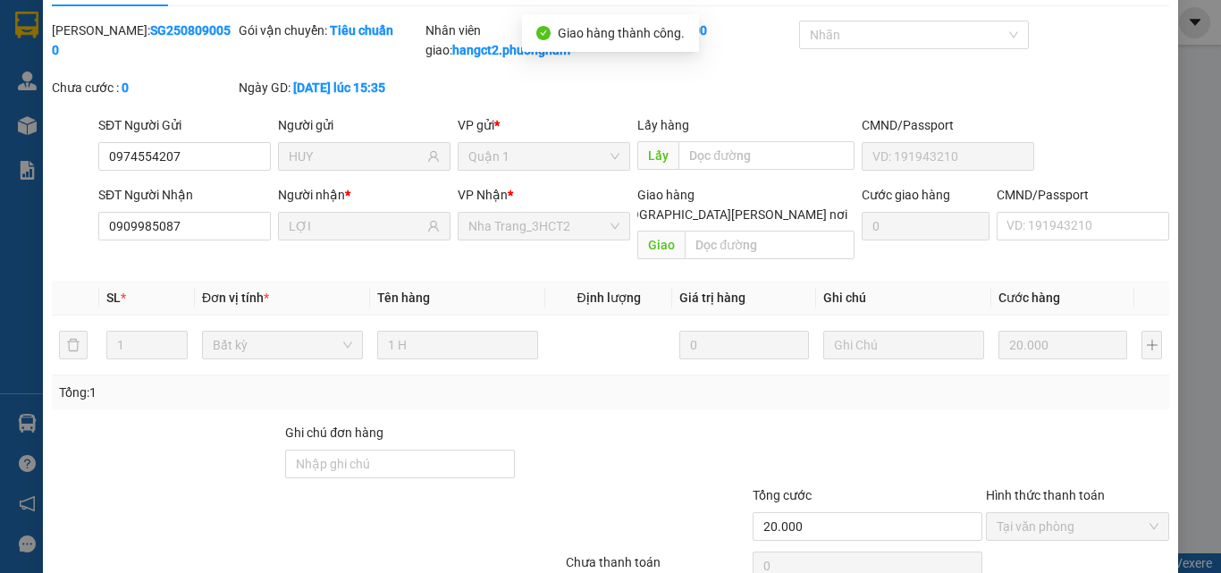
scroll to position [0, 0]
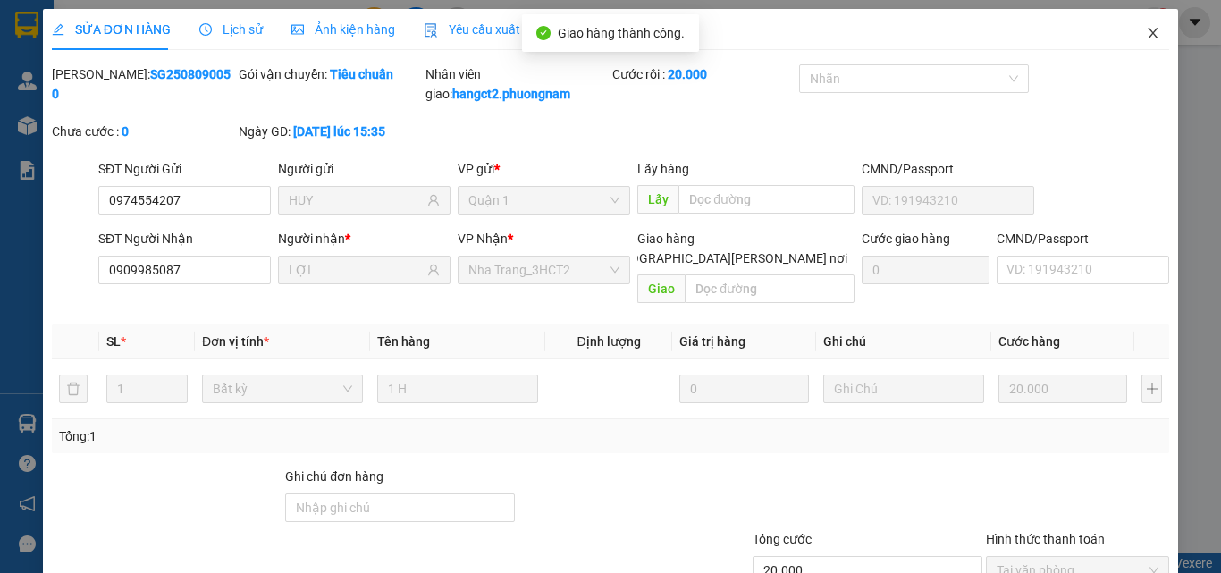
click at [1146, 36] on icon "close" at bounding box center [1153, 33] width 14 height 14
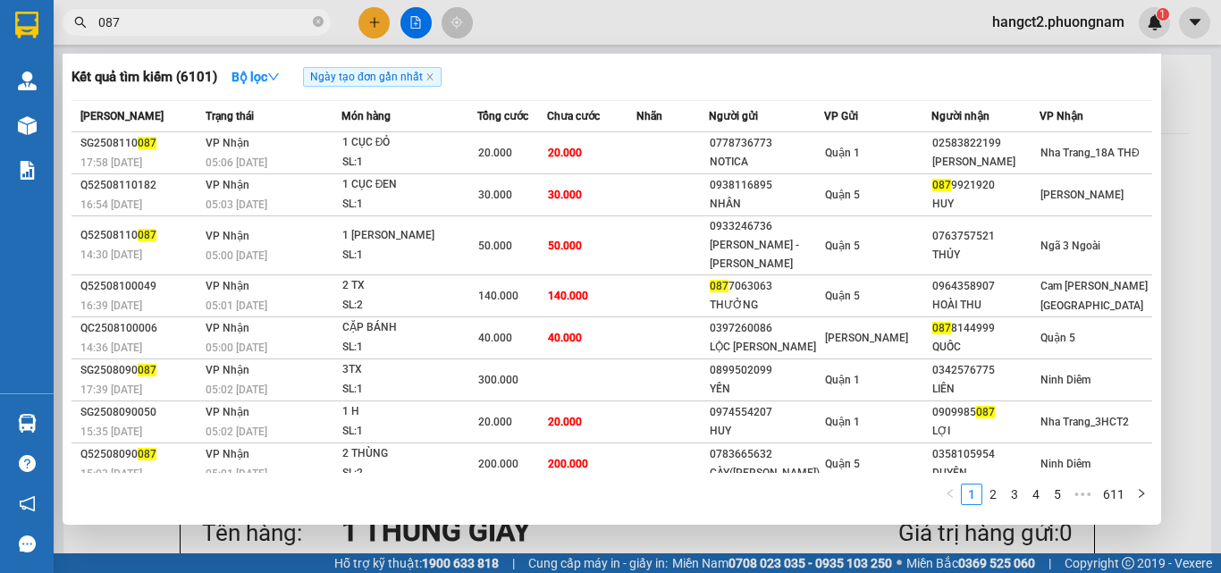
click at [131, 21] on input "087" at bounding box center [203, 23] width 211 height 20
click at [157, 21] on input "087" at bounding box center [203, 23] width 211 height 20
paste input "Q52508110082"
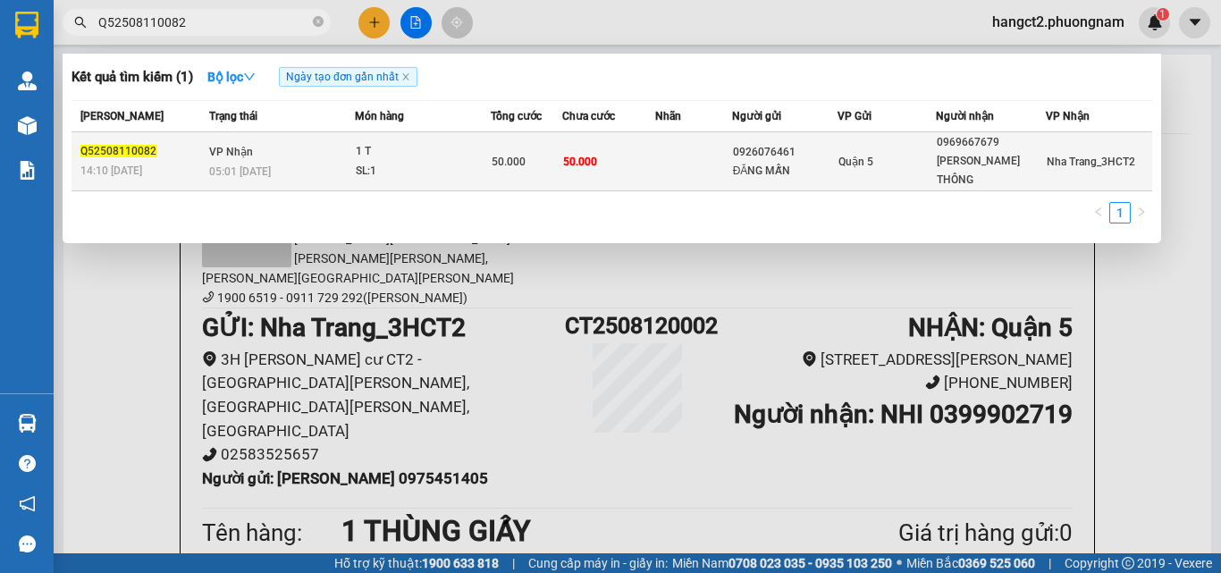
type input "Q52508110082"
click at [703, 174] on td at bounding box center [693, 161] width 77 height 59
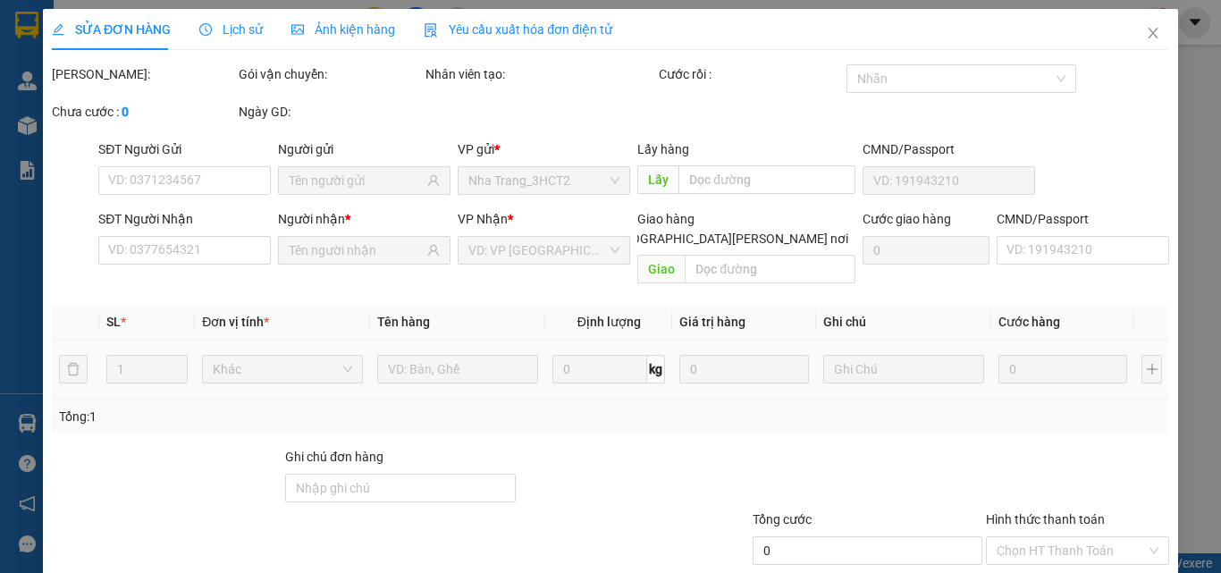
type input "0926076461"
type input "ĐĂNG MẪN"
type input "0969667679"
type input "TIỀN - DUNG THÔNG"
type input "50.000"
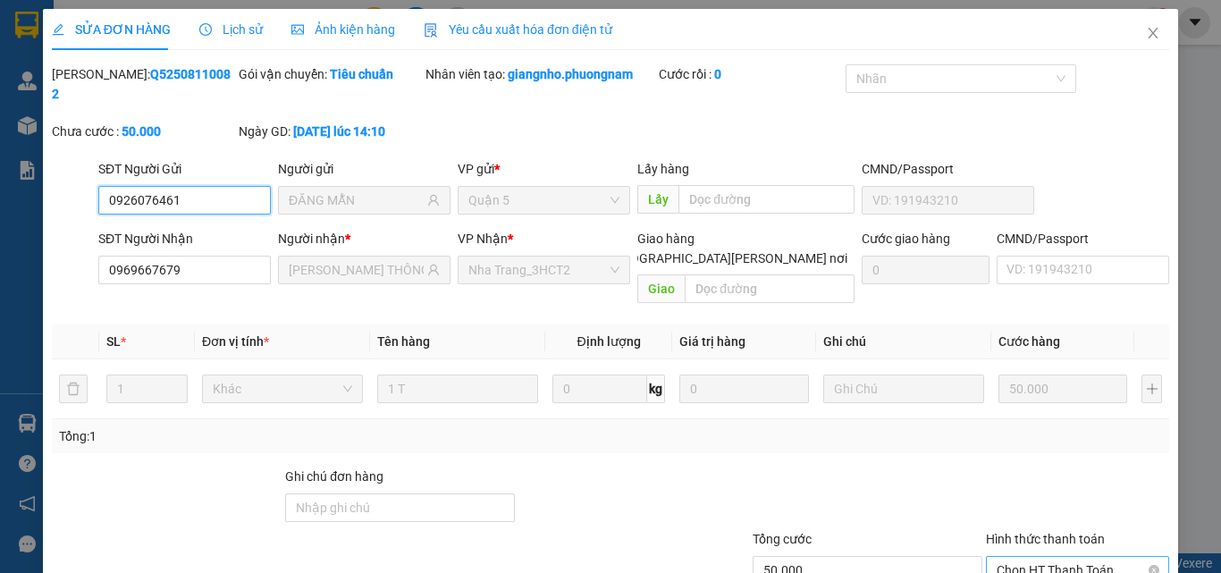
scroll to position [83, 0]
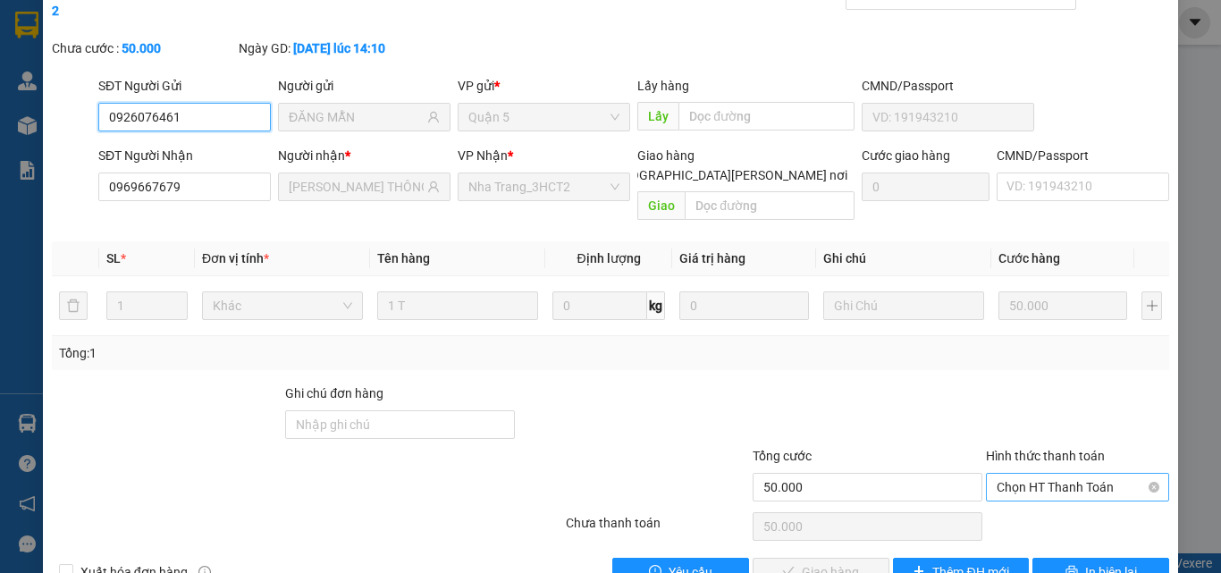
click at [1032, 474] on span "Chọn HT Thanh Toán" at bounding box center [1078, 487] width 162 height 27
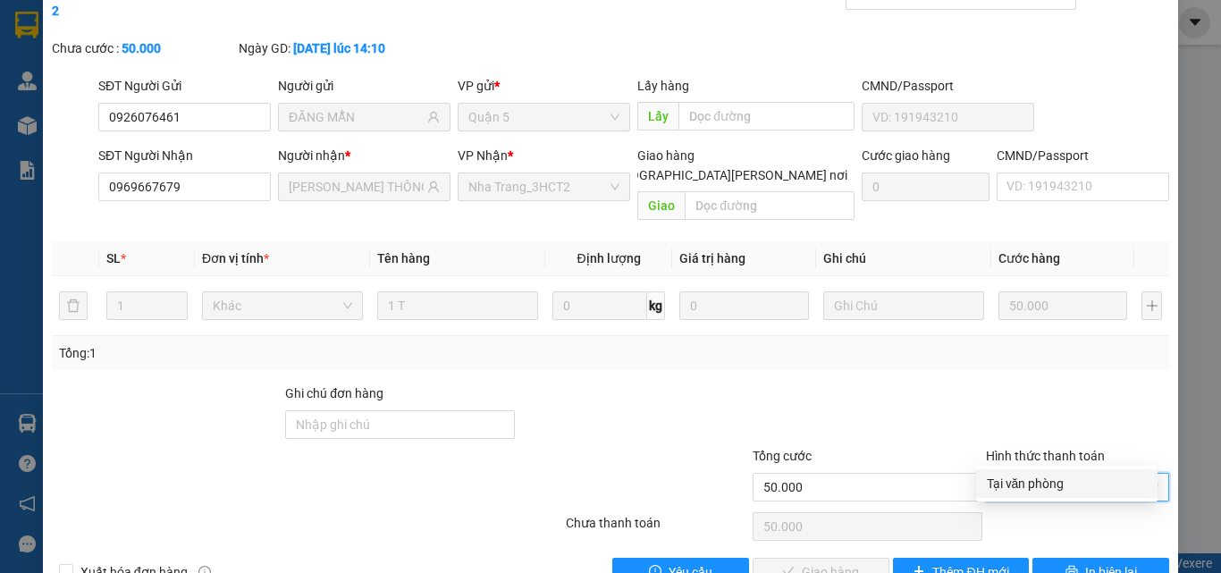
click at [1023, 486] on div "Tại văn phòng" at bounding box center [1067, 484] width 160 height 20
type input "0"
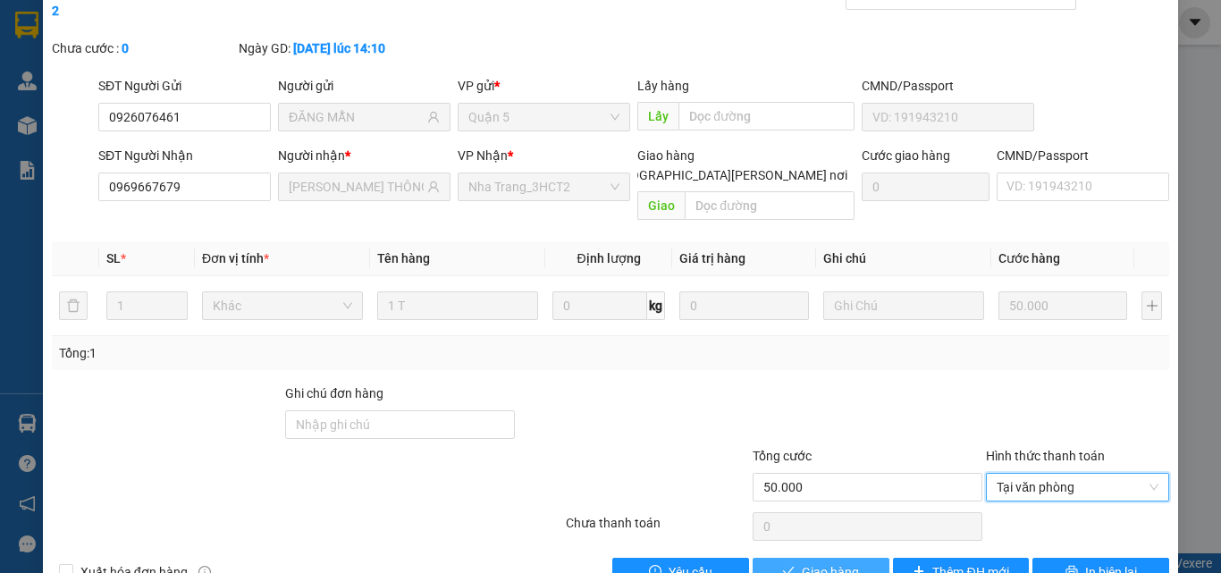
click at [841, 562] on span "Giao hàng" at bounding box center [830, 572] width 57 height 20
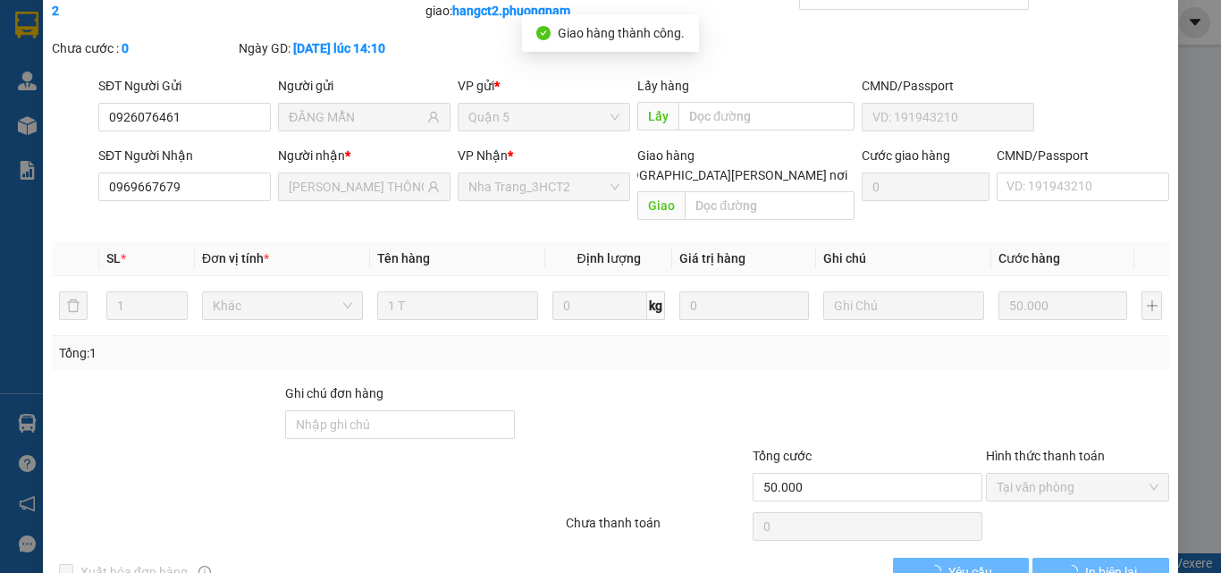
scroll to position [0, 0]
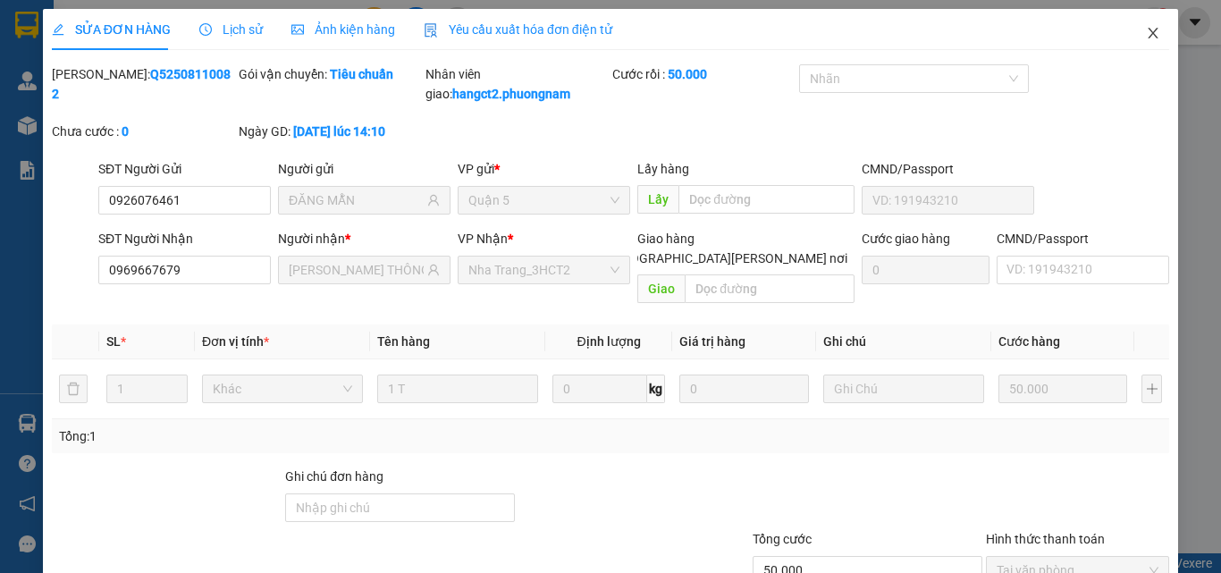
click at [1146, 29] on icon "close" at bounding box center [1153, 33] width 14 height 14
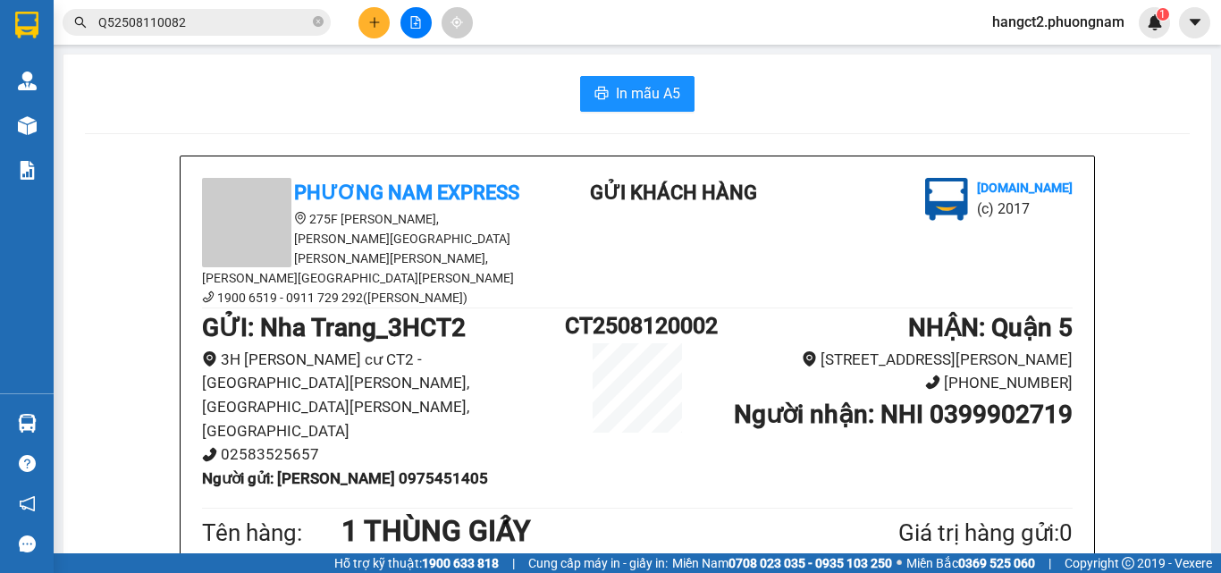
click at [201, 21] on input "Q52508110082" at bounding box center [203, 23] width 211 height 20
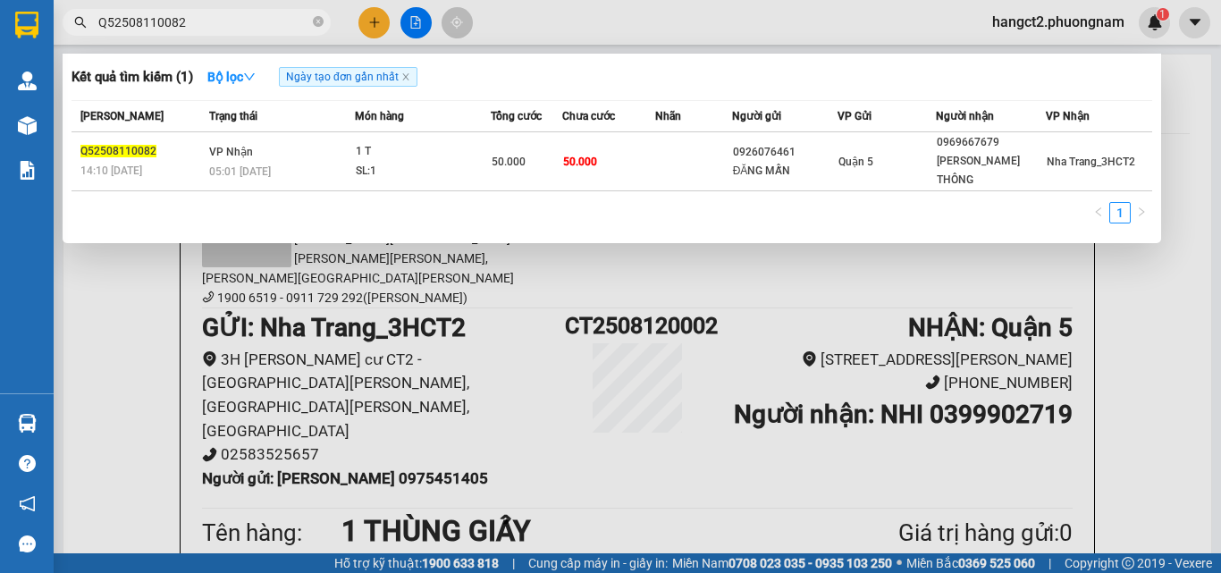
click at [201, 21] on input "Q52508110082" at bounding box center [203, 23] width 211 height 20
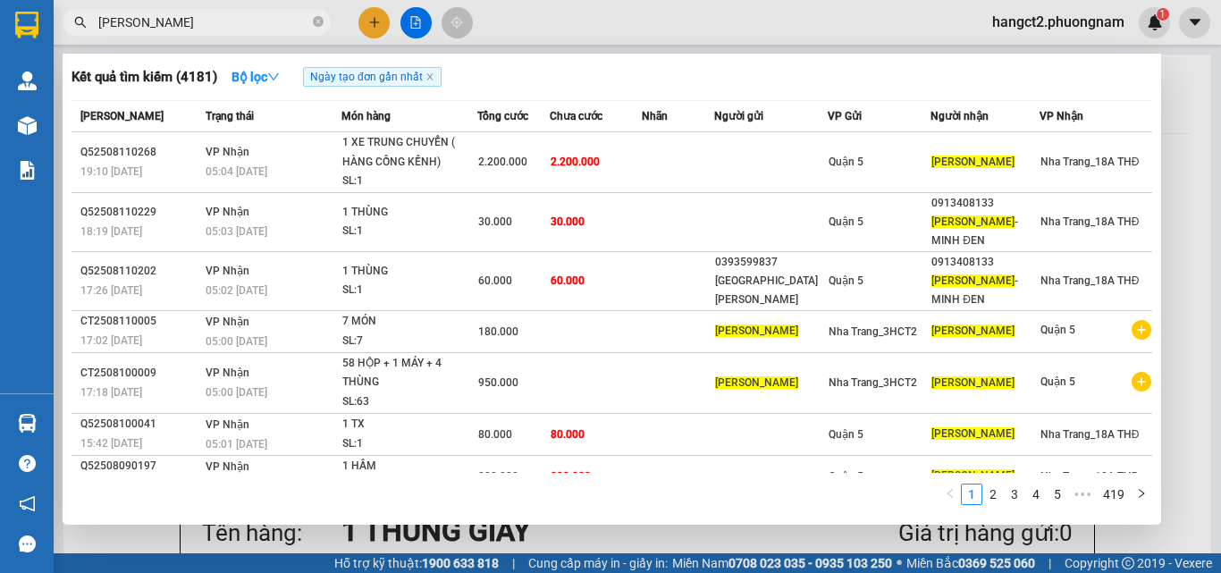
click at [177, 7] on div at bounding box center [610, 286] width 1221 height 573
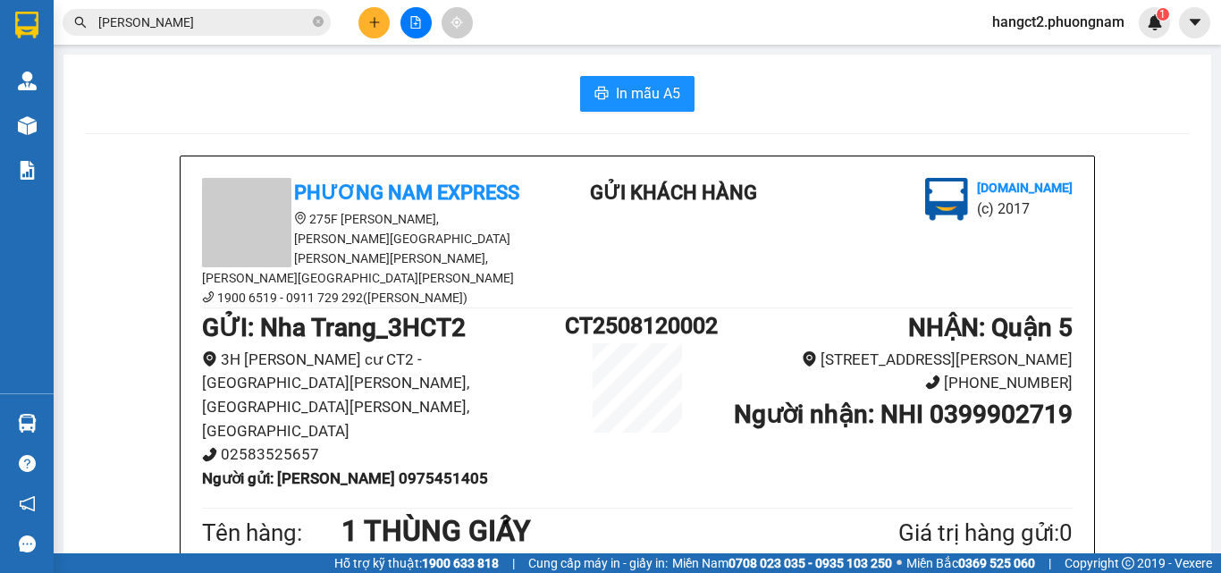
click at [177, 7] on div "Kết quả tìm kiếm ( 4181 ) Bộ lọc Ngày tạo đơn gần nhất Mã ĐH Trạng thái Món hàn…" at bounding box center [174, 22] width 349 height 31
click at [174, 18] on input "[PERSON_NAME]" at bounding box center [203, 23] width 211 height 20
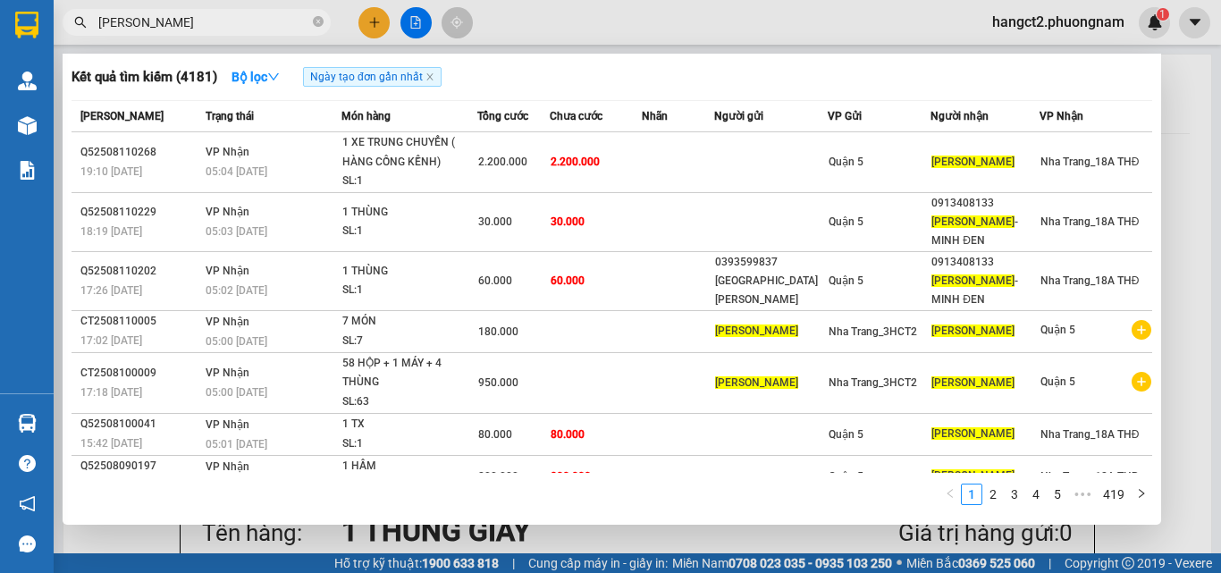
click at [174, 18] on input "[PERSON_NAME]" at bounding box center [203, 23] width 211 height 20
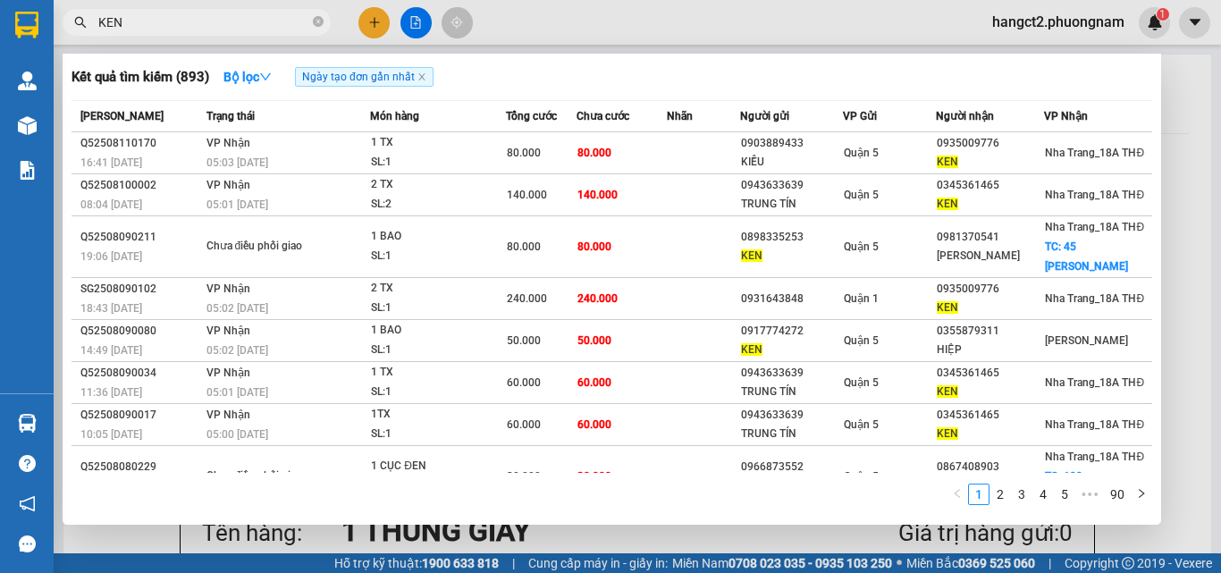
click at [238, 21] on input "KEN" at bounding box center [203, 23] width 211 height 20
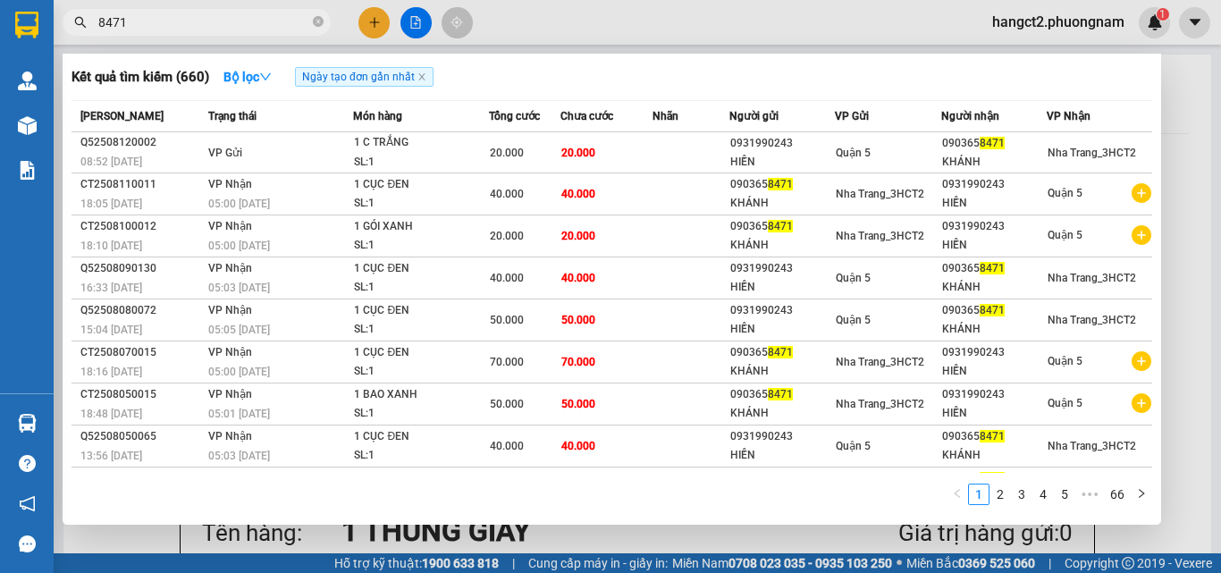
click at [256, 33] on span "8471" at bounding box center [197, 22] width 268 height 27
click at [265, 18] on input "8471" at bounding box center [203, 23] width 211 height 20
paste input "Q52508110092"
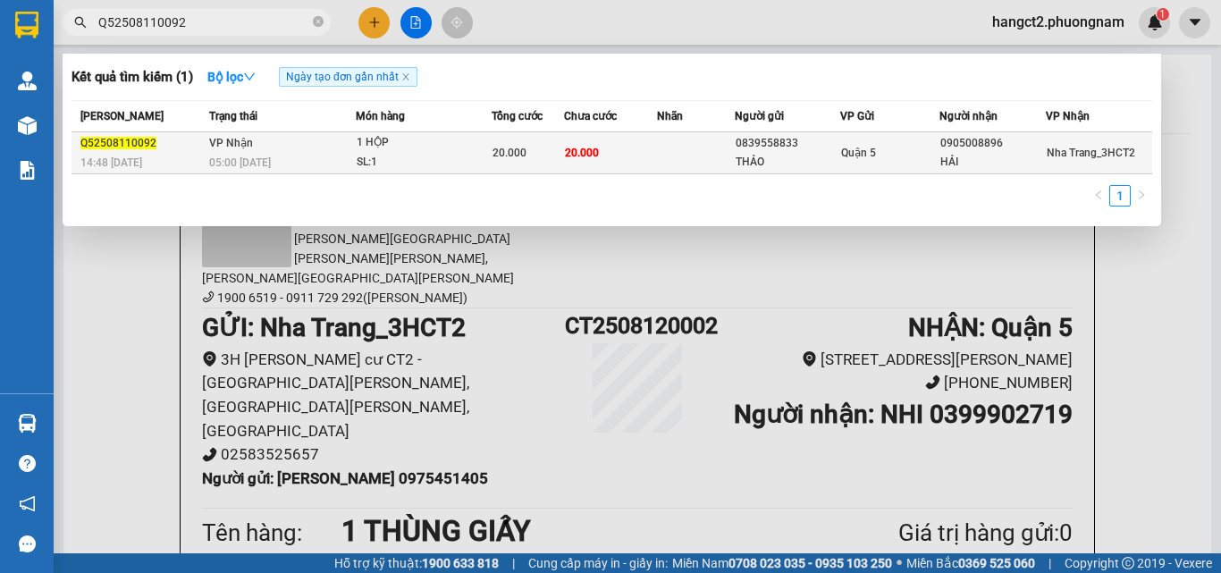
type input "Q52508110092"
click at [487, 156] on div "SL: 1" at bounding box center [424, 163] width 134 height 20
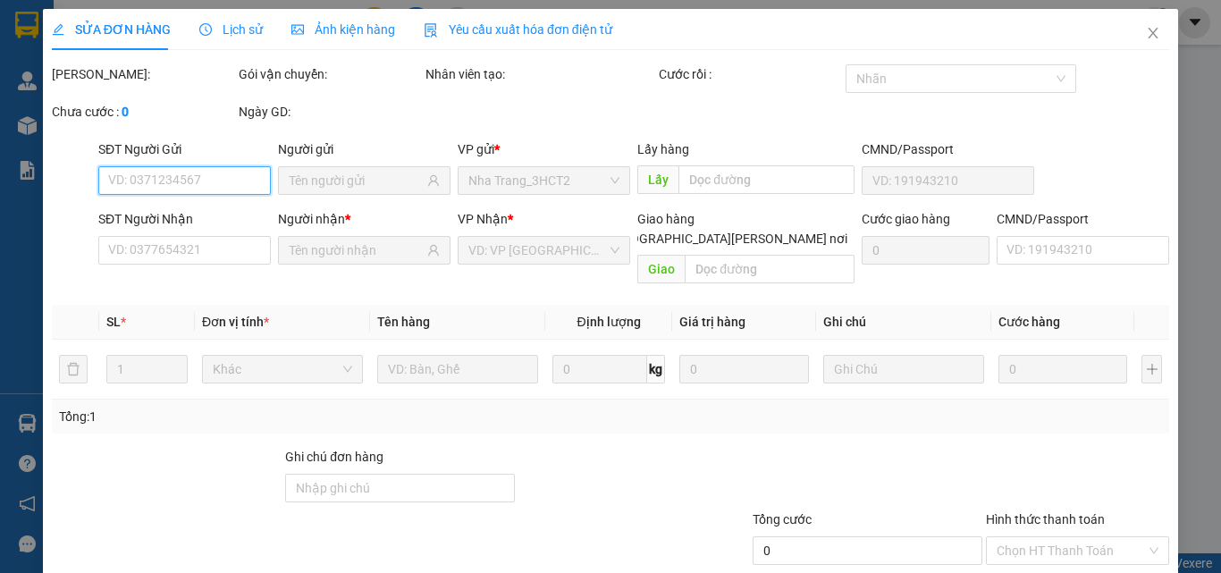
type input "0839558833"
type input "THẢO"
type input "0905008896"
type input "HẢI"
type input "20.000"
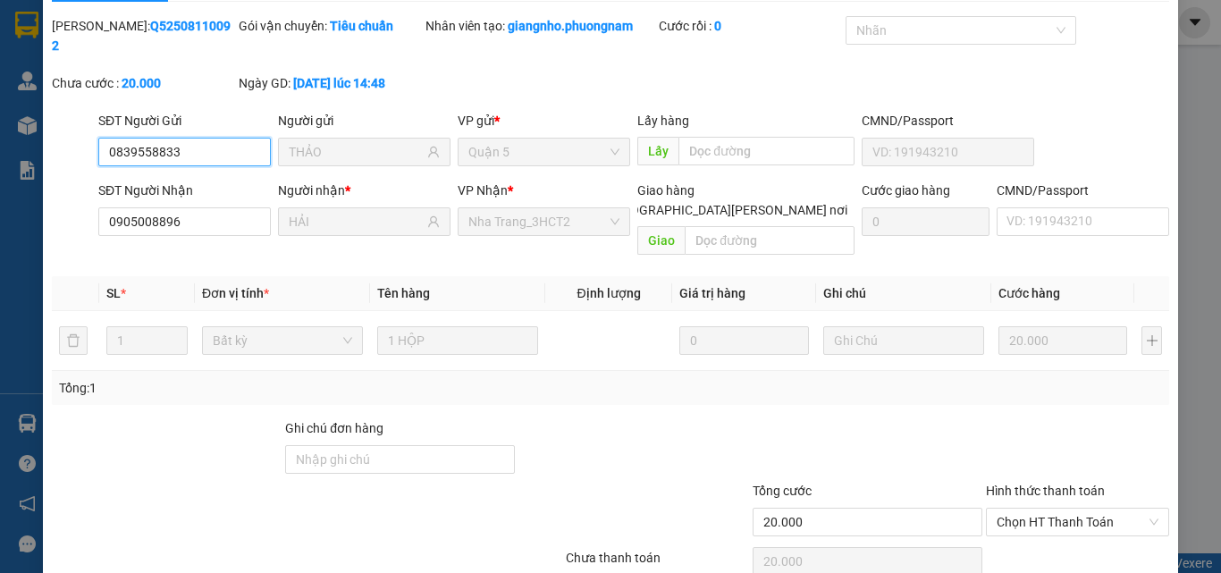
scroll to position [92, 0]
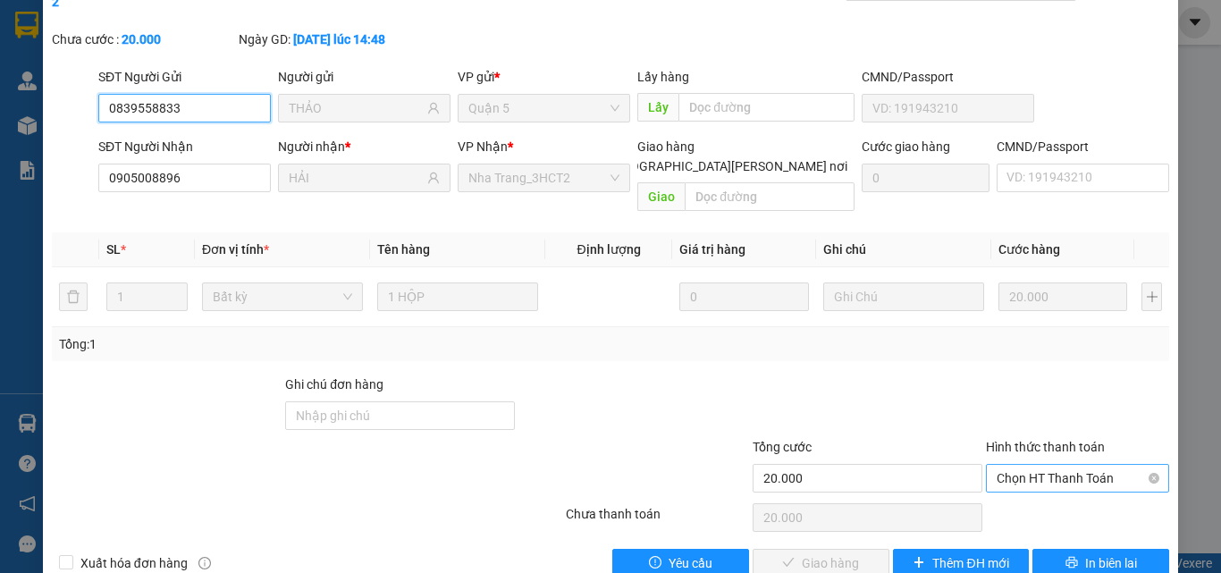
click at [1011, 465] on span "Chọn HT Thanh Toán" at bounding box center [1078, 478] width 162 height 27
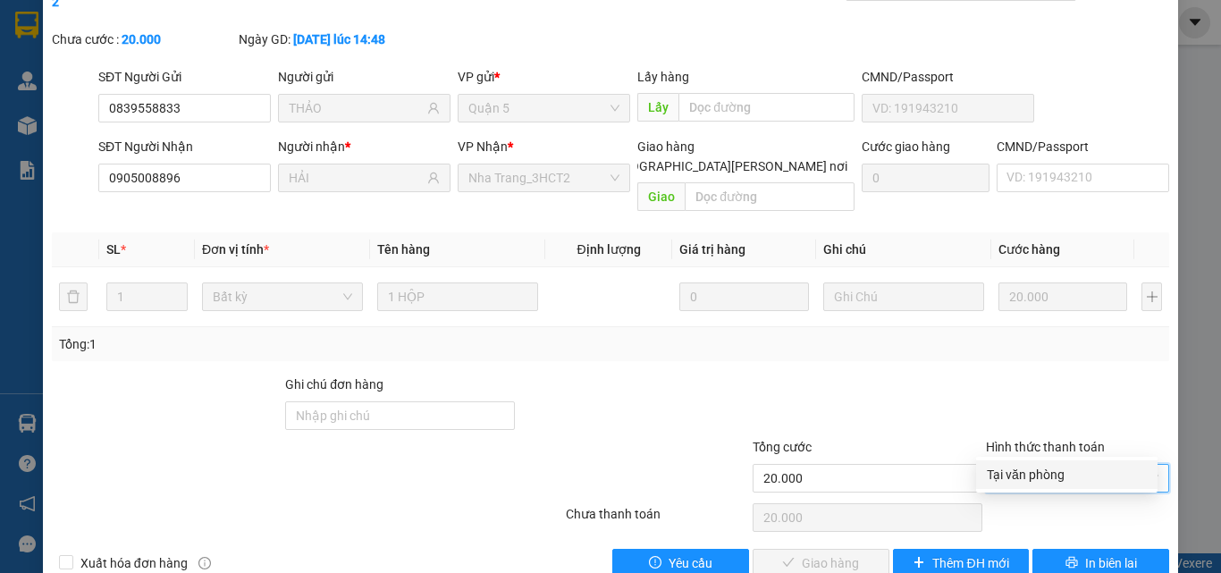
click at [1023, 478] on div "Tại văn phòng" at bounding box center [1067, 475] width 160 height 20
type input "0"
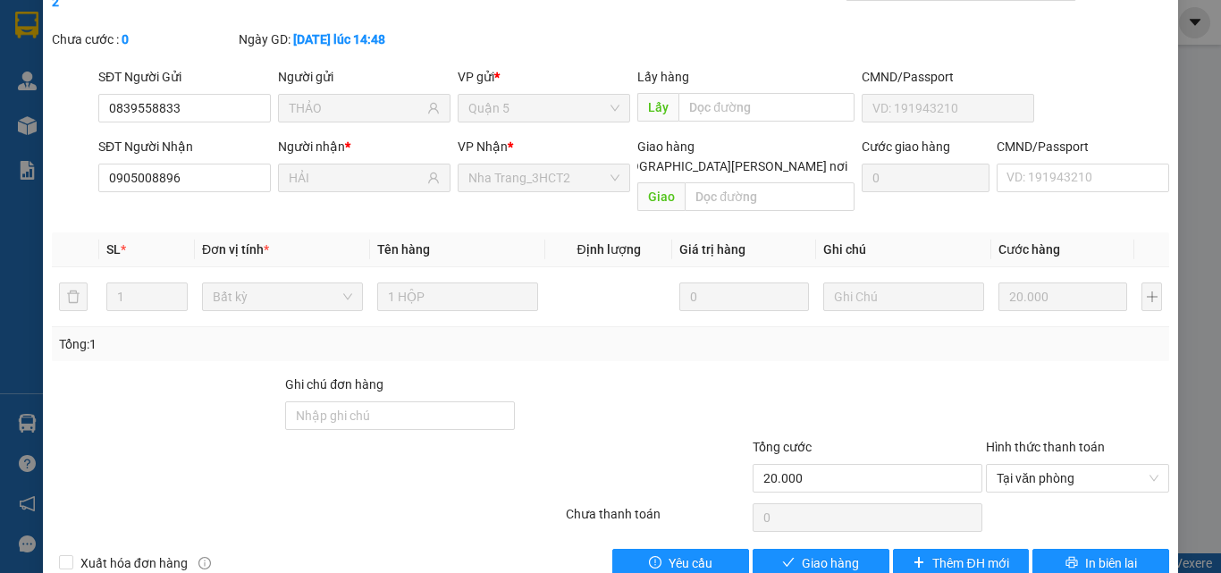
click at [821, 508] on div "Total Paid Fee 0 Total UnPaid Fee 20.000 Cash Collection Total Fee Mã ĐH: Q5250…" at bounding box center [610, 274] width 1117 height 605
click at [821, 553] on span "Giao hàng" at bounding box center [830, 563] width 57 height 20
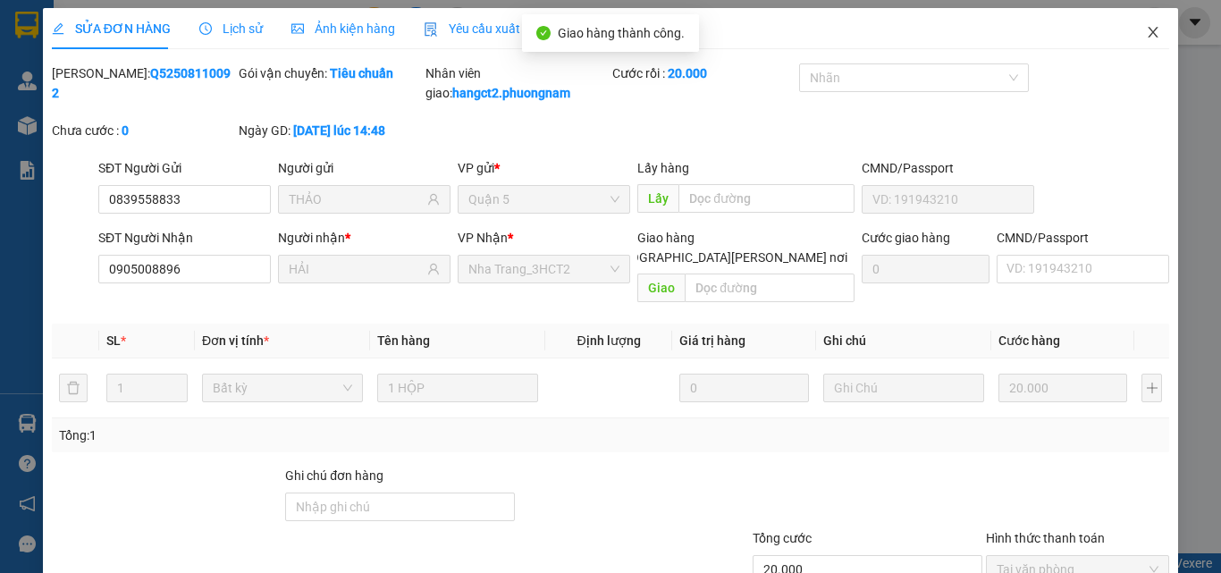
scroll to position [0, 0]
click at [1146, 27] on icon "close" at bounding box center [1153, 33] width 14 height 14
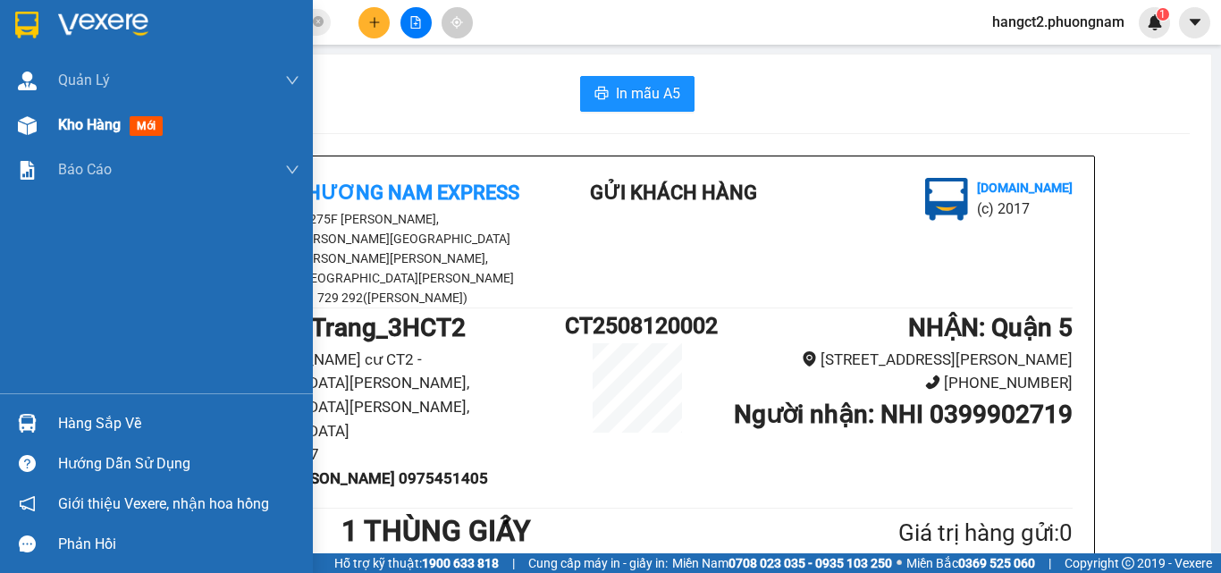
click at [32, 132] on img at bounding box center [27, 125] width 19 height 19
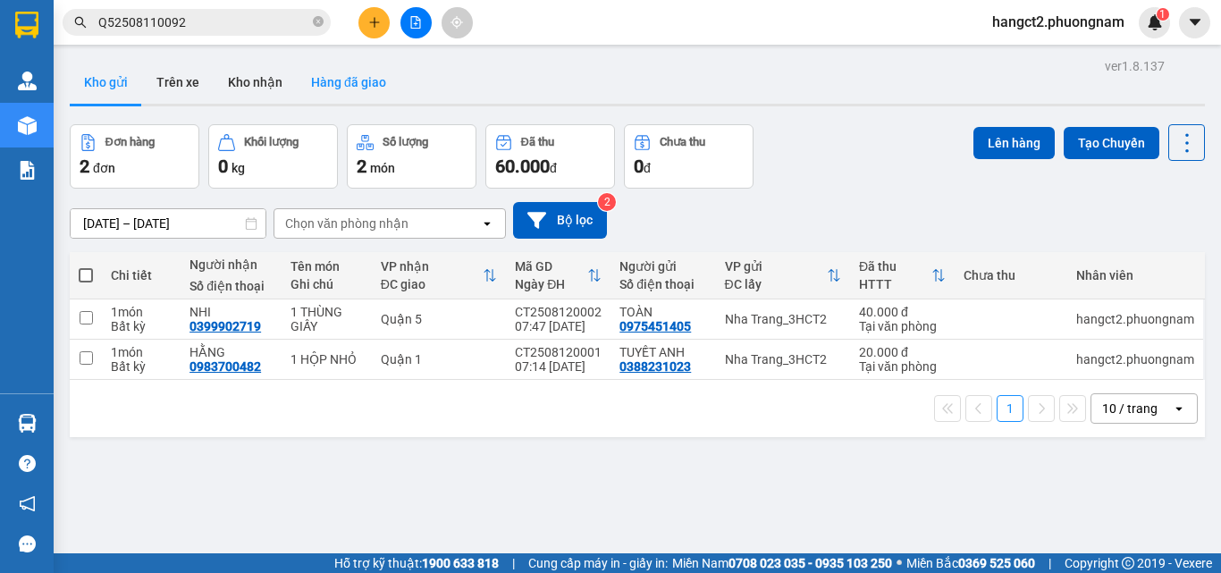
click at [366, 89] on button "Hàng đã giao" at bounding box center [349, 82] width 104 height 43
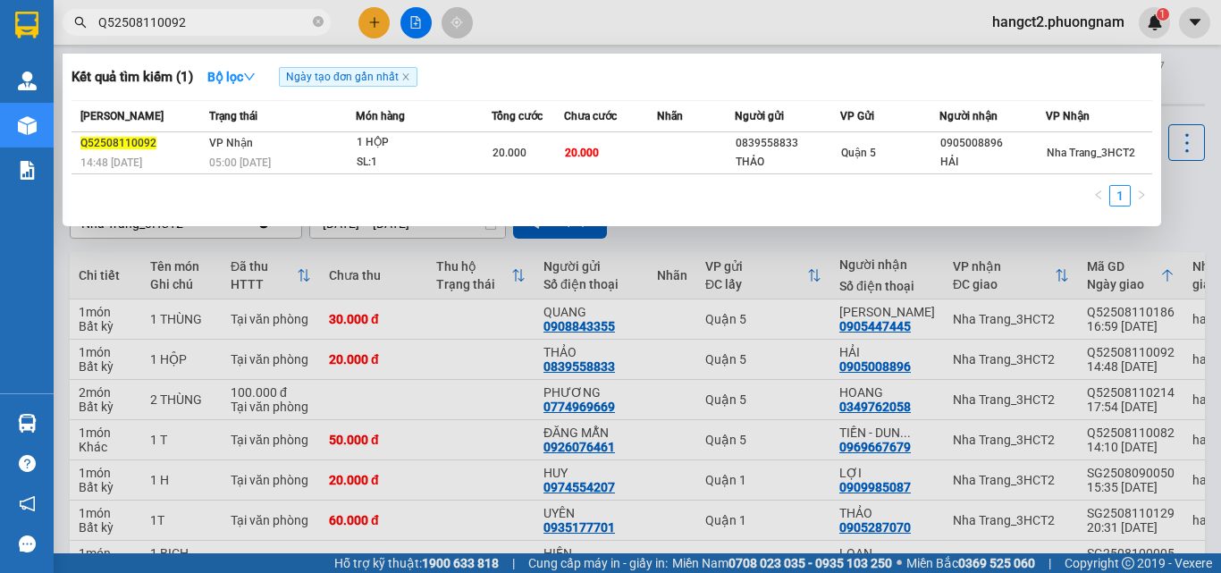
click at [184, 27] on input "Q52508110092" at bounding box center [203, 23] width 211 height 20
type input "471"
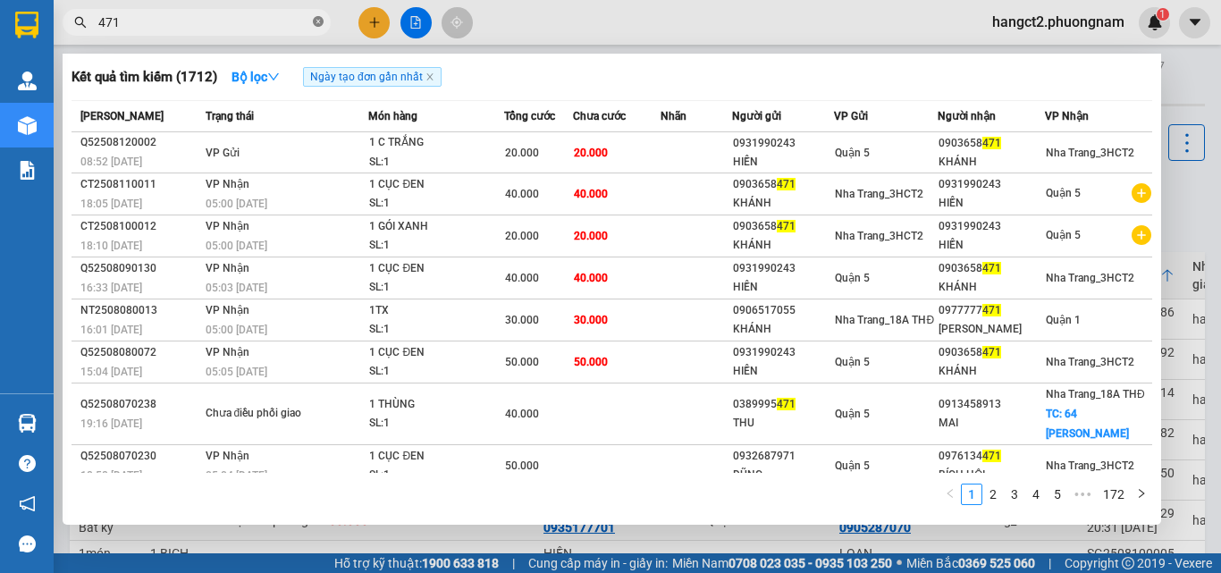
click at [316, 15] on span at bounding box center [318, 22] width 11 height 17
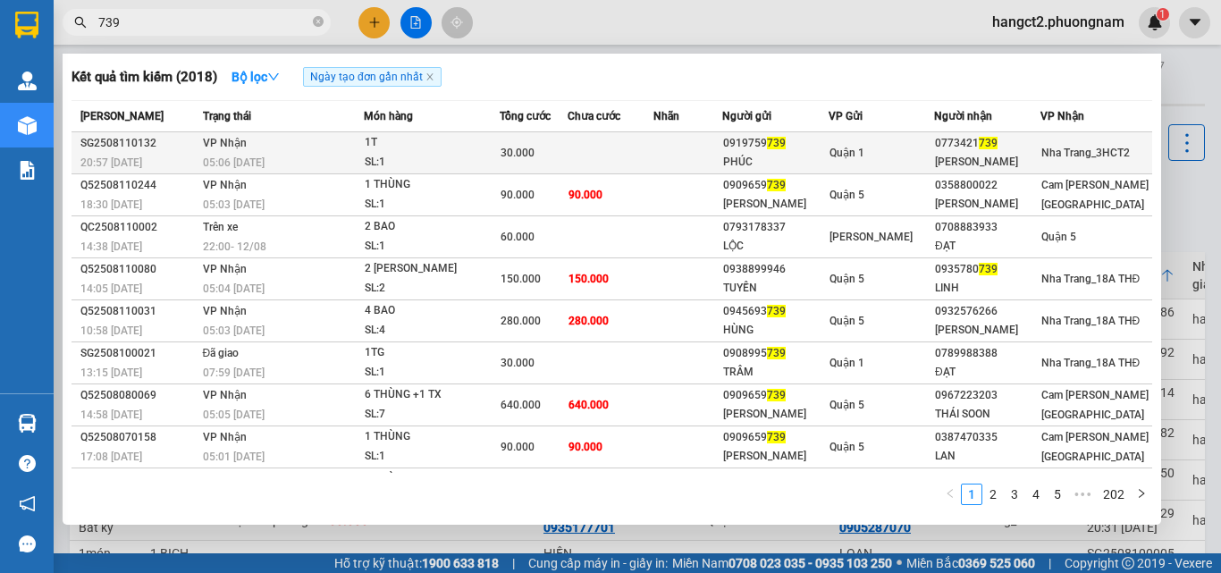
type input "739"
click at [689, 147] on td at bounding box center [687, 153] width 69 height 42
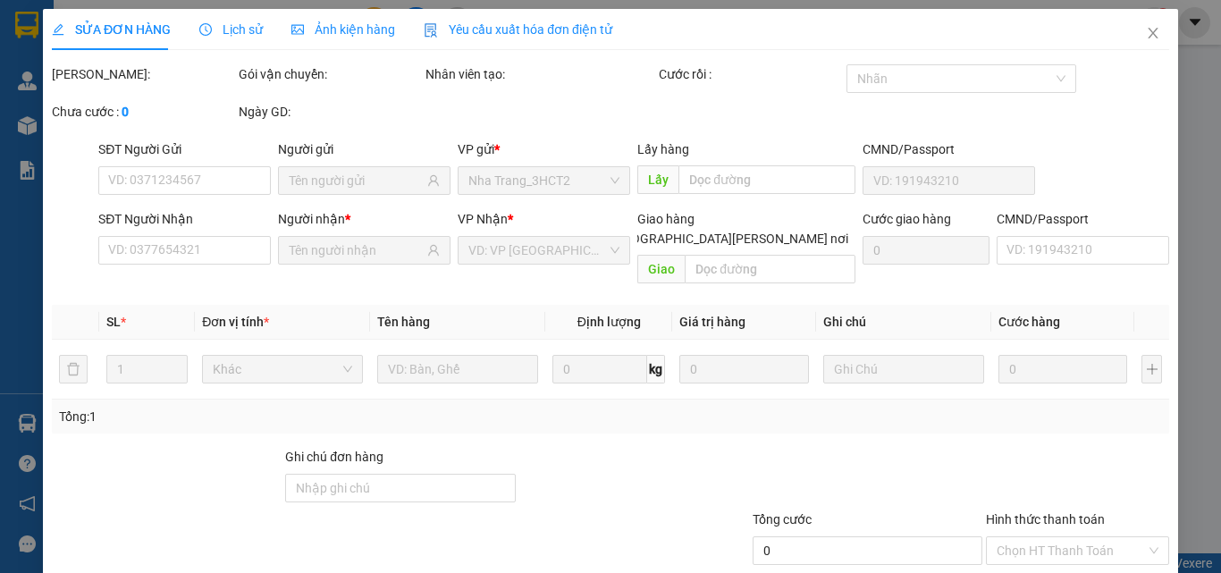
type input "0919759739"
type input "PHÚC"
type input "0773421739"
type input "THẢO- PHÚC"
type input "30.000"
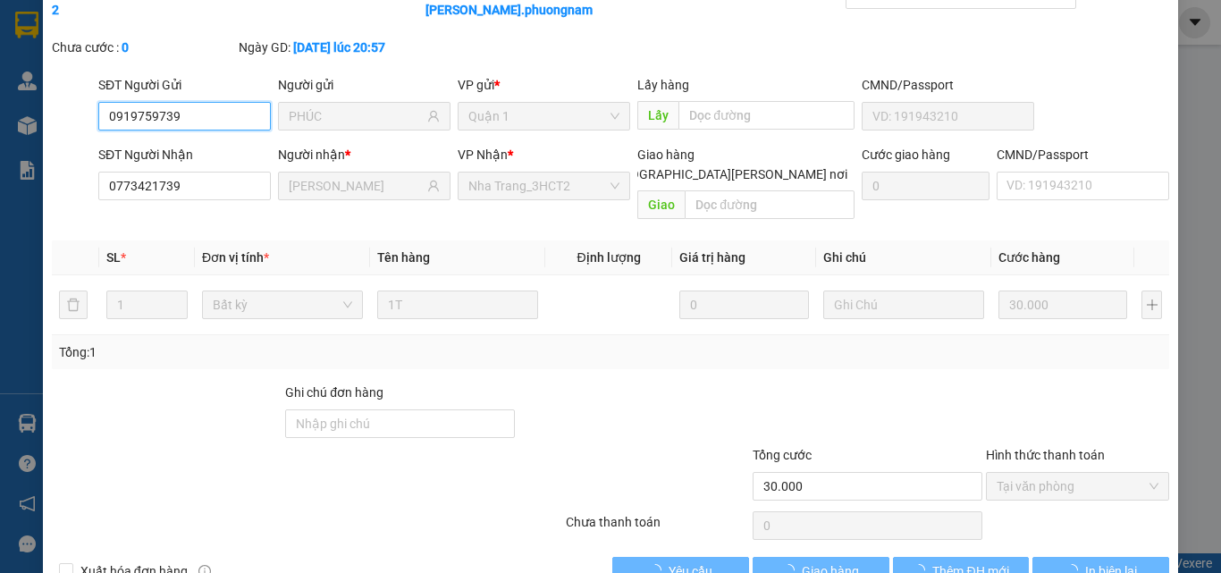
scroll to position [92, 0]
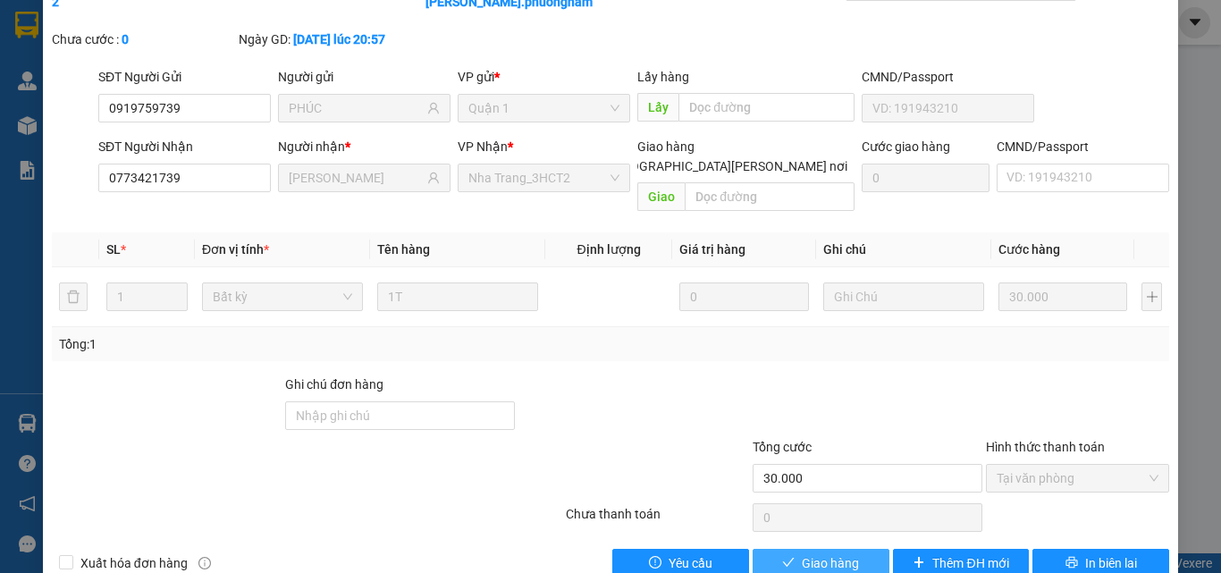
drag, startPoint x: 838, startPoint y: 526, endPoint x: 844, endPoint y: 512, distance: 14.4
click at [838, 553] on span "Giao hàng" at bounding box center [830, 563] width 57 height 20
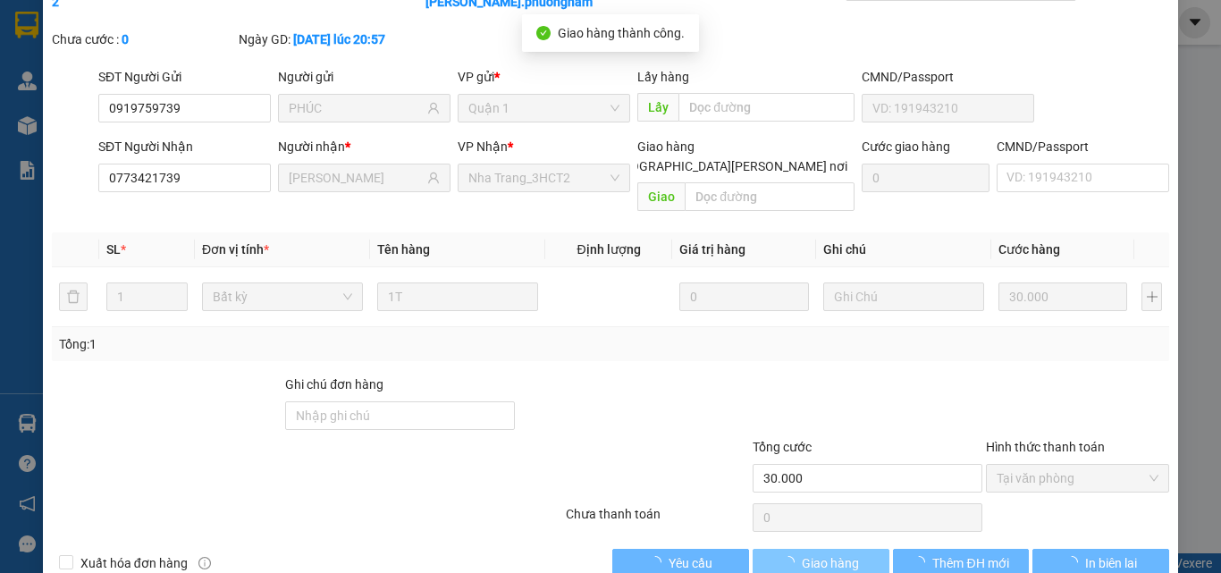
scroll to position [0, 0]
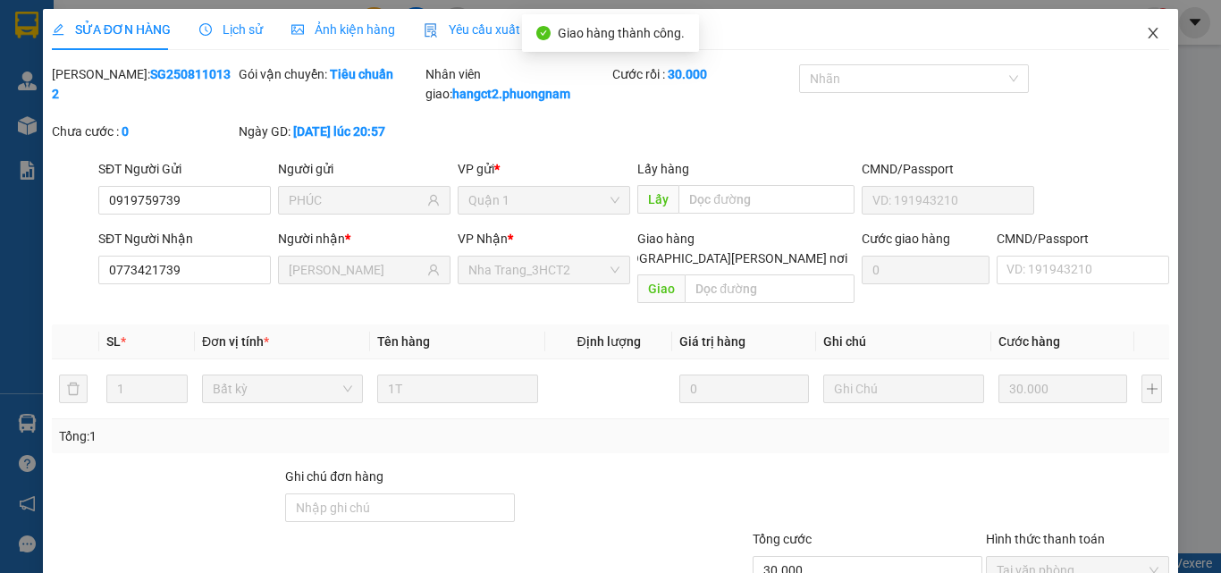
click at [1146, 32] on icon "close" at bounding box center [1153, 33] width 14 height 14
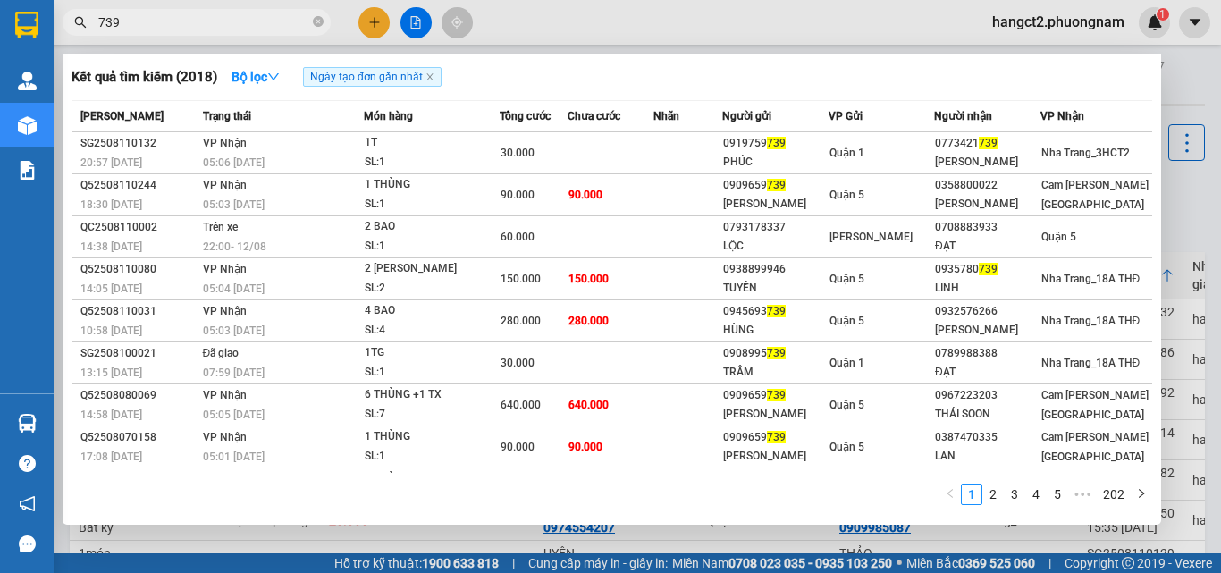
click at [271, 15] on input "739" at bounding box center [203, 23] width 211 height 20
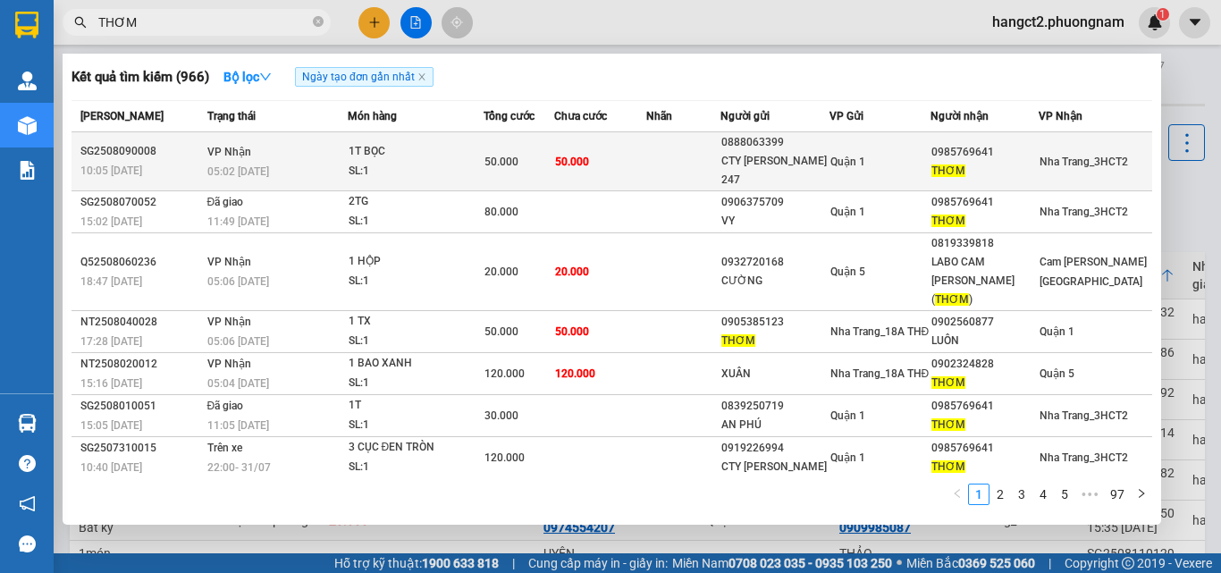
type input "THƠM"
click at [684, 154] on td at bounding box center [683, 161] width 74 height 59
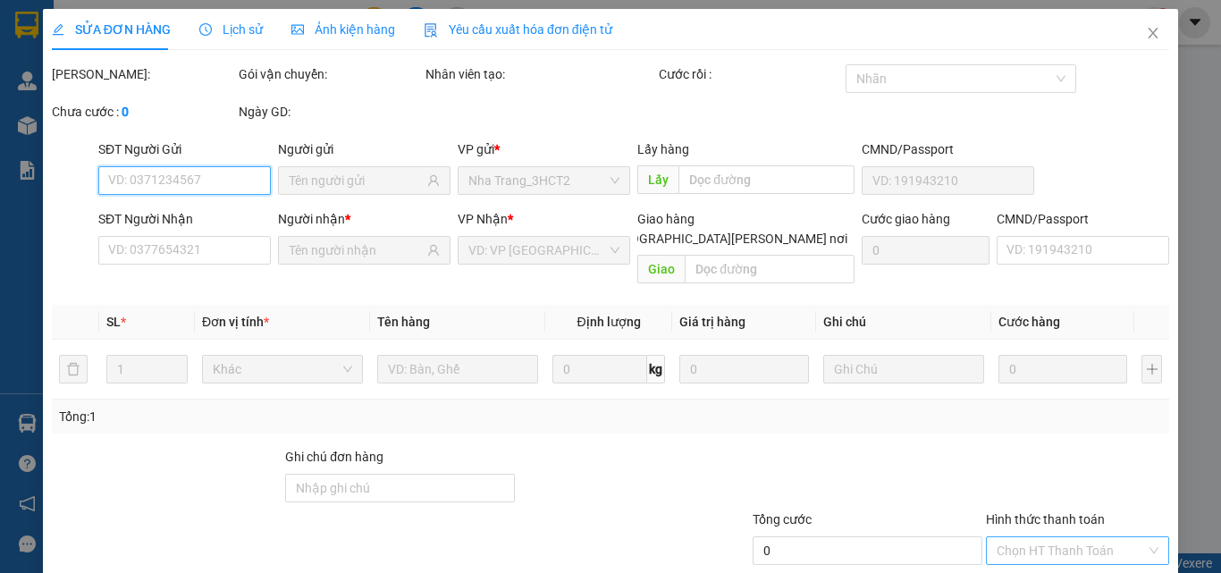
scroll to position [92, 0]
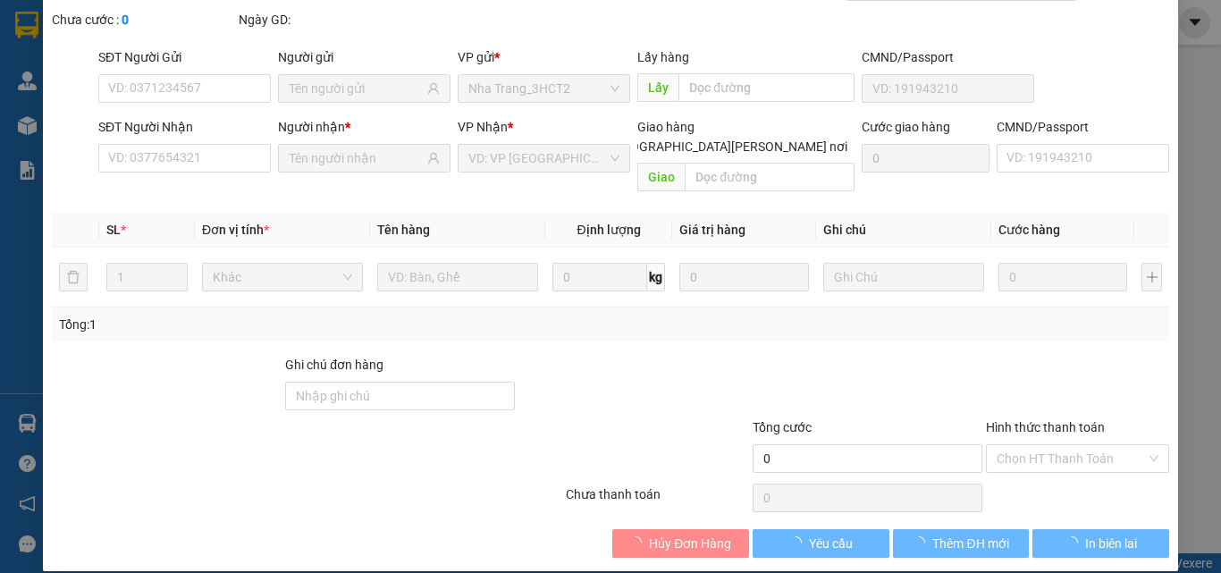
click at [1072, 442] on div "Hình thức thanh toán" at bounding box center [1077, 430] width 183 height 27
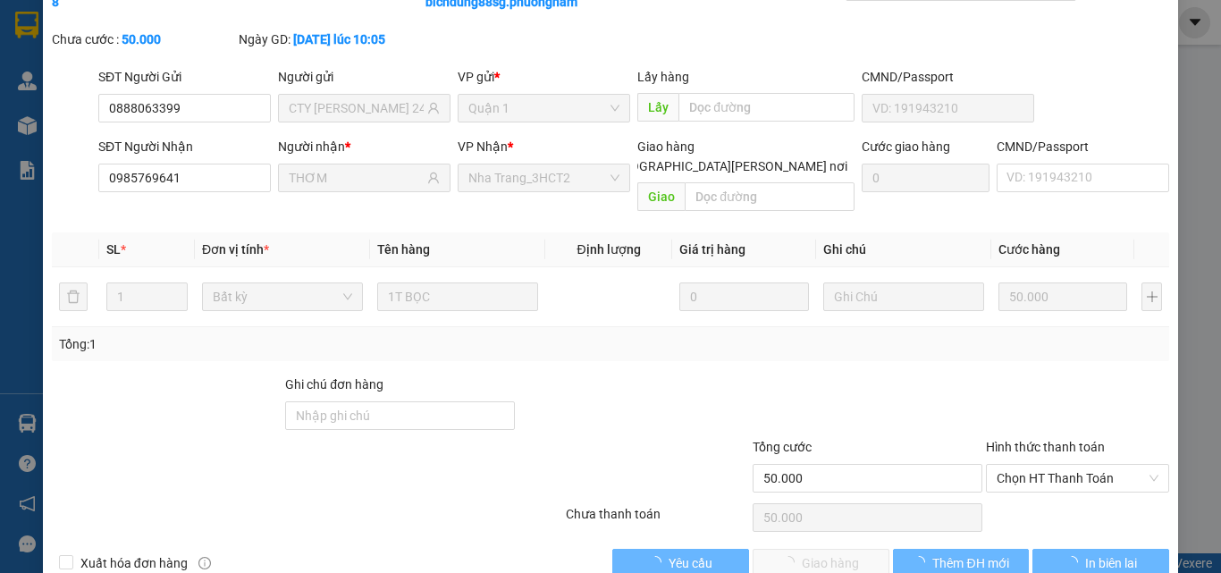
type input "0888063399"
type input "CTY XÂY DỰNG 247"
type input "0985769641"
type input "THƠM"
type input "50.000"
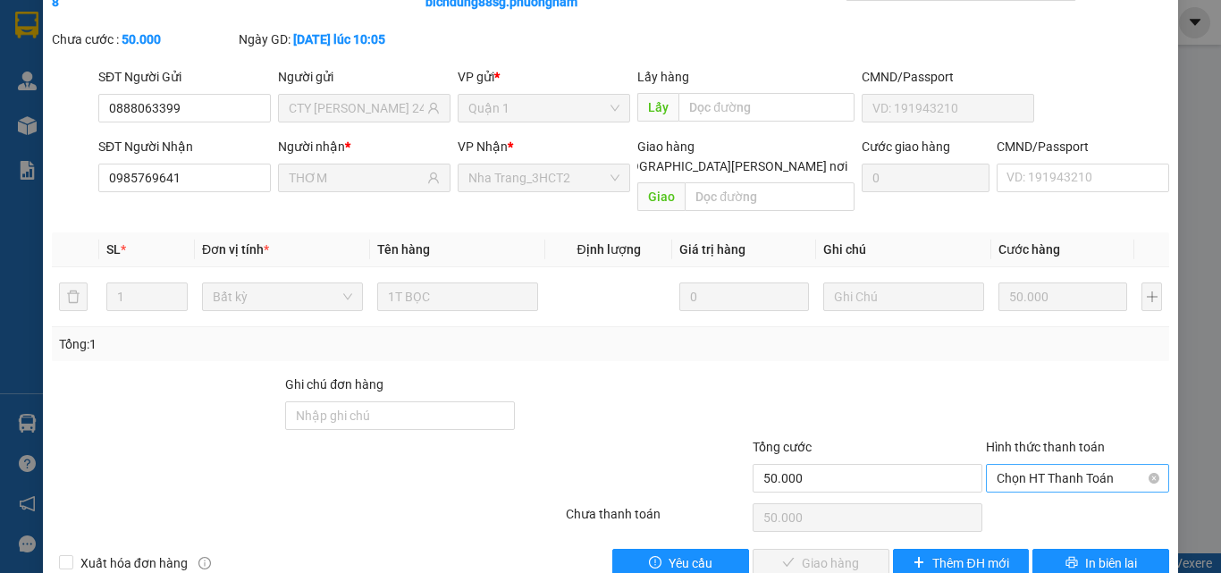
click at [1046, 465] on span "Chọn HT Thanh Toán" at bounding box center [1078, 478] width 162 height 27
click at [1040, 486] on div "Tại văn phòng" at bounding box center [1067, 494] width 160 height 20
type input "0"
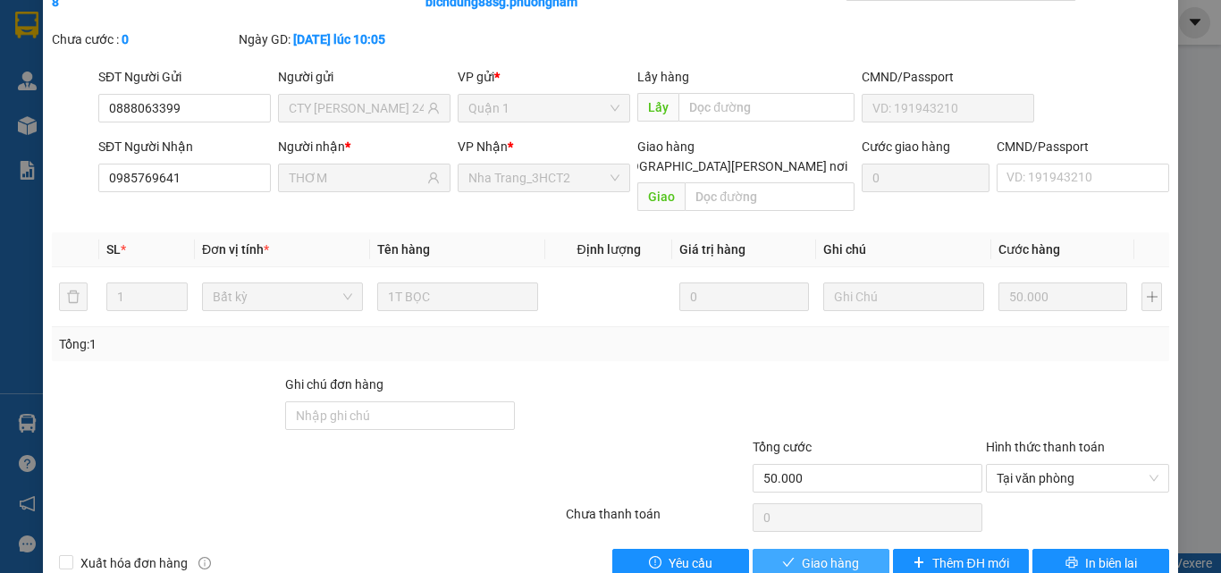
click at [782, 556] on icon "check" at bounding box center [788, 562] width 13 height 13
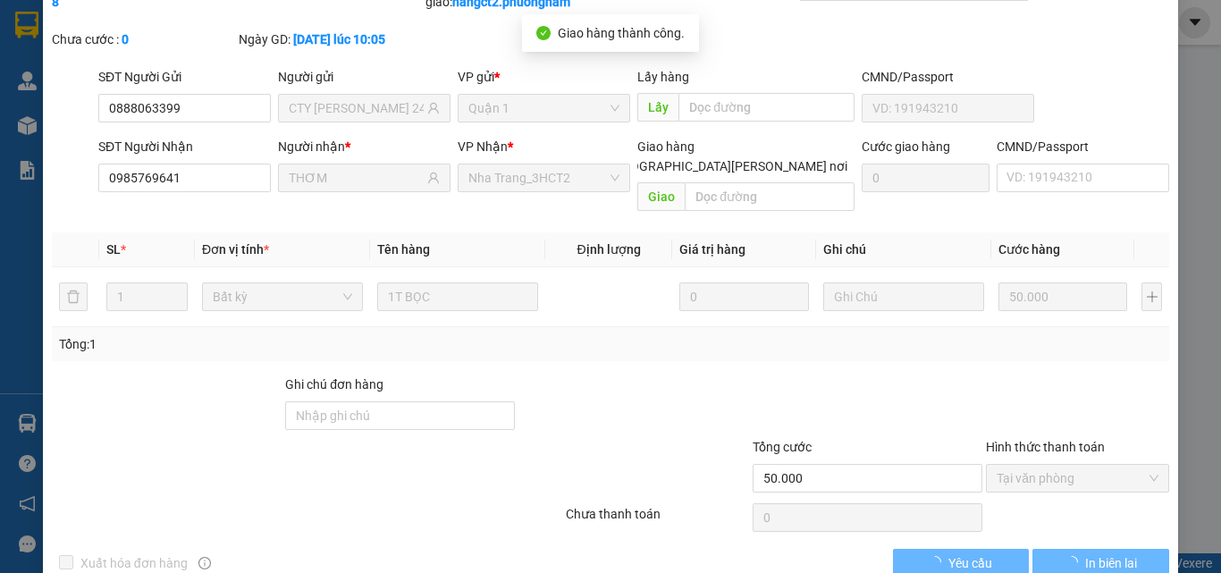
scroll to position [0, 0]
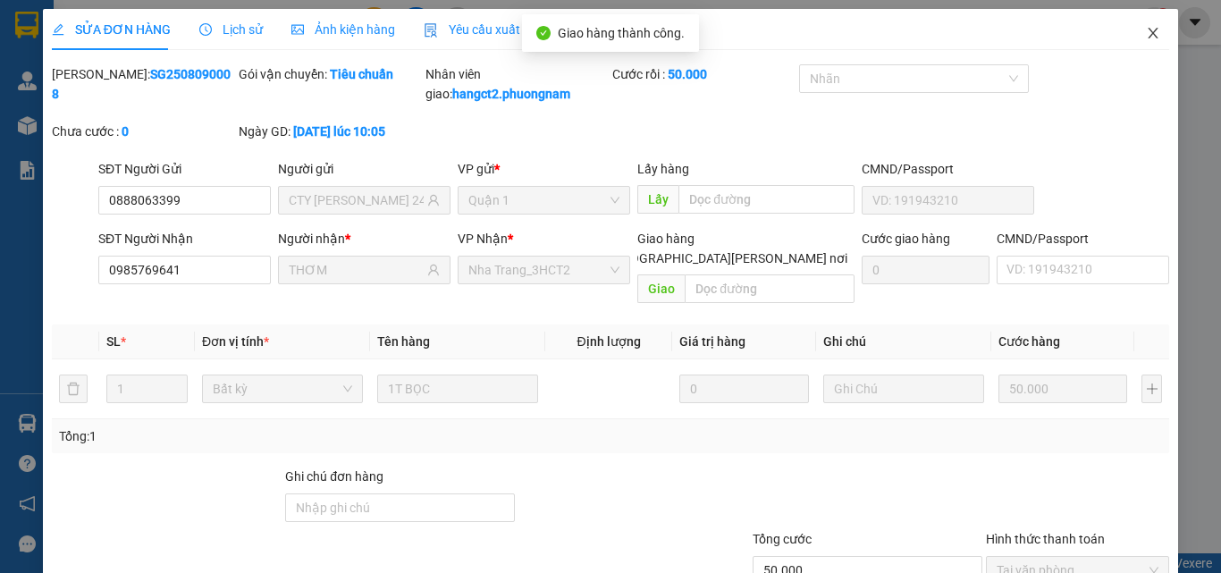
click at [1146, 29] on icon "close" at bounding box center [1153, 33] width 14 height 14
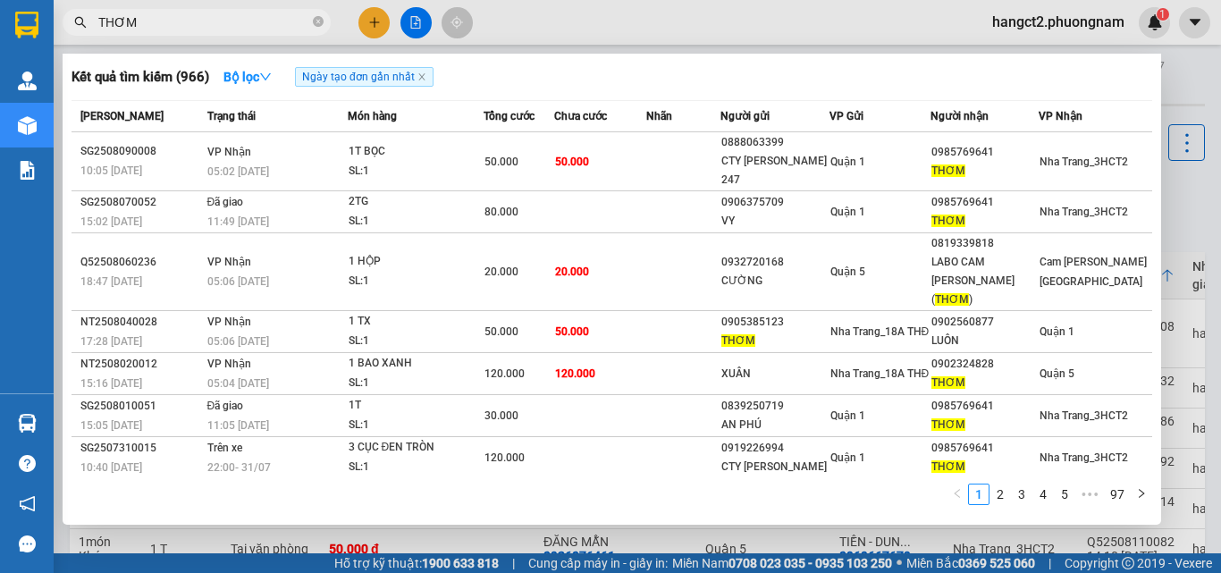
click at [165, 18] on input "THƠM" at bounding box center [203, 23] width 211 height 20
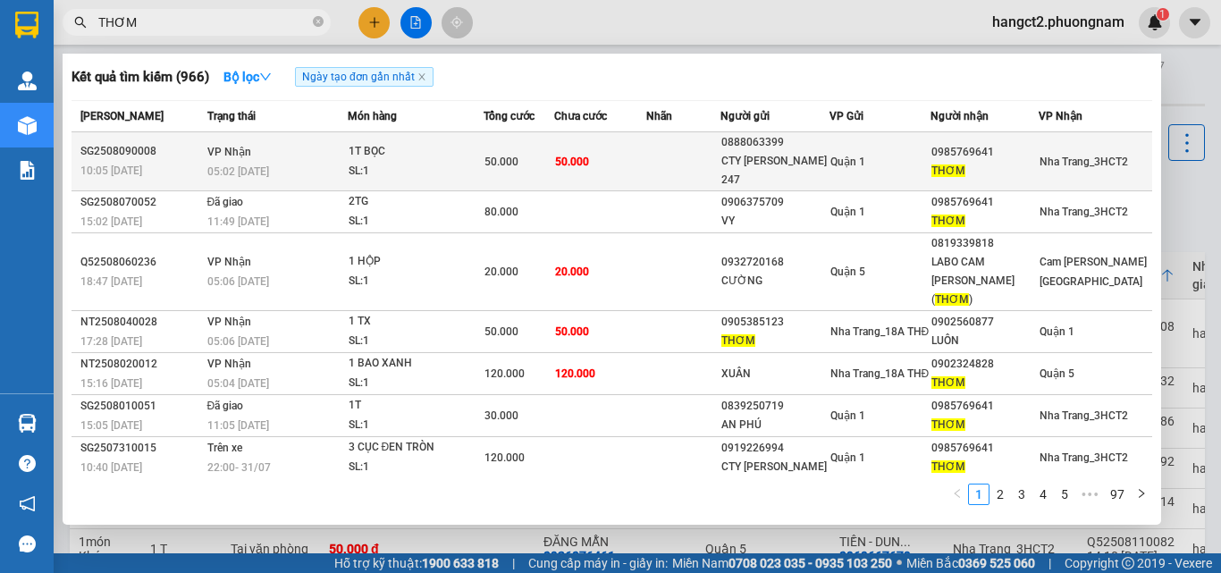
click at [513, 156] on span "50.000" at bounding box center [501, 162] width 34 height 13
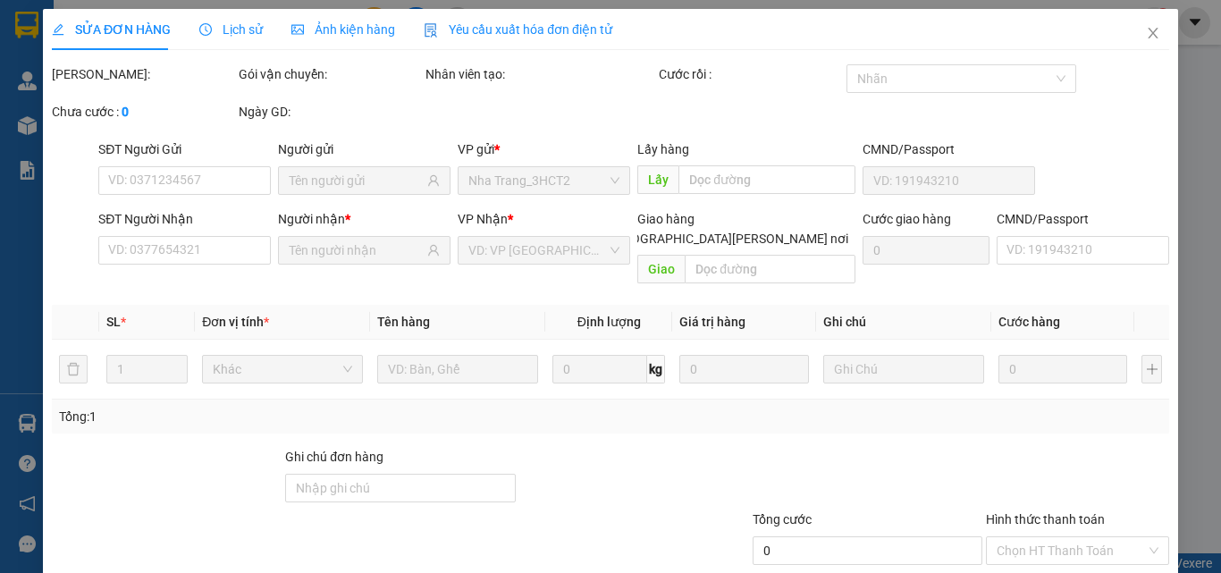
type input "0888063399"
type input "CTY XÂY DỰNG 247"
type input "0985769641"
type input "THƠM"
type input "50.000"
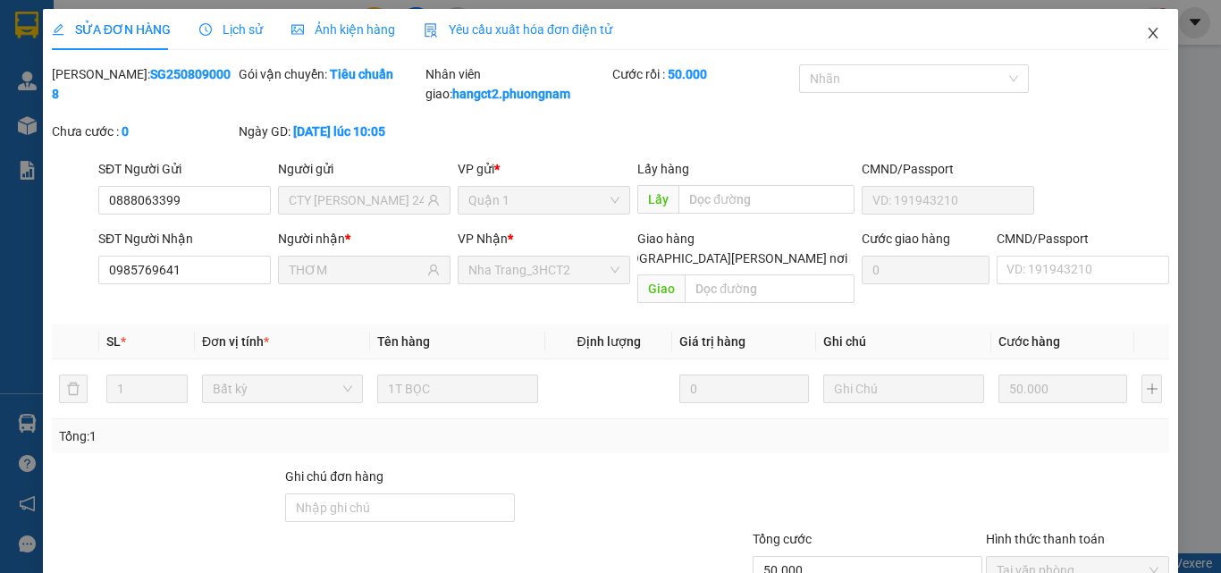
click at [1149, 33] on icon "close" at bounding box center [1154, 33] width 10 height 11
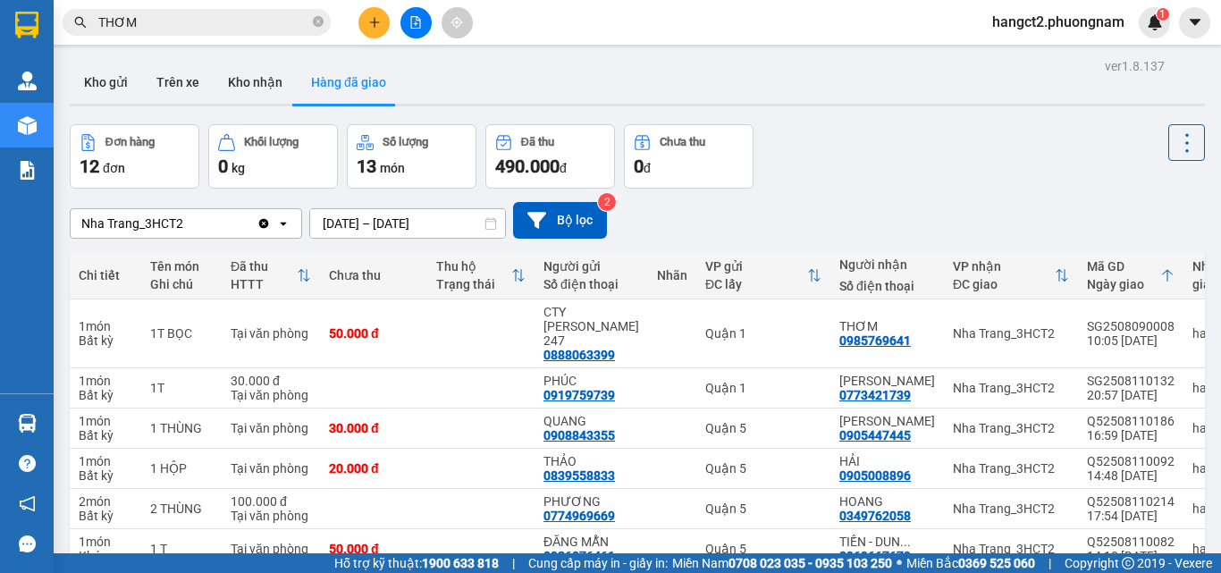
click at [191, 22] on input "THƠM" at bounding box center [203, 23] width 211 height 20
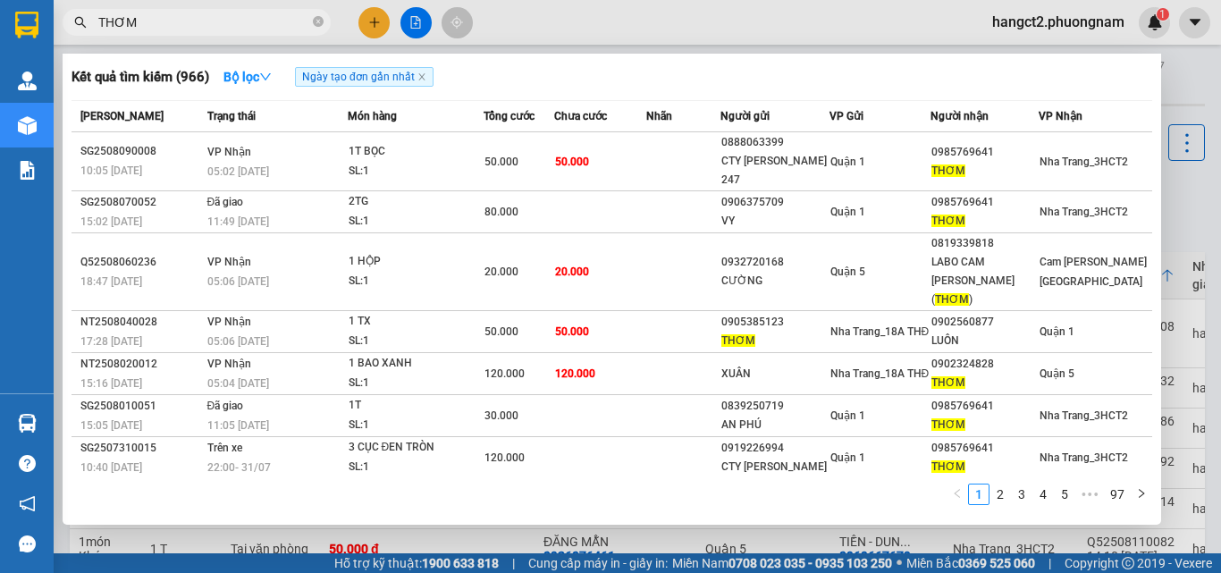
click at [191, 22] on input "THƠM" at bounding box center [203, 23] width 211 height 20
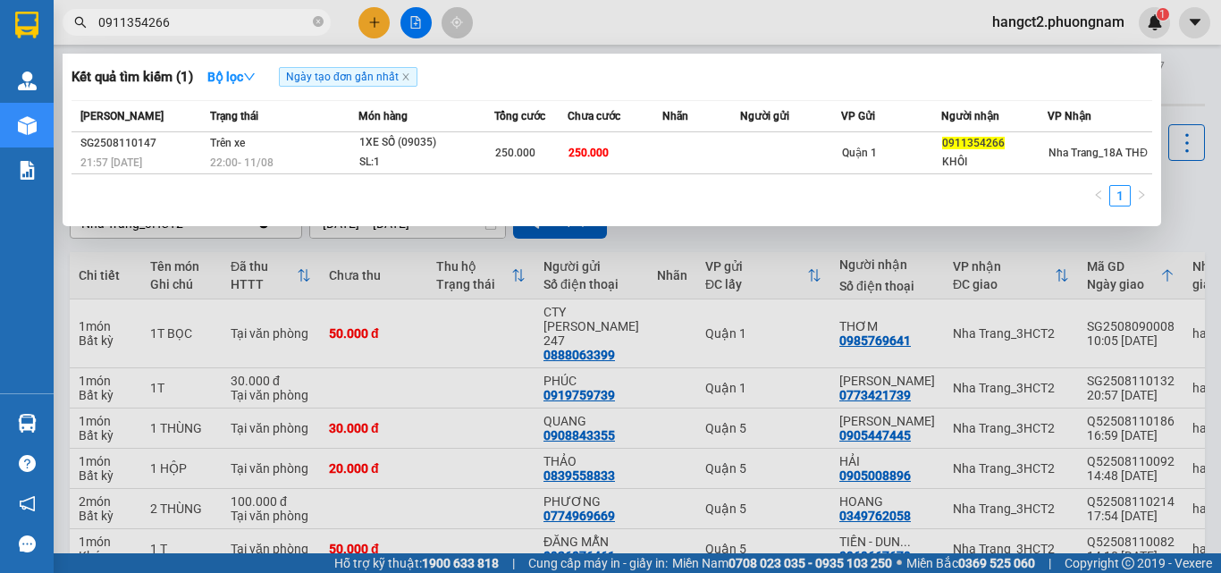
click at [236, 26] on input "0911354266" at bounding box center [203, 23] width 211 height 20
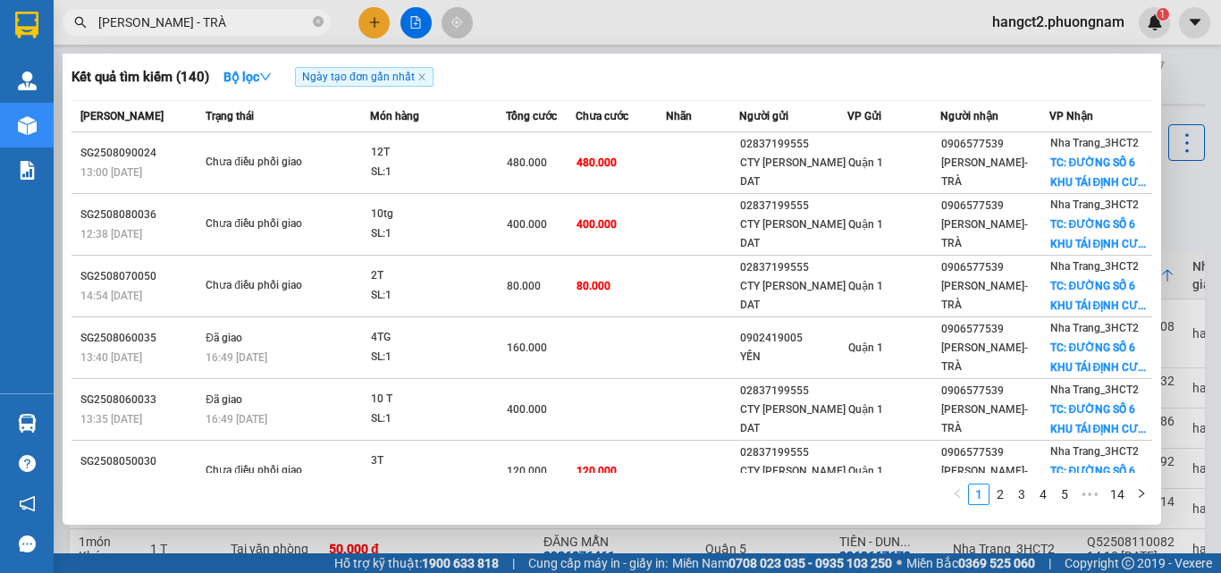
click at [184, 20] on input "DŨNG - TRÀ" at bounding box center [203, 23] width 211 height 20
paste input "Q52508110284"
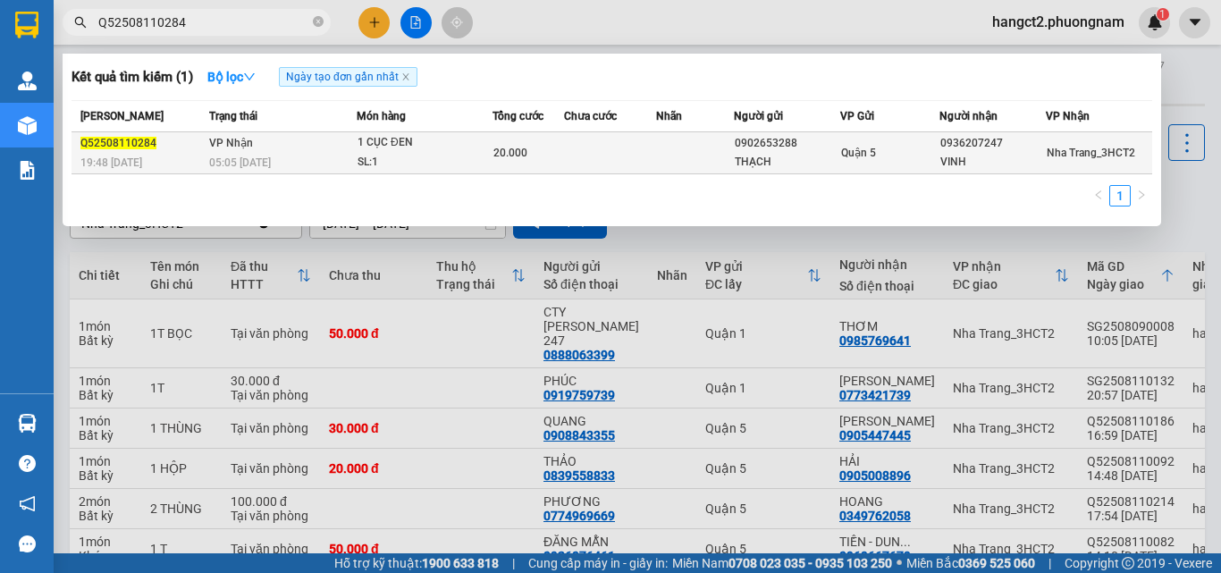
type input "Q52508110284"
click at [584, 139] on td at bounding box center [610, 153] width 92 height 42
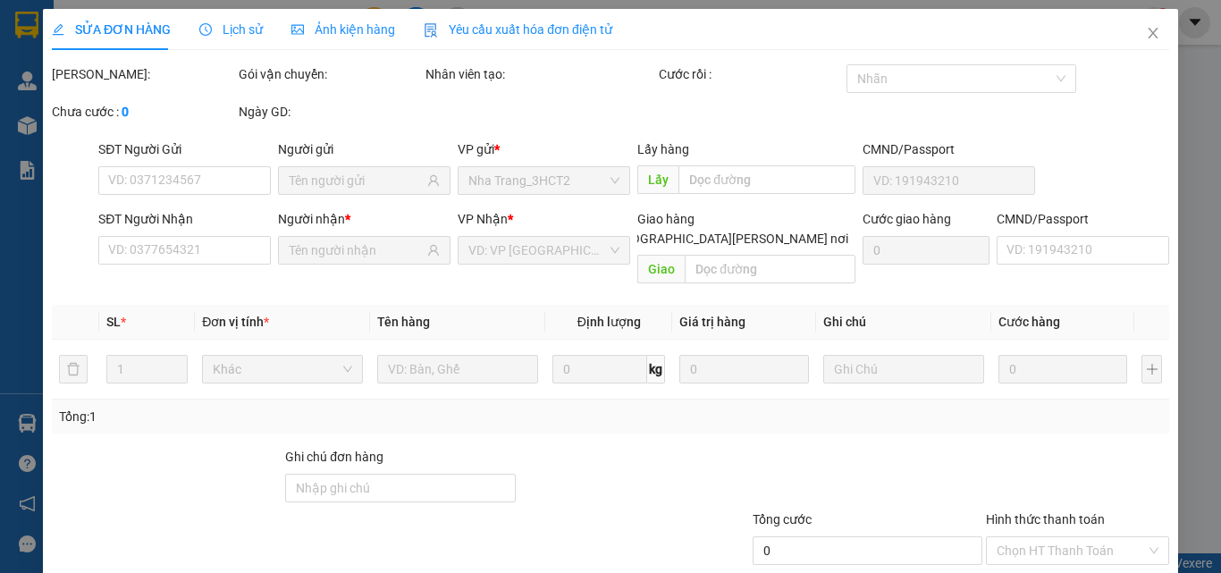
type input "0902653288"
type input "THẠCH"
type input "0936207247"
type input "VINH"
type input "20.000"
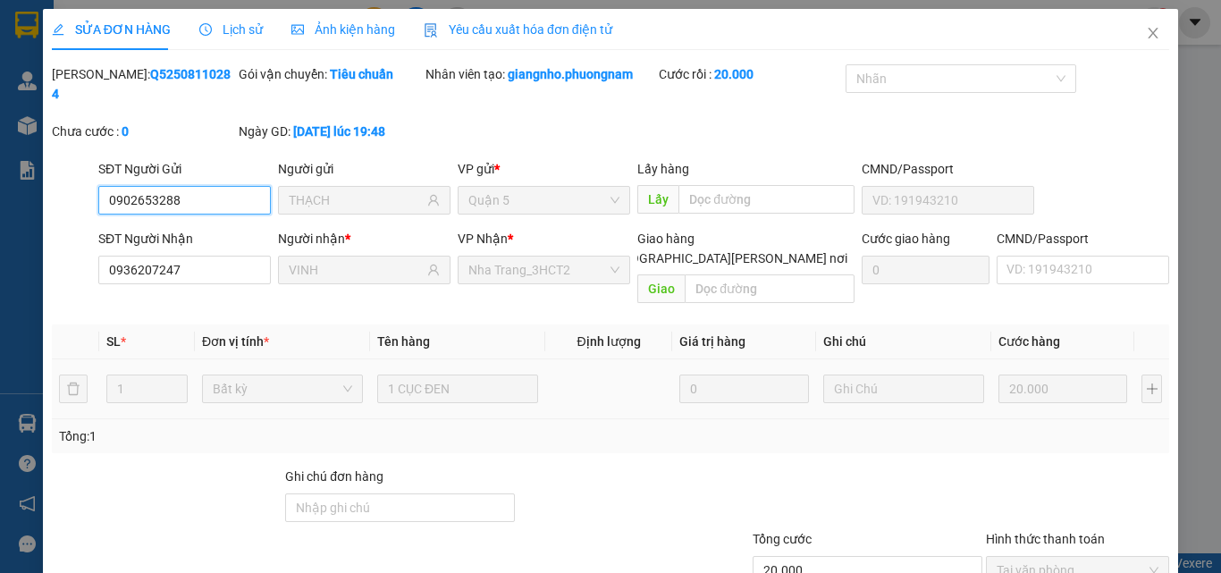
scroll to position [92, 0]
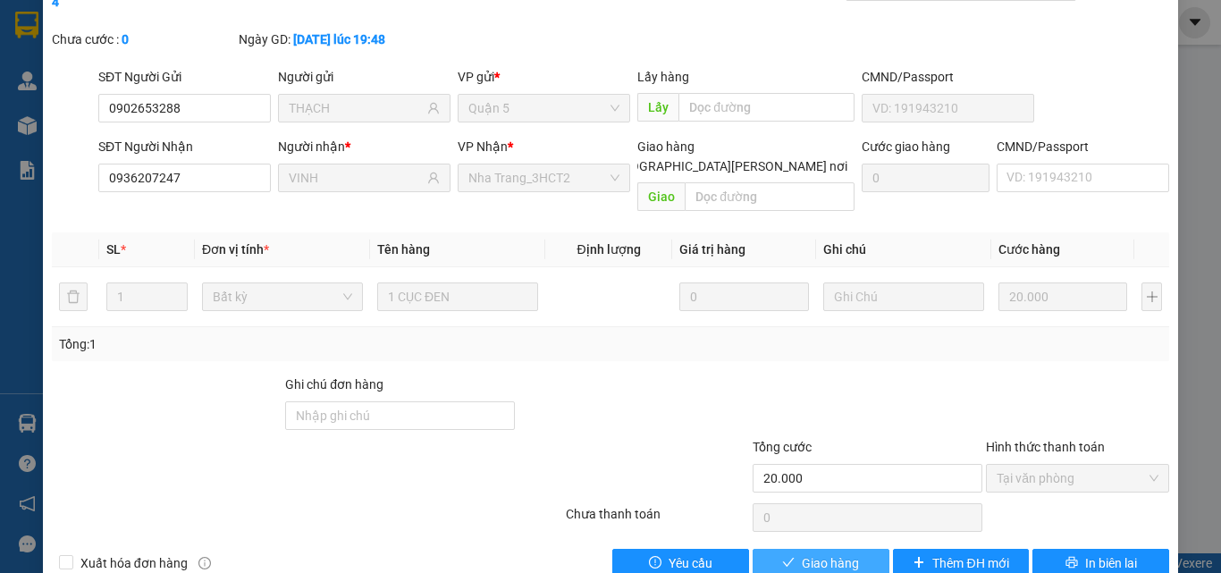
click at [815, 553] on span "Giao hàng" at bounding box center [830, 563] width 57 height 20
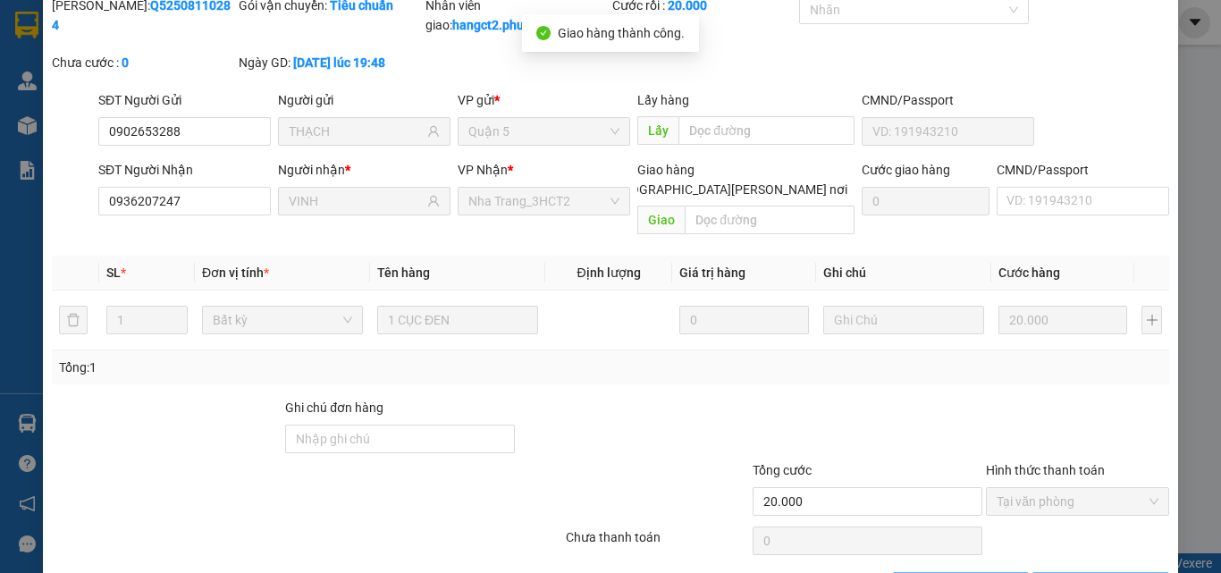
scroll to position [0, 0]
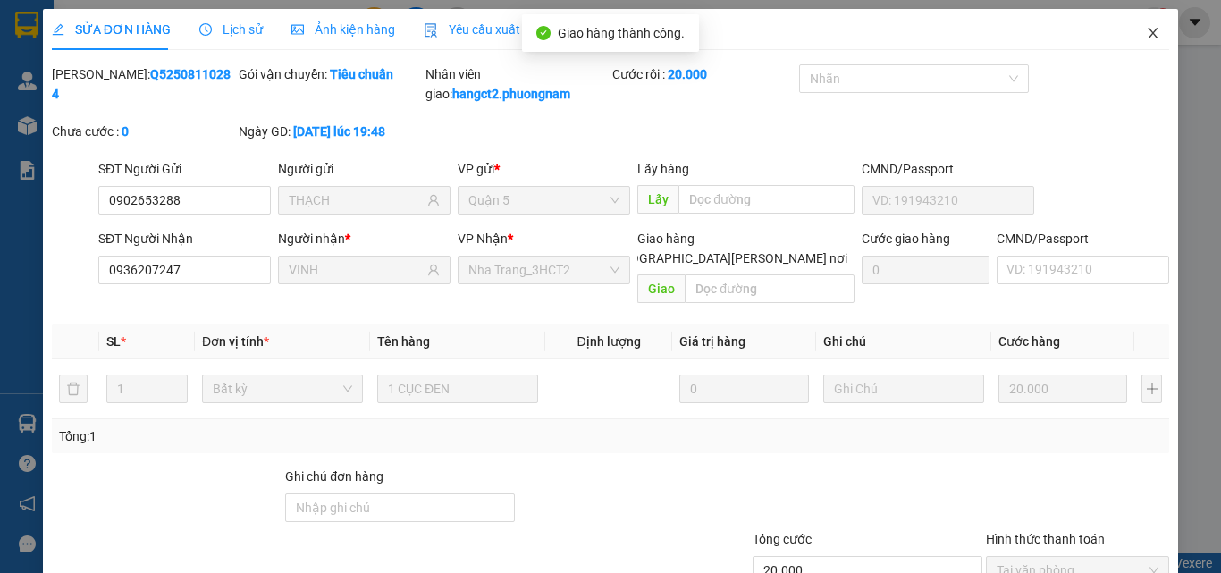
click at [1146, 40] on icon "close" at bounding box center [1153, 33] width 14 height 14
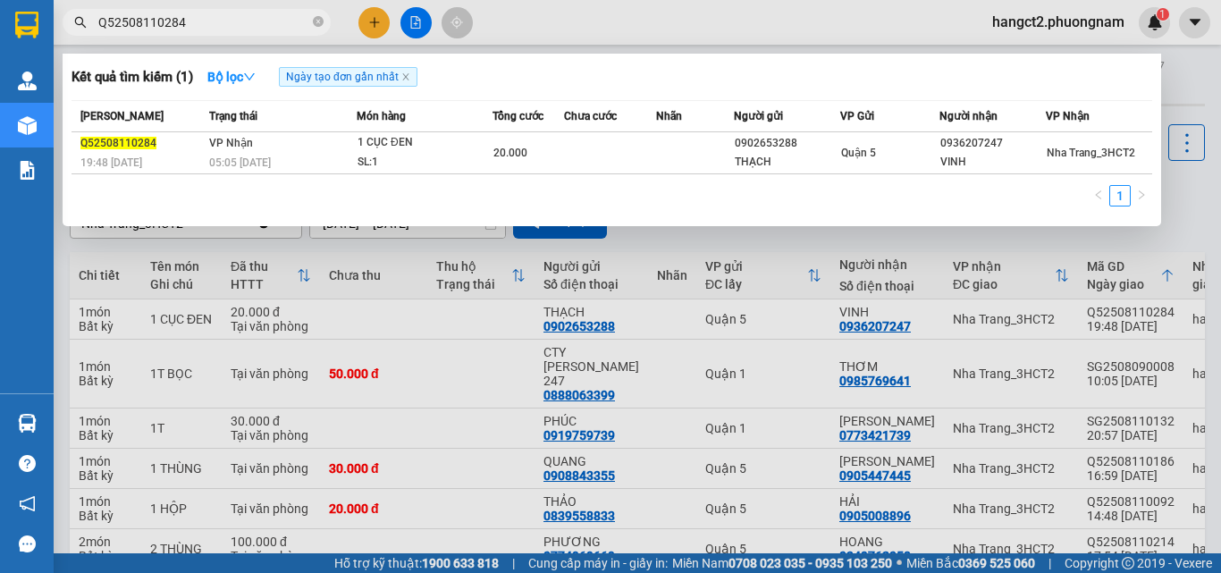
click at [188, 15] on input "Q52508110284" at bounding box center [203, 23] width 211 height 20
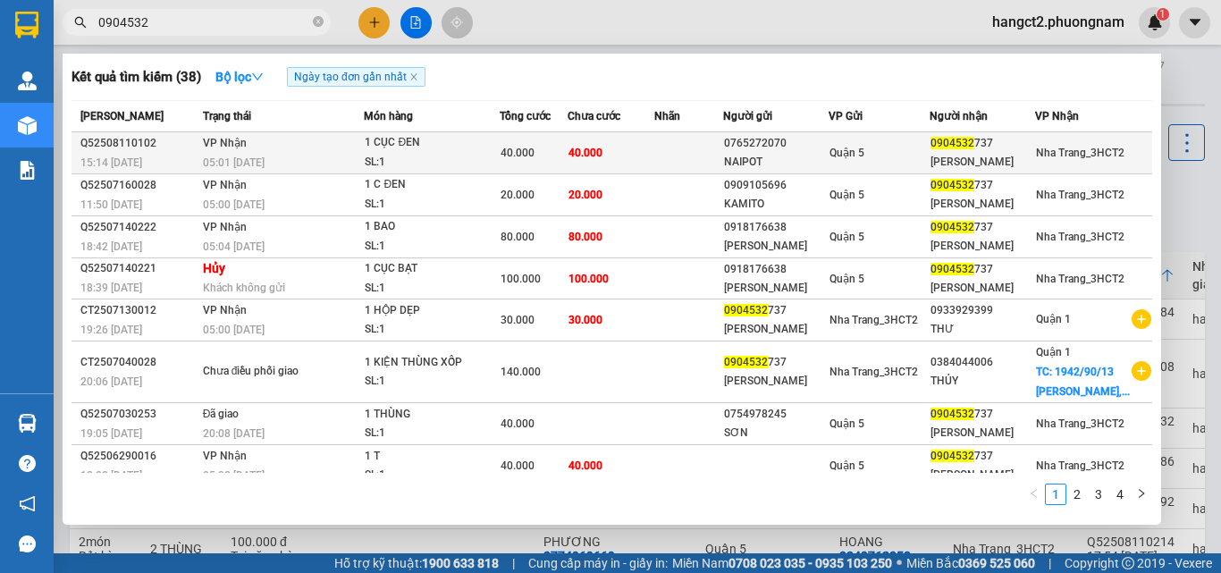
type input "0904532"
click at [890, 141] on td "Quận 5" at bounding box center [879, 153] width 100 height 42
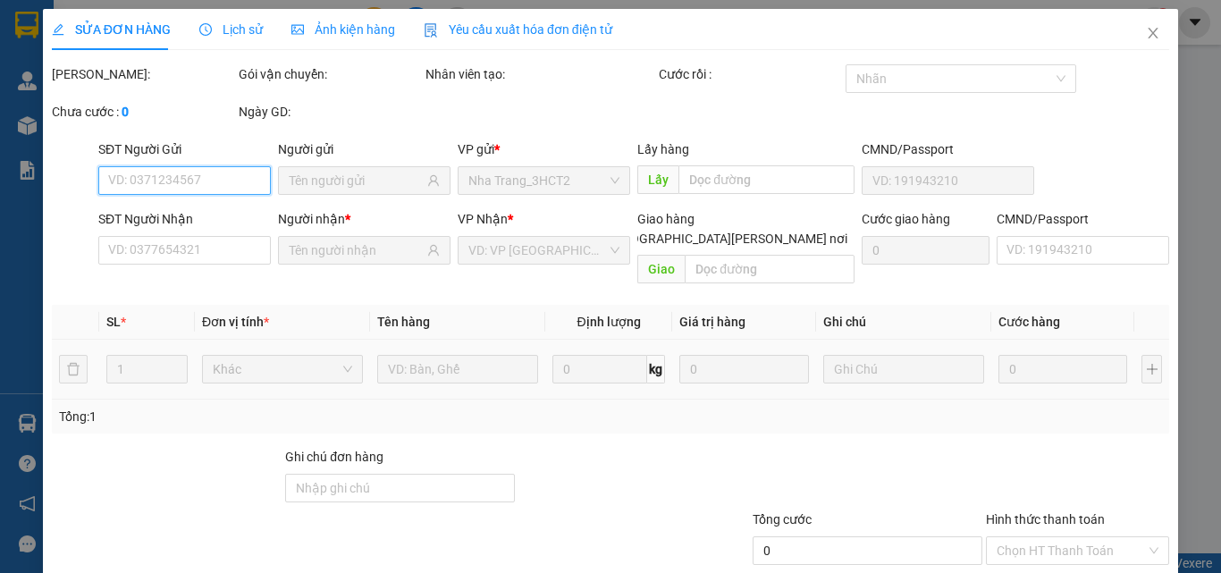
type input "0765272070"
type input "NAIPOT"
type input "0904532737"
type input "[PERSON_NAME]"
type input "40.000"
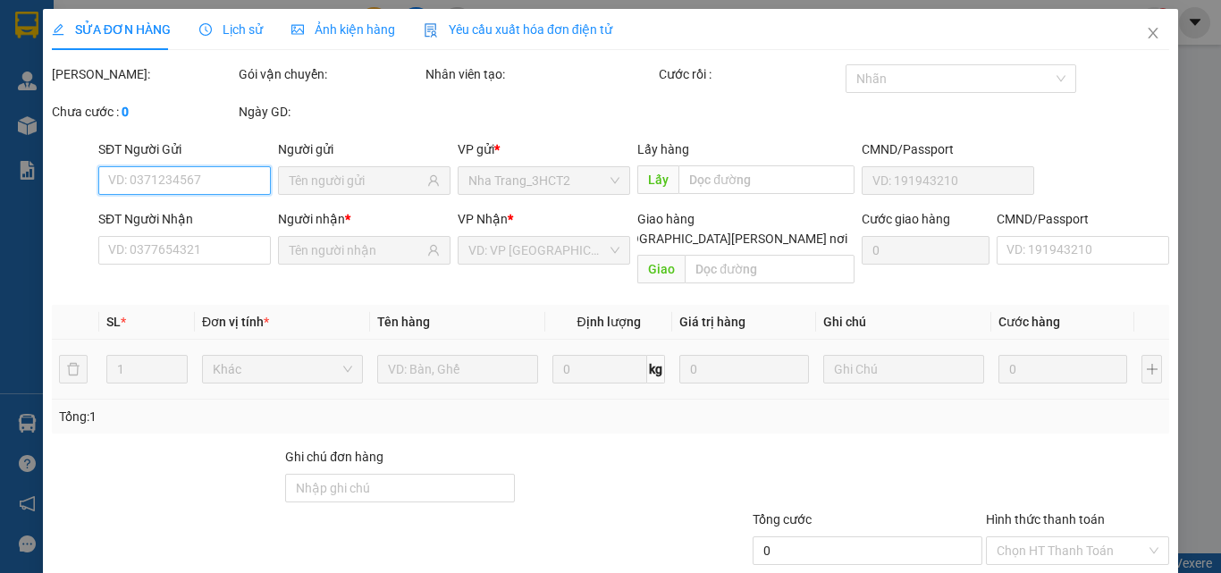
type input "40.000"
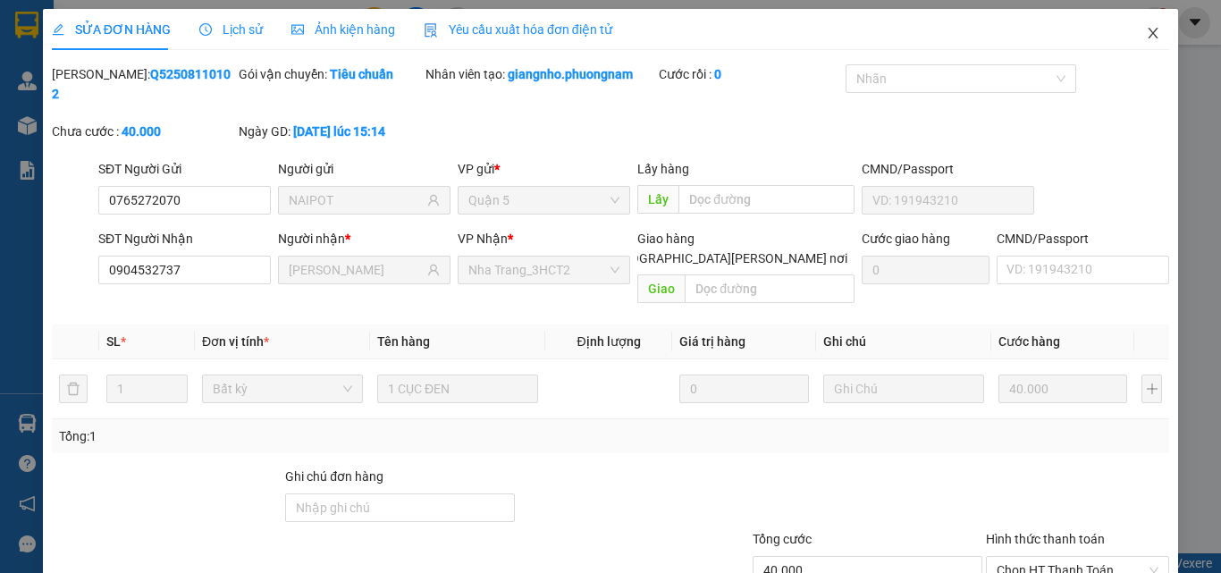
click at [1133, 44] on span "Close" at bounding box center [1153, 34] width 50 height 50
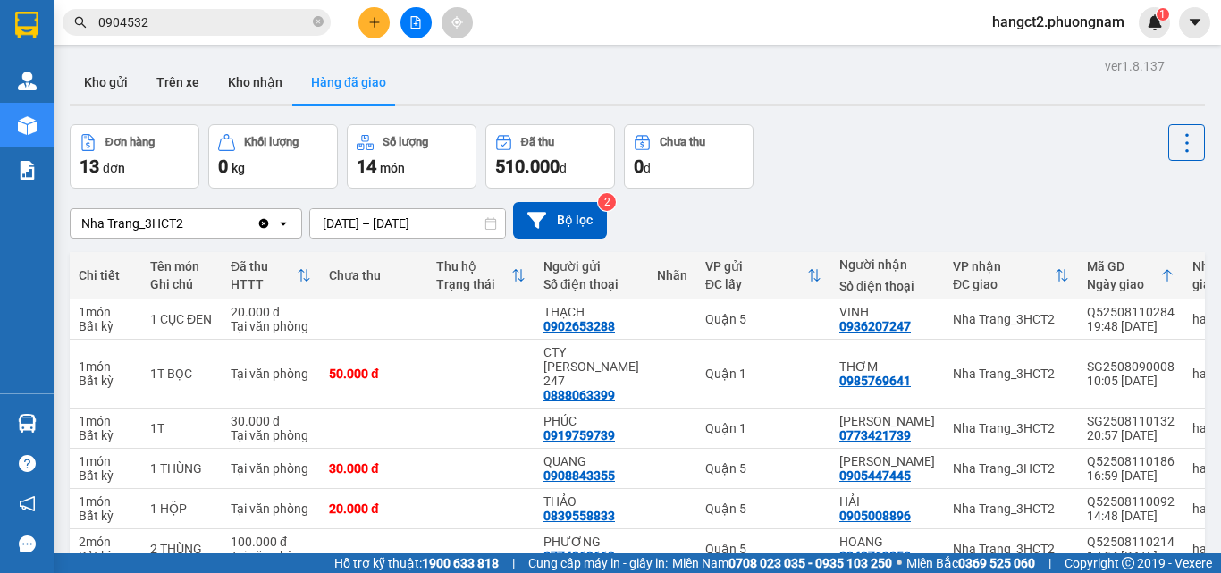
click at [153, 30] on input "0904532" at bounding box center [203, 23] width 211 height 20
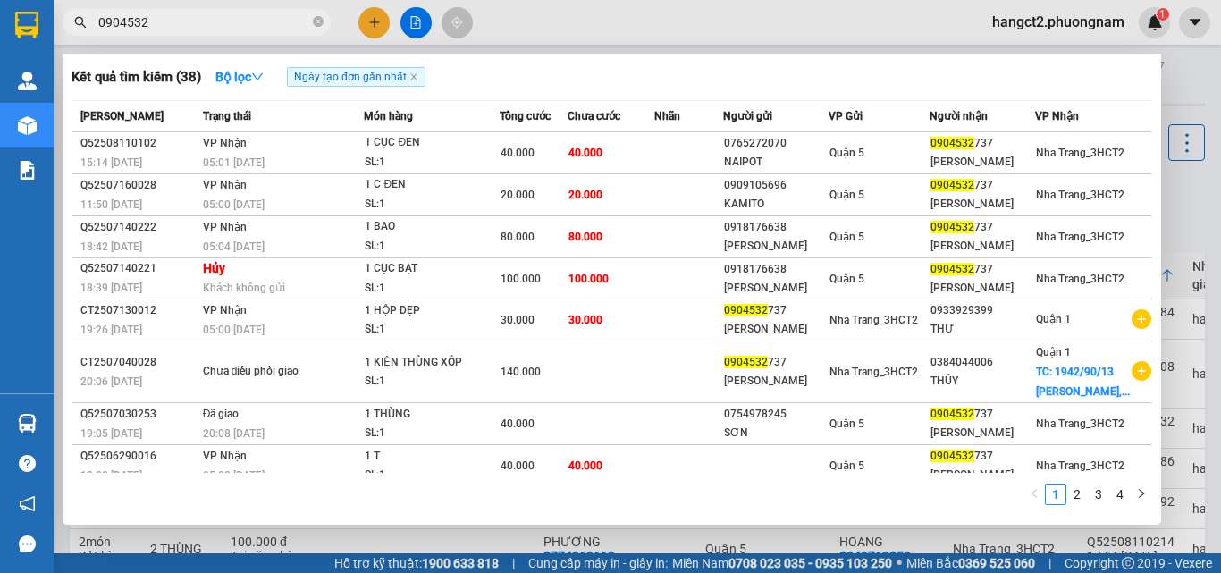
click at [153, 30] on input "0904532" at bounding box center [203, 23] width 211 height 20
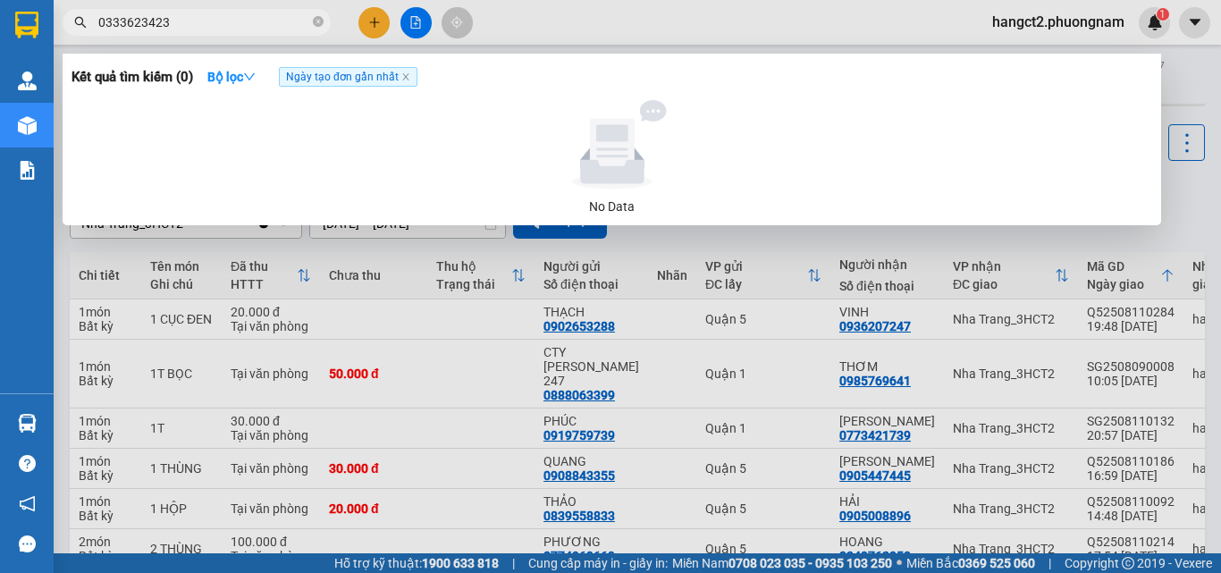
type input "0333623423"
click at [785, 240] on div at bounding box center [610, 286] width 1221 height 573
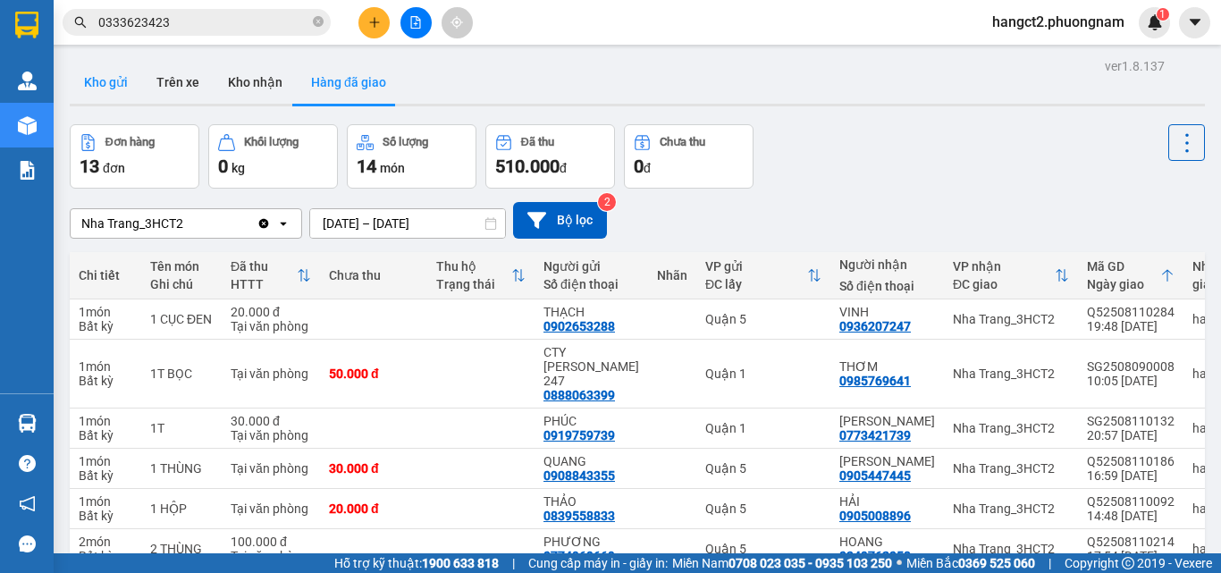
click at [115, 74] on button "Kho gửi" at bounding box center [106, 82] width 72 height 43
